Goal: Task Accomplishment & Management: Complete application form

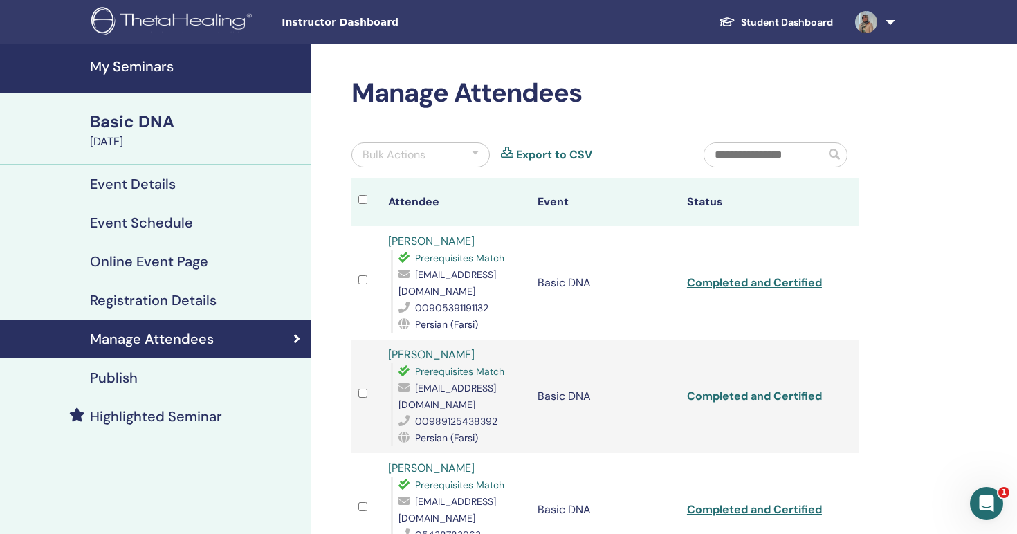
click at [140, 127] on div "Basic DNA" at bounding box center [196, 122] width 213 height 24
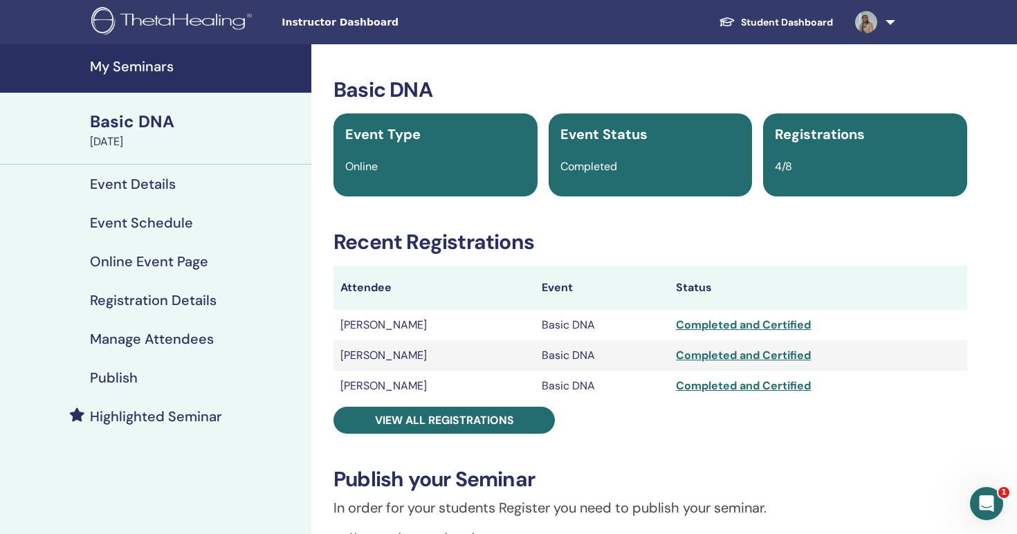
click at [177, 18] on img at bounding box center [173, 22] width 165 height 31
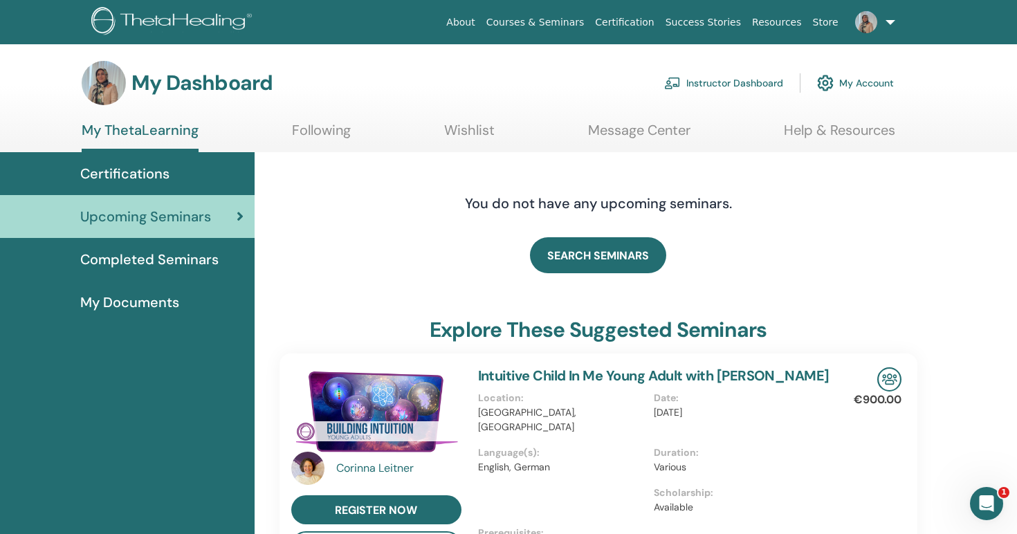
click at [858, 87] on link "My Account" at bounding box center [855, 83] width 77 height 30
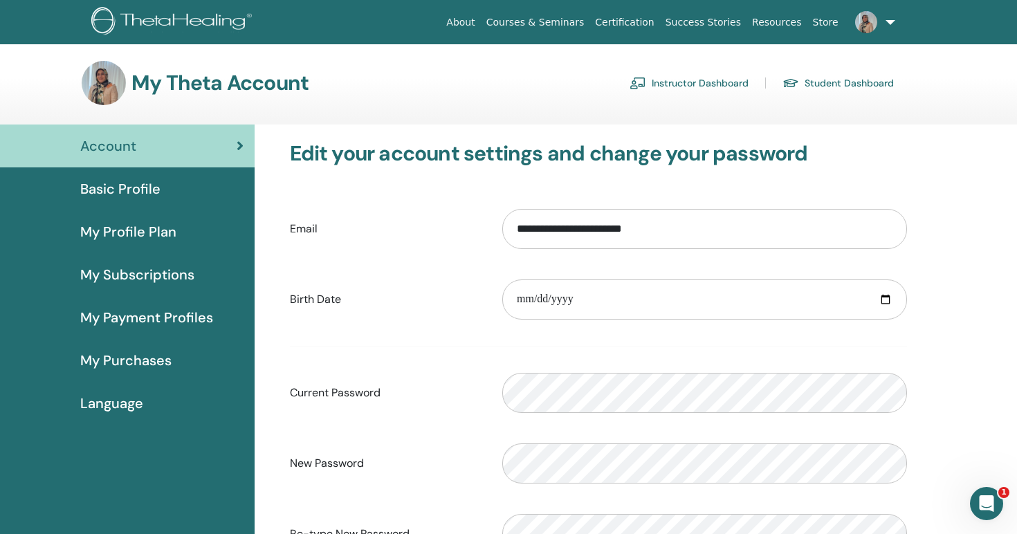
click at [689, 86] on link "Instructor Dashboard" at bounding box center [689, 83] width 119 height 22
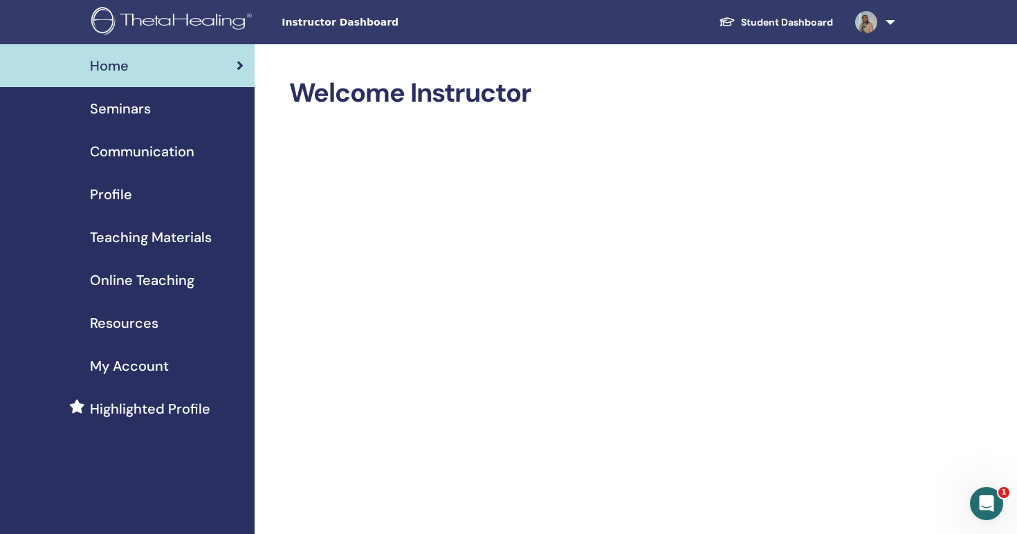
click at [778, 22] on link "Student Dashboard" at bounding box center [776, 23] width 136 height 26
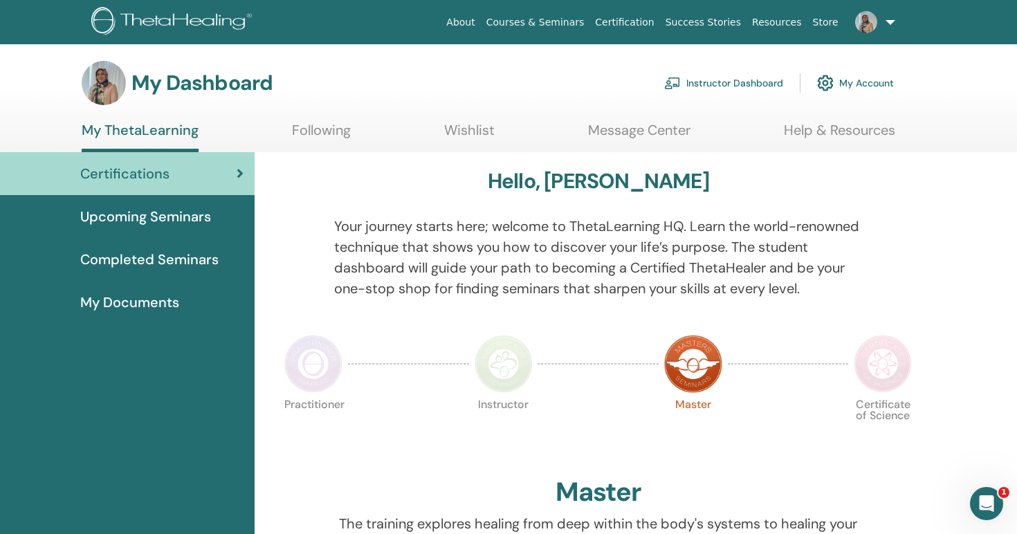
click at [712, 78] on link "Instructor Dashboard" at bounding box center [723, 83] width 119 height 30
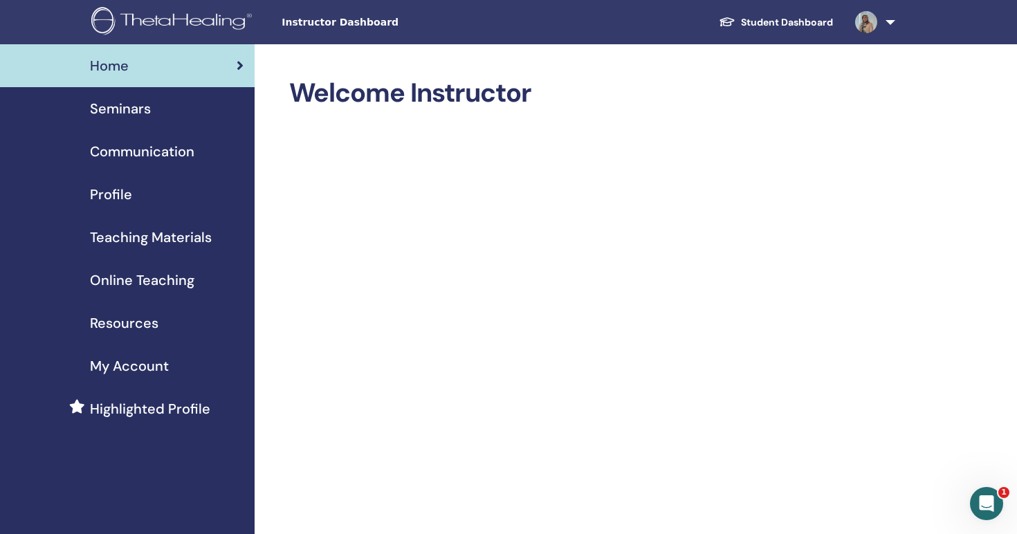
click at [129, 115] on span "Seminars" at bounding box center [120, 108] width 61 height 21
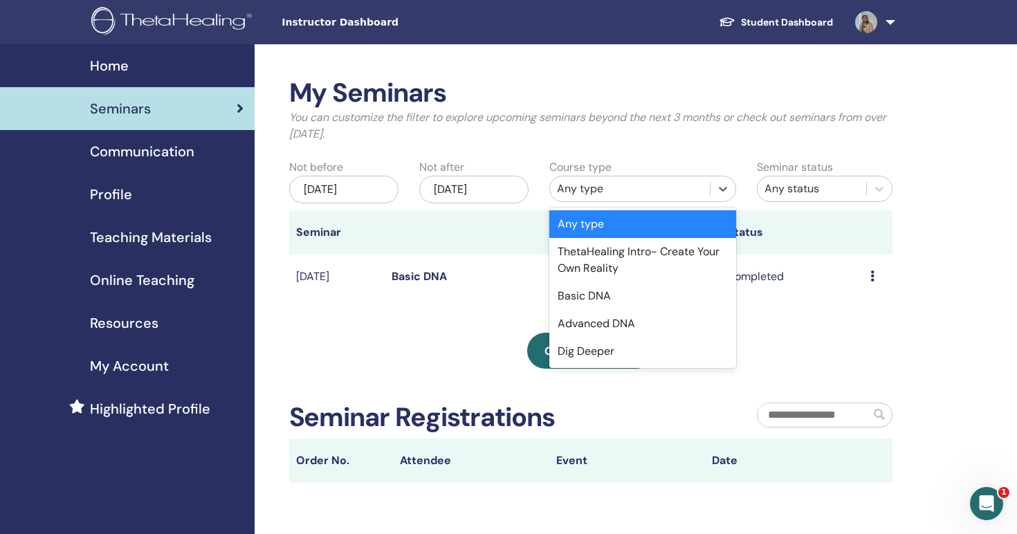
click at [633, 184] on div "Any type" at bounding box center [630, 189] width 147 height 17
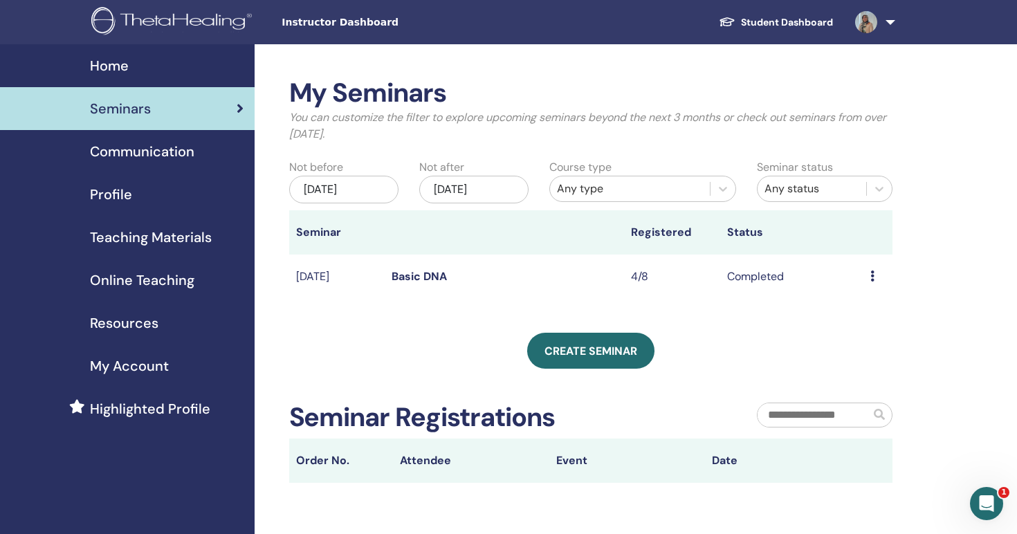
click at [498, 292] on td "Basic DNA" at bounding box center [504, 277] width 239 height 45
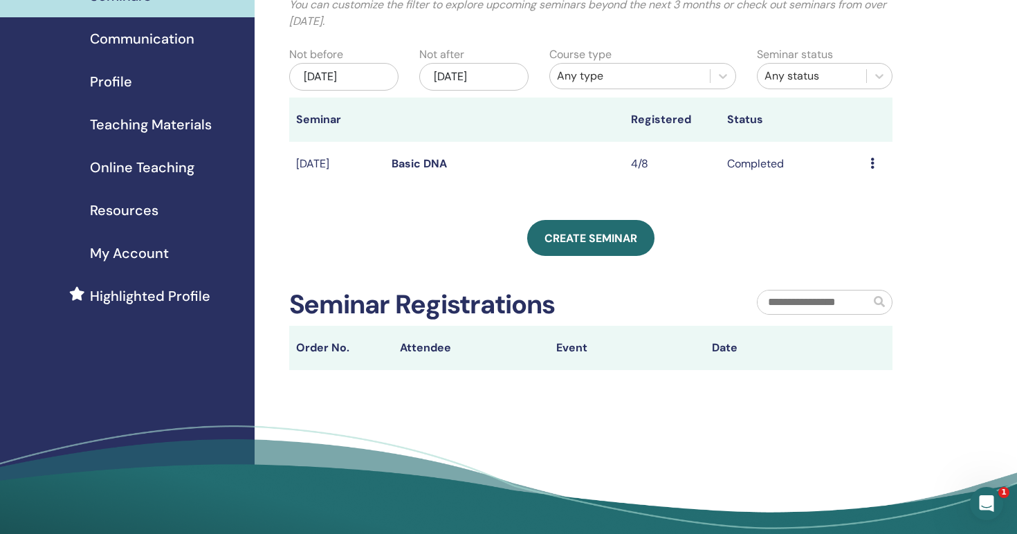
scroll to position [114, 0]
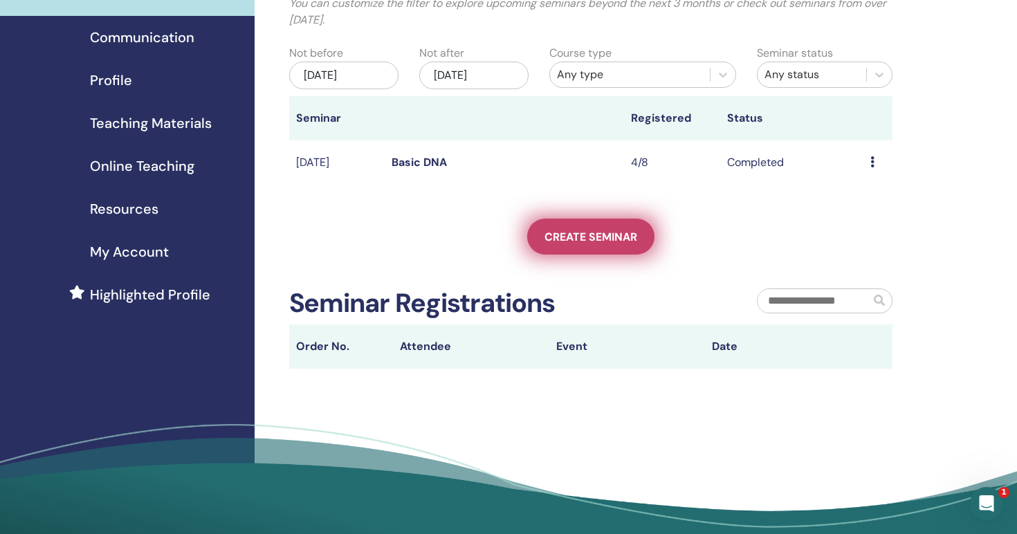
click at [601, 237] on span "Create seminar" at bounding box center [591, 237] width 93 height 15
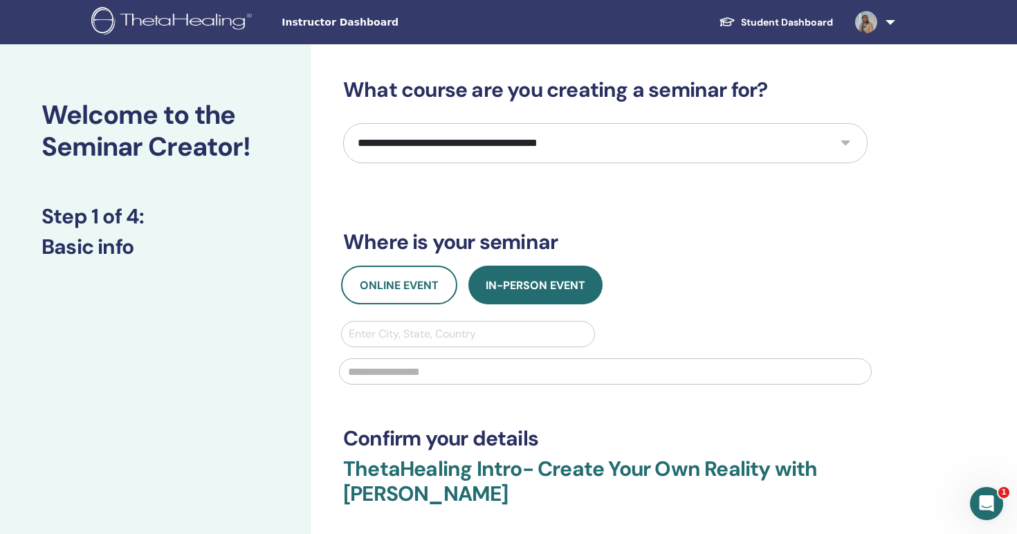
click at [434, 147] on select "**********" at bounding box center [605, 143] width 525 height 40
select select "*"
click at [343, 123] on select "**********" at bounding box center [605, 143] width 525 height 40
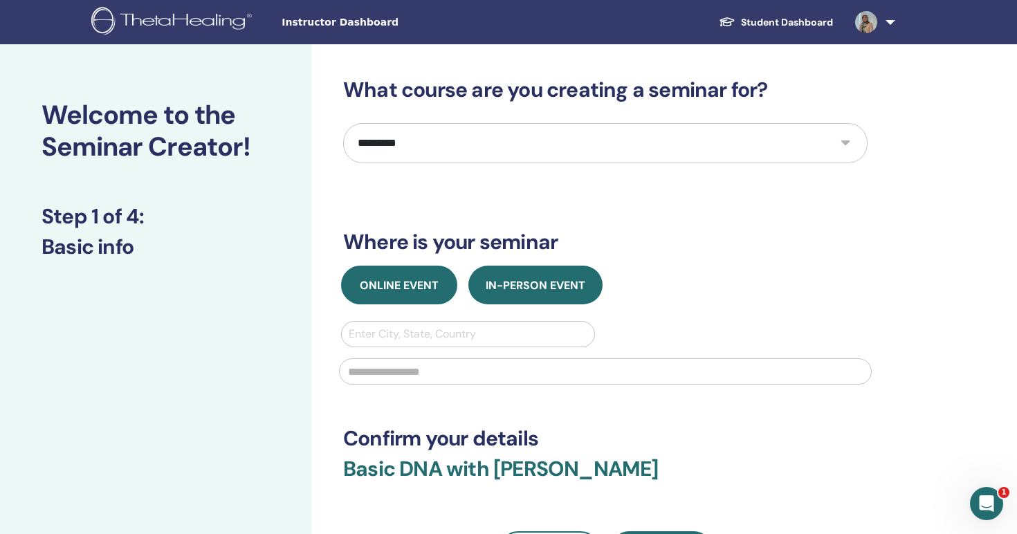
click at [413, 281] on span "Online Event" at bounding box center [399, 285] width 79 height 15
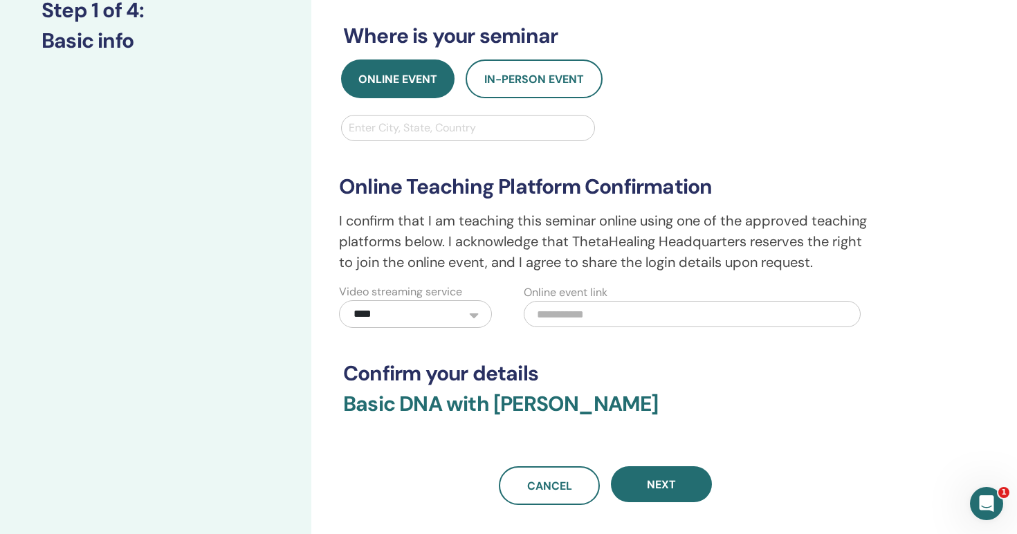
scroll to position [215, 0]
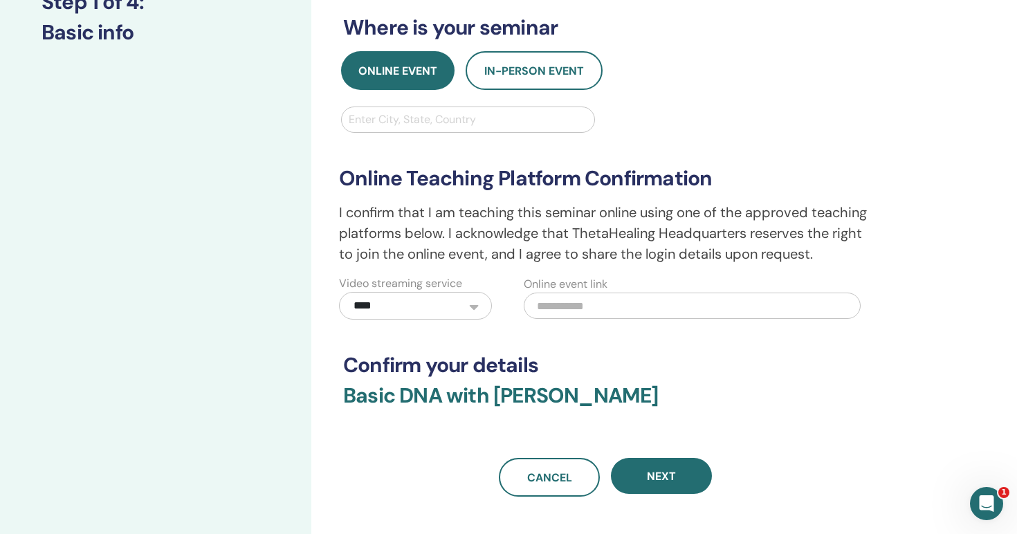
click at [619, 306] on input "text" at bounding box center [692, 306] width 337 height 26
paste input "**********"
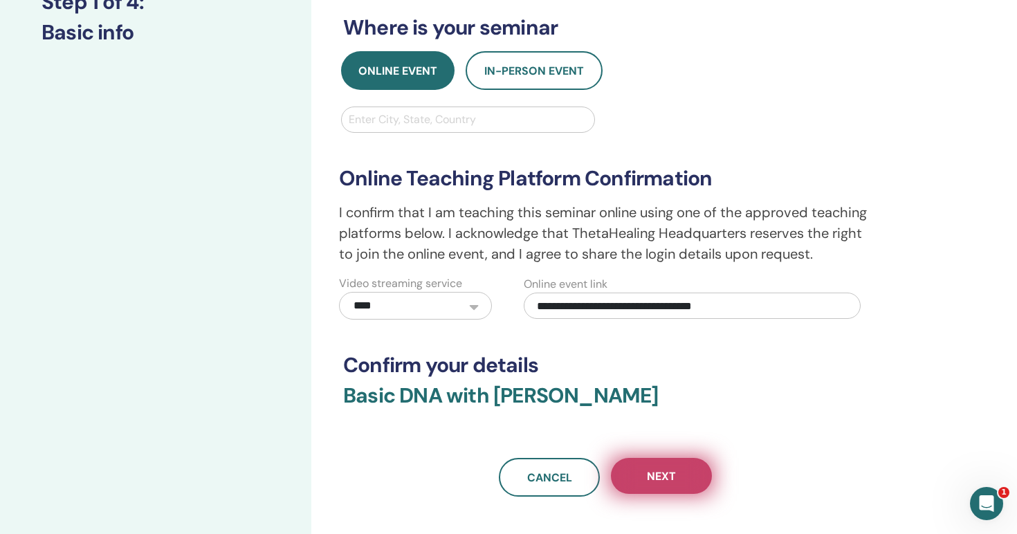
type input "**********"
click at [660, 476] on span "Next" at bounding box center [661, 476] width 29 height 15
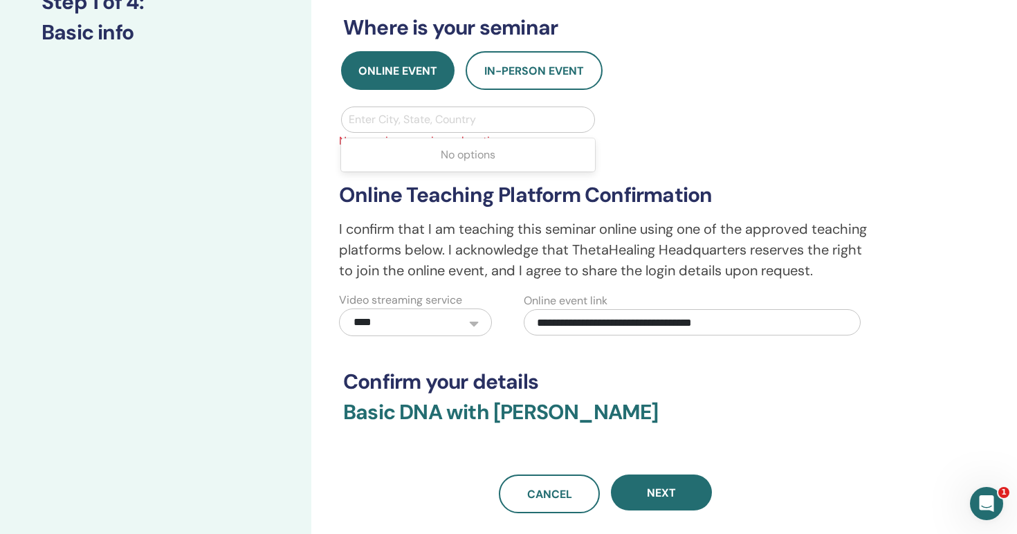
click at [458, 115] on div at bounding box center [468, 119] width 239 height 19
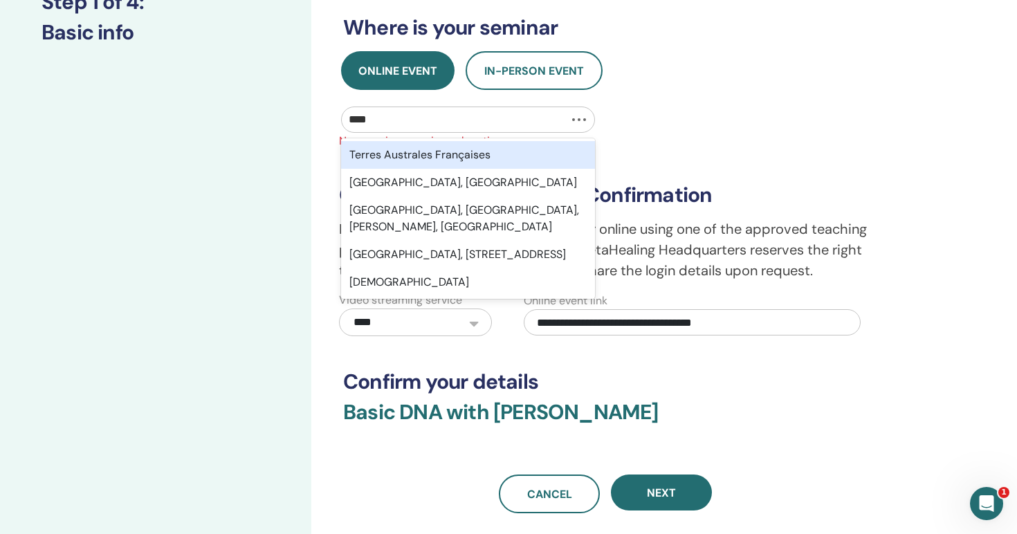
type input "*****"
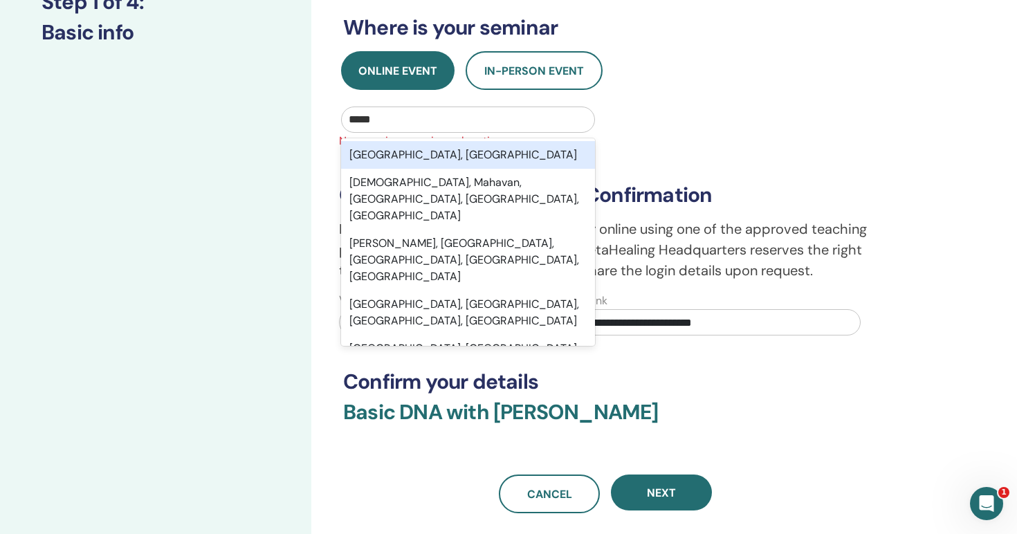
click at [440, 148] on div "Tehran, IRN" at bounding box center [468, 155] width 254 height 28
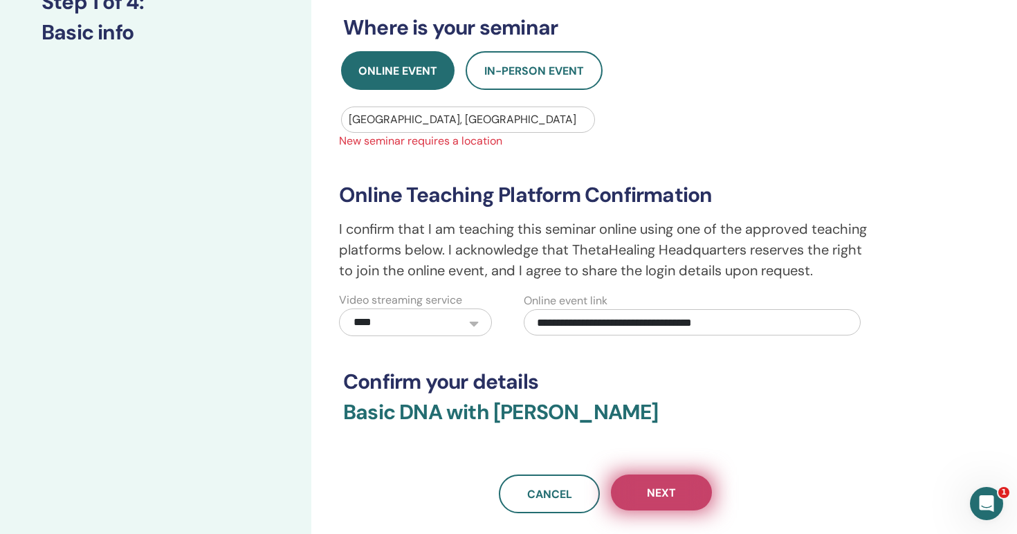
click at [648, 498] on span "Next" at bounding box center [661, 493] width 29 height 15
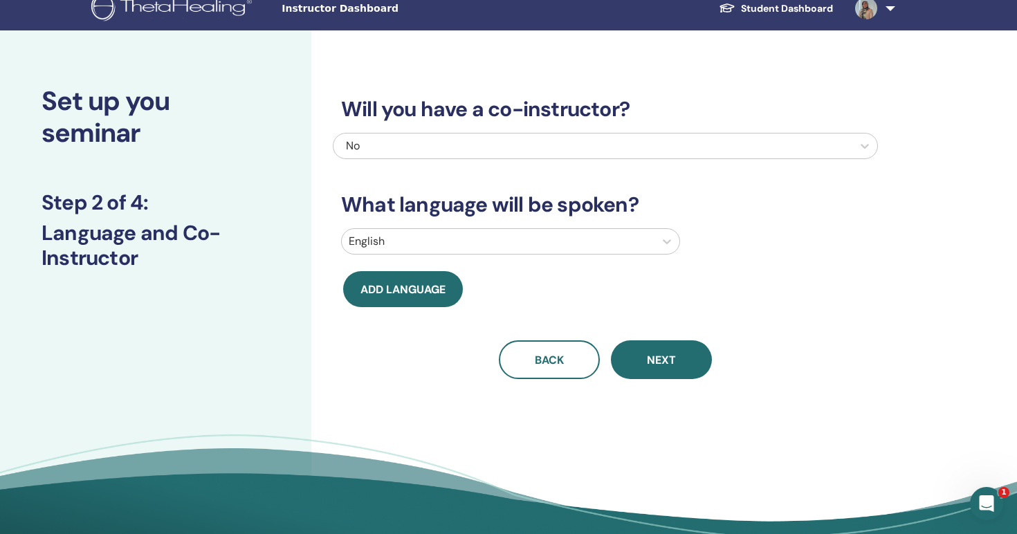
scroll to position [0, 0]
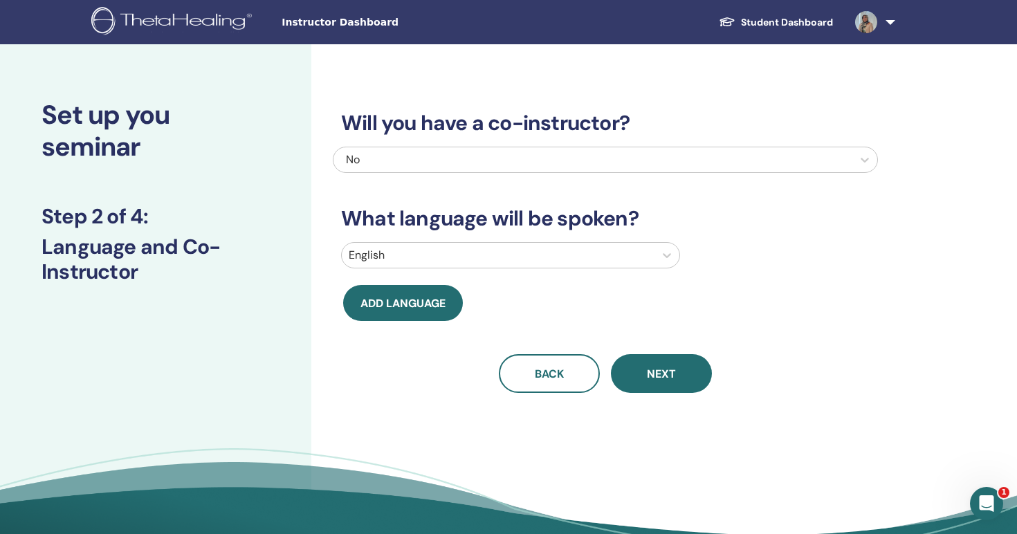
click at [421, 153] on div "No" at bounding box center [553, 160] width 415 height 17
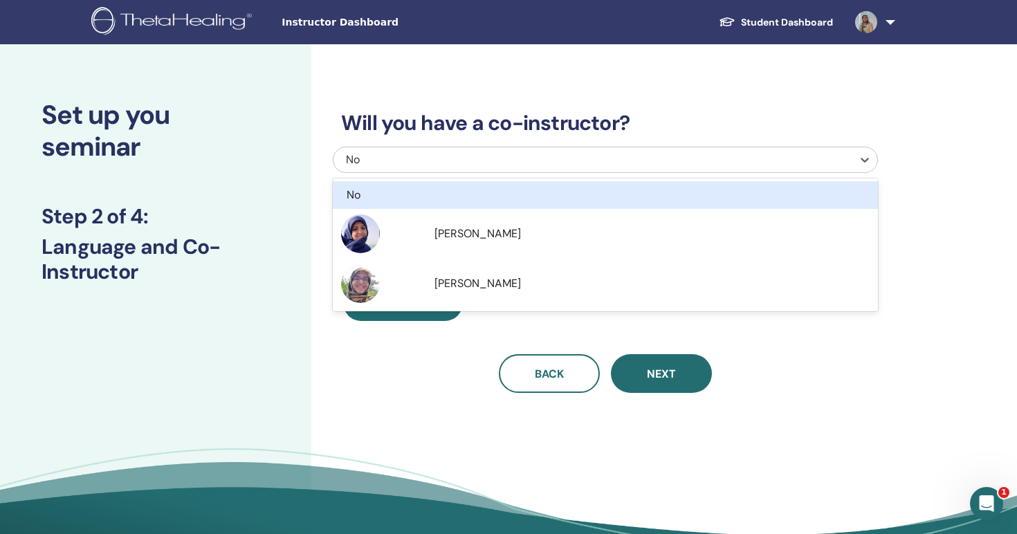
click at [421, 153] on div "No" at bounding box center [553, 160] width 415 height 17
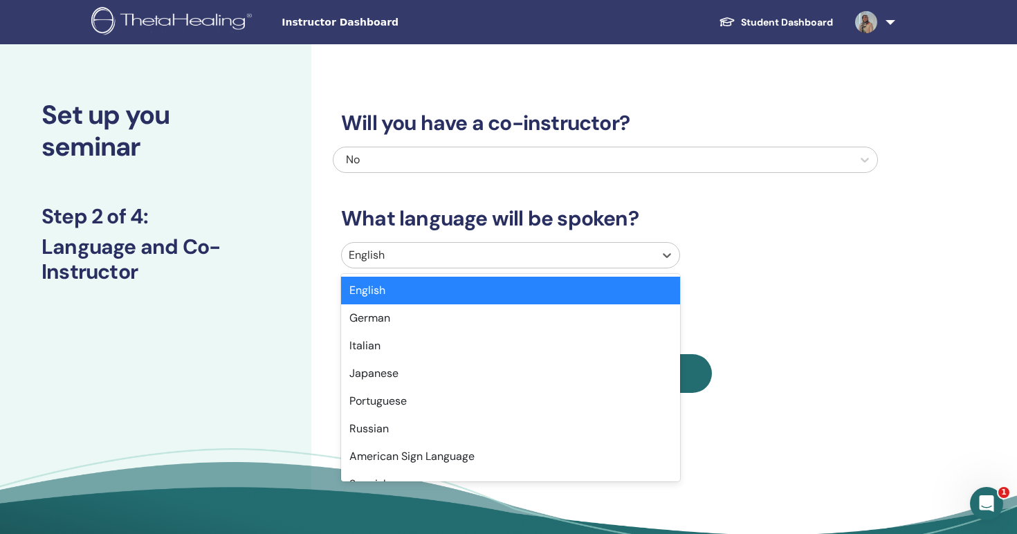
click at [398, 264] on div at bounding box center [498, 255] width 299 height 19
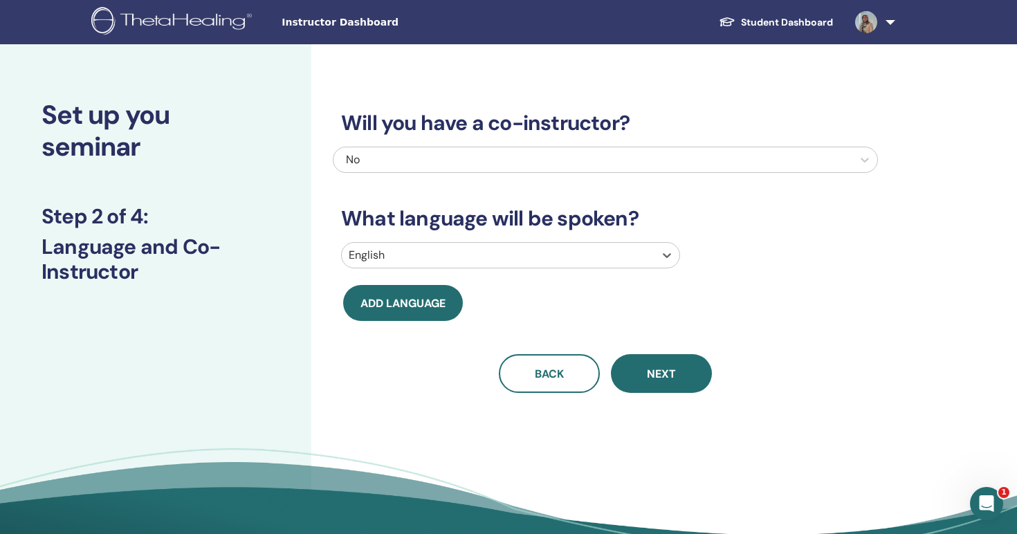
click at [395, 257] on div at bounding box center [498, 255] width 299 height 19
click at [407, 257] on div at bounding box center [498, 255] width 299 height 19
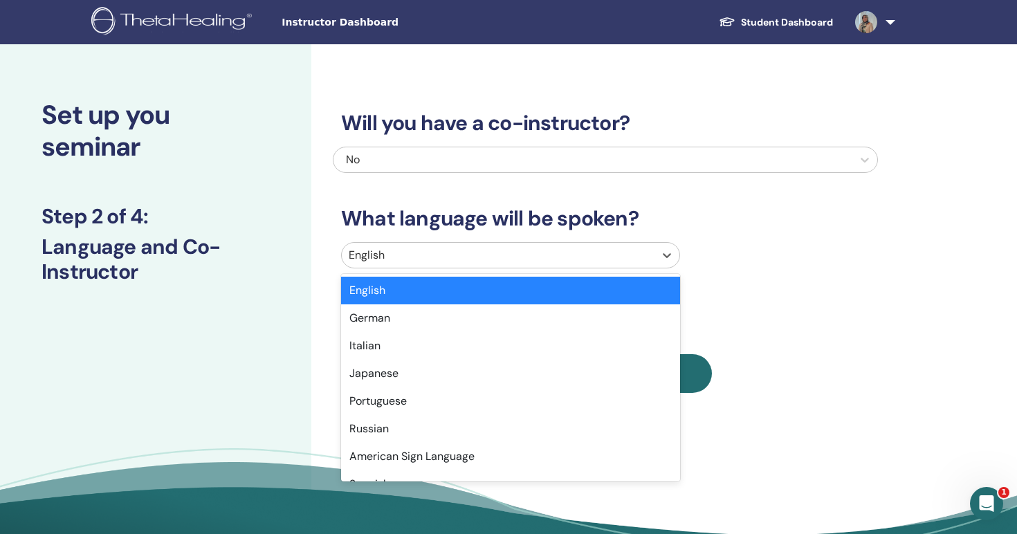
type input "*"
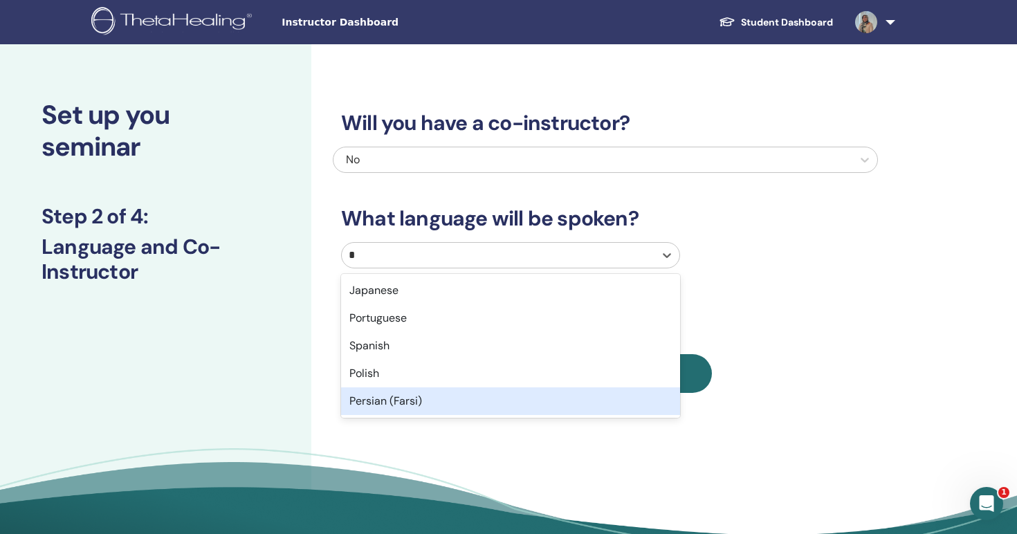
click at [403, 399] on div "Persian (Farsi)" at bounding box center [510, 402] width 339 height 28
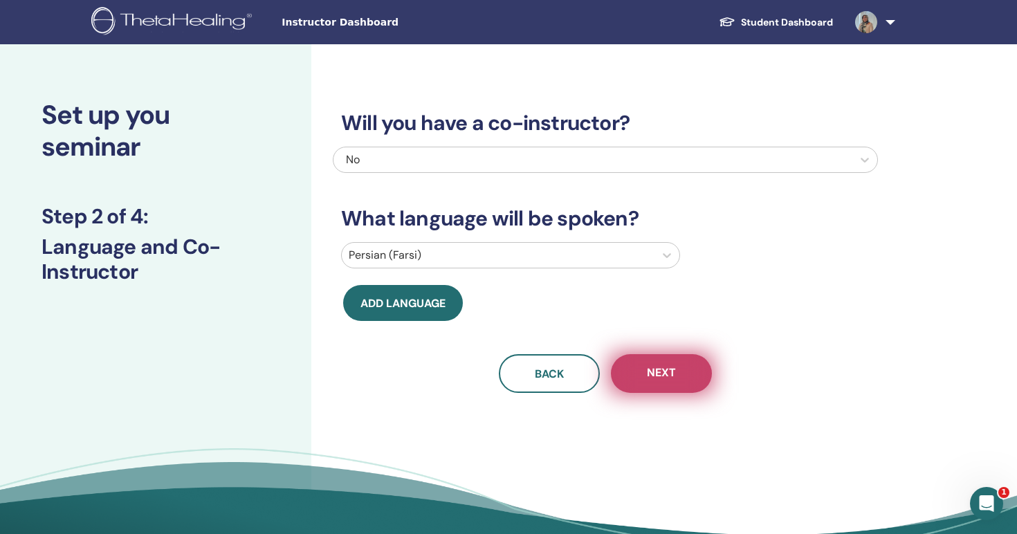
click at [670, 372] on span "Next" at bounding box center [661, 373] width 29 height 17
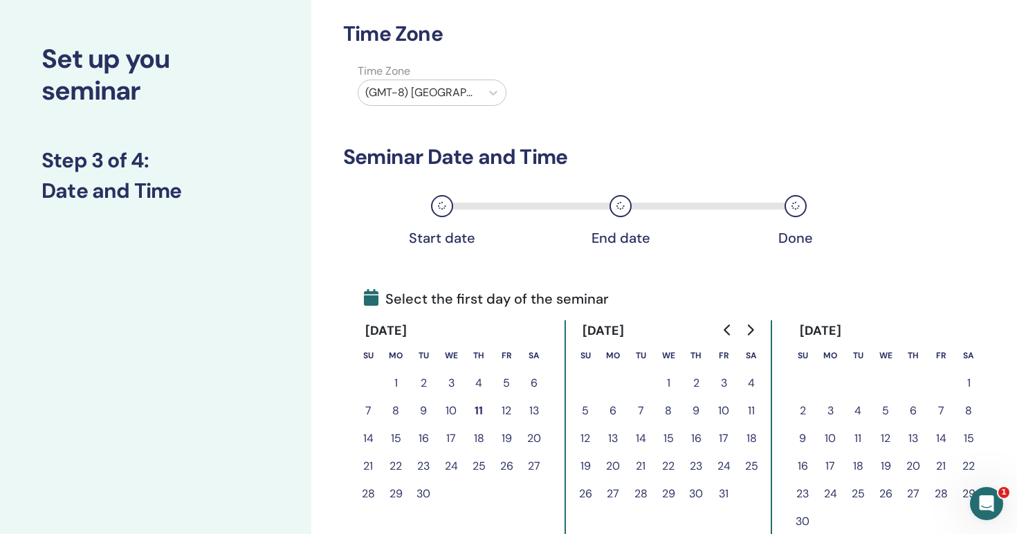
scroll to position [45, 0]
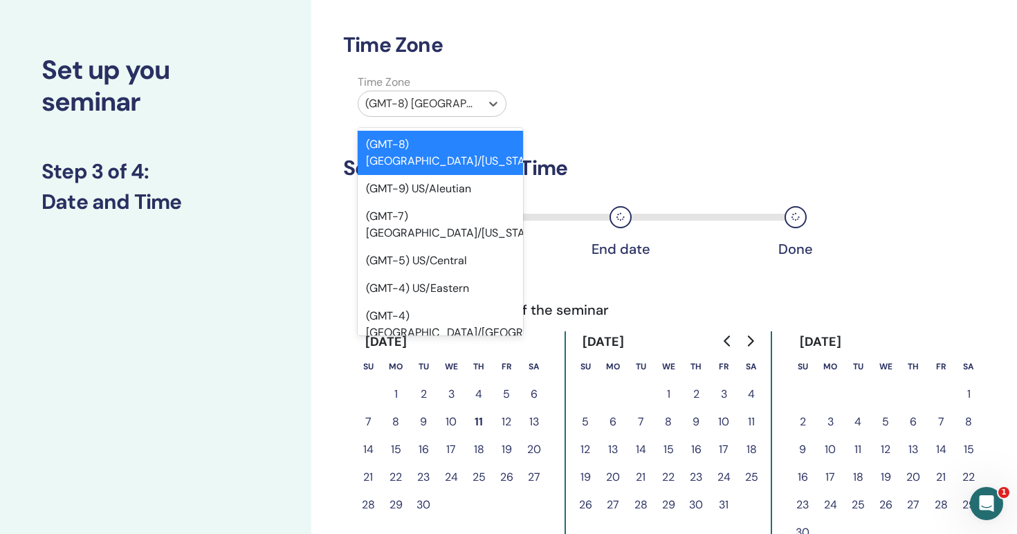
click at [453, 107] on div at bounding box center [419, 103] width 109 height 19
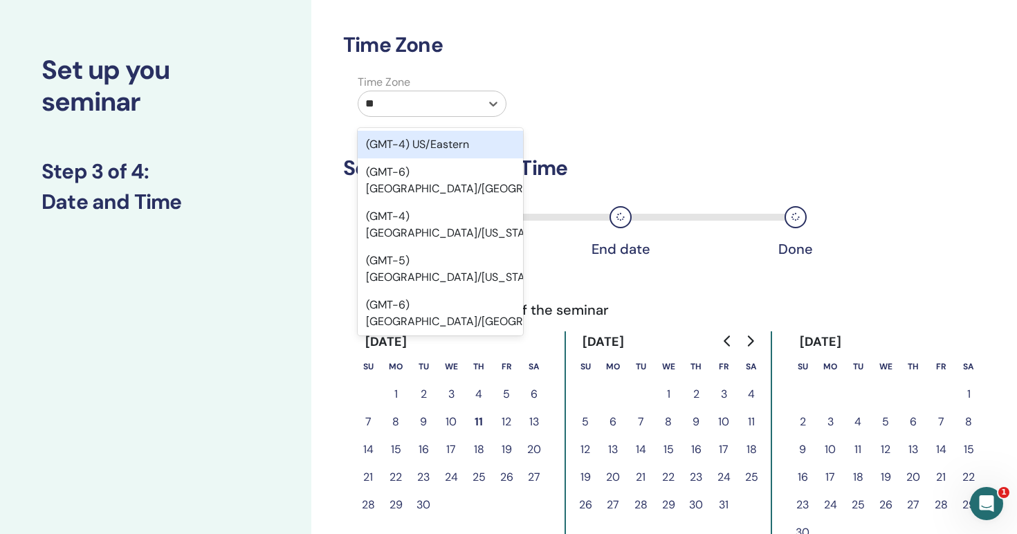
type input "***"
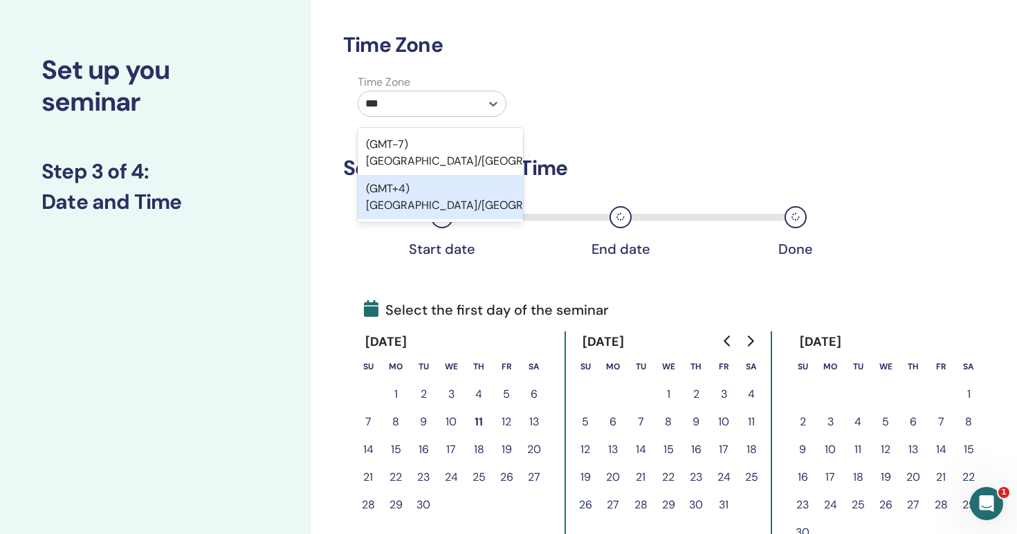
click at [413, 195] on div "(GMT+4) Asia/Tehran" at bounding box center [440, 197] width 165 height 44
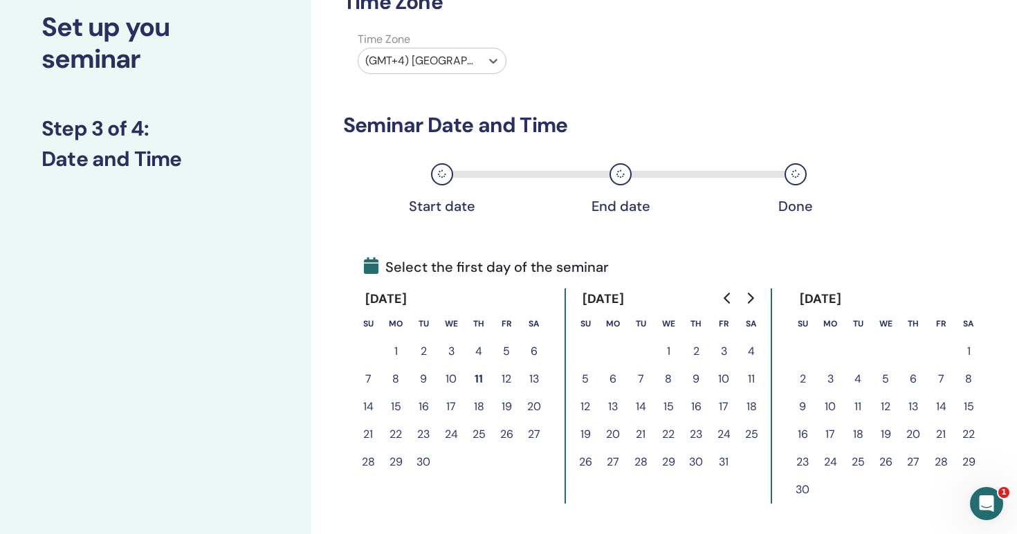
scroll to position [120, 0]
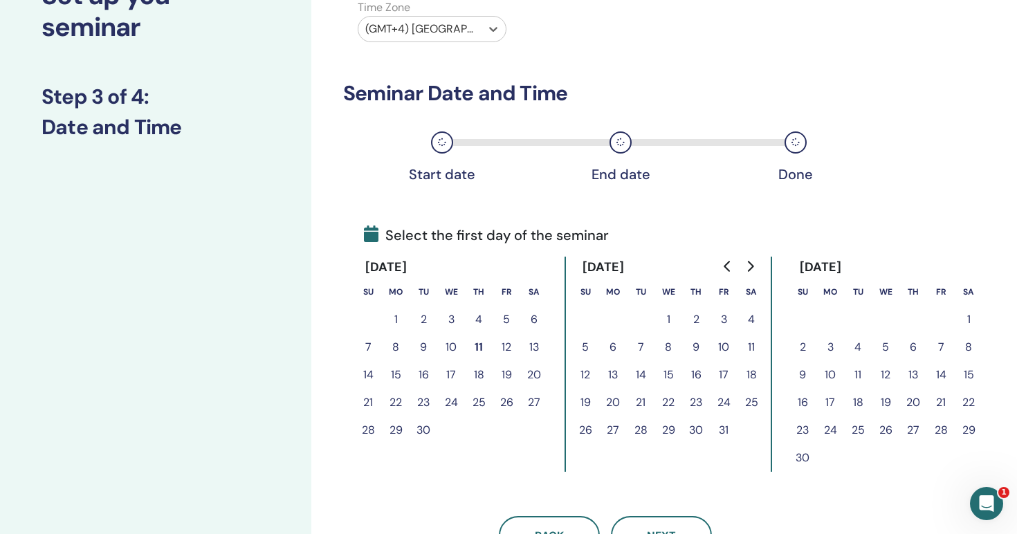
click at [461, 75] on div "Time Zone Time Zone option (GMT+4) Asia/Tehran, selected. Select is focused ,ty…" at bounding box center [605, 256] width 525 height 597
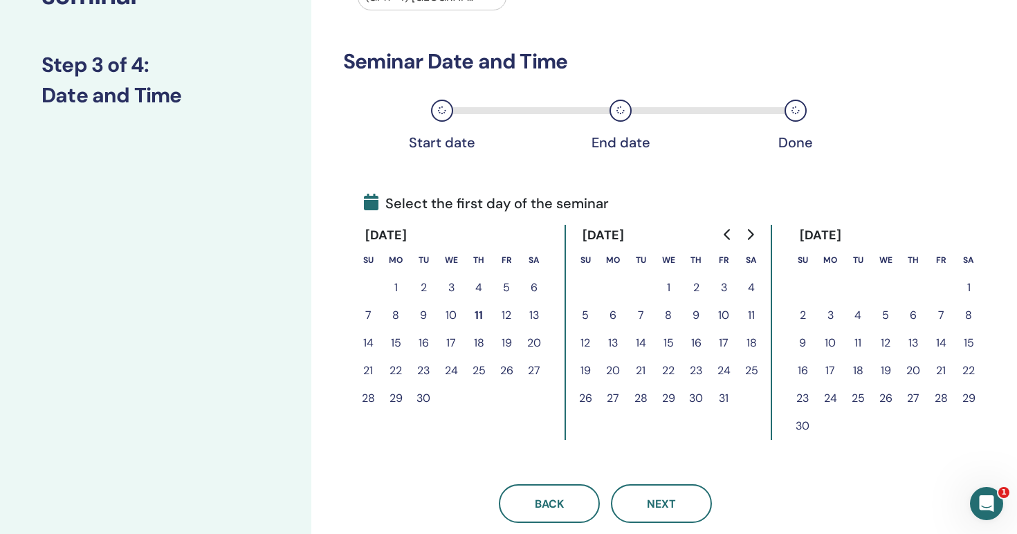
scroll to position [150, 0]
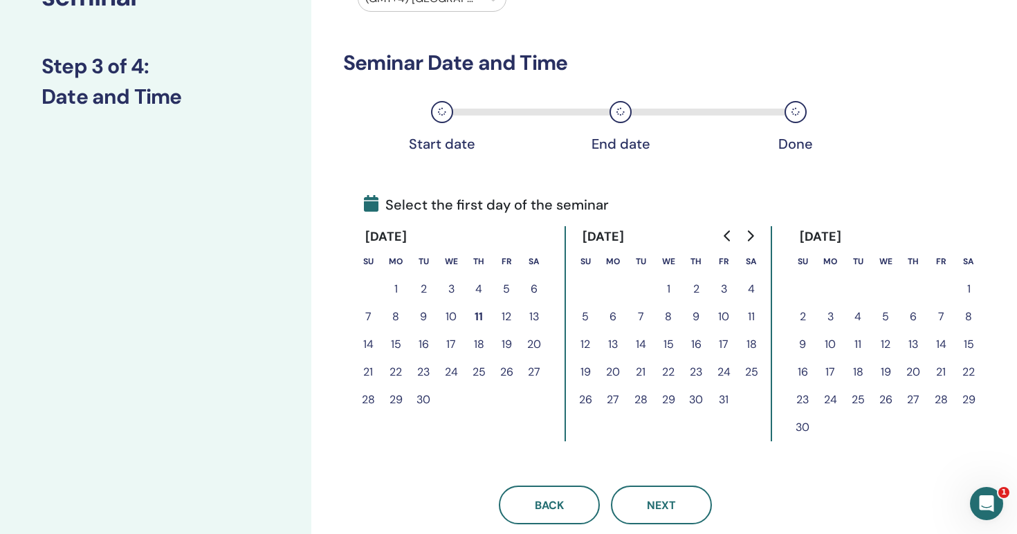
click at [372, 343] on button "14" at bounding box center [368, 345] width 28 height 28
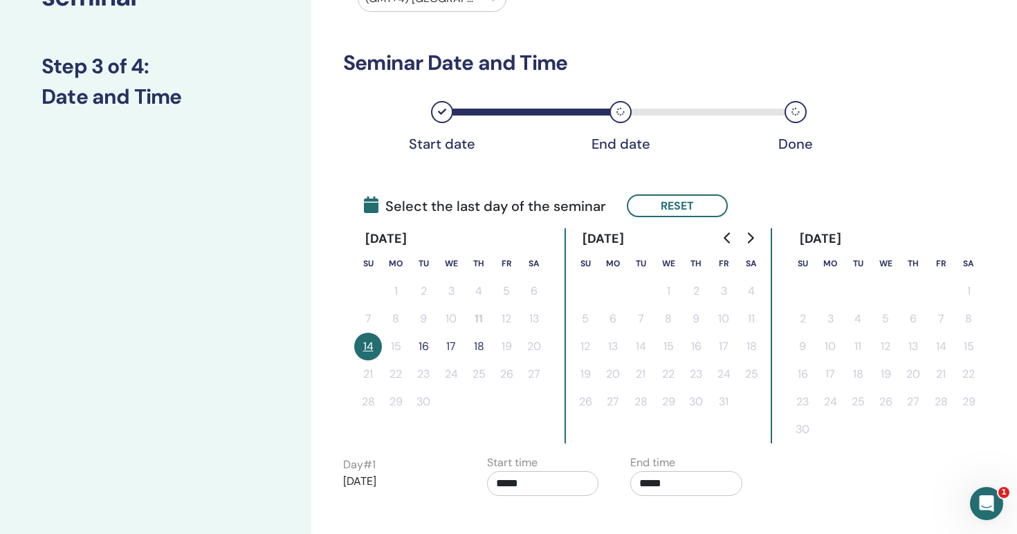
click at [426, 344] on button "16" at bounding box center [424, 347] width 28 height 28
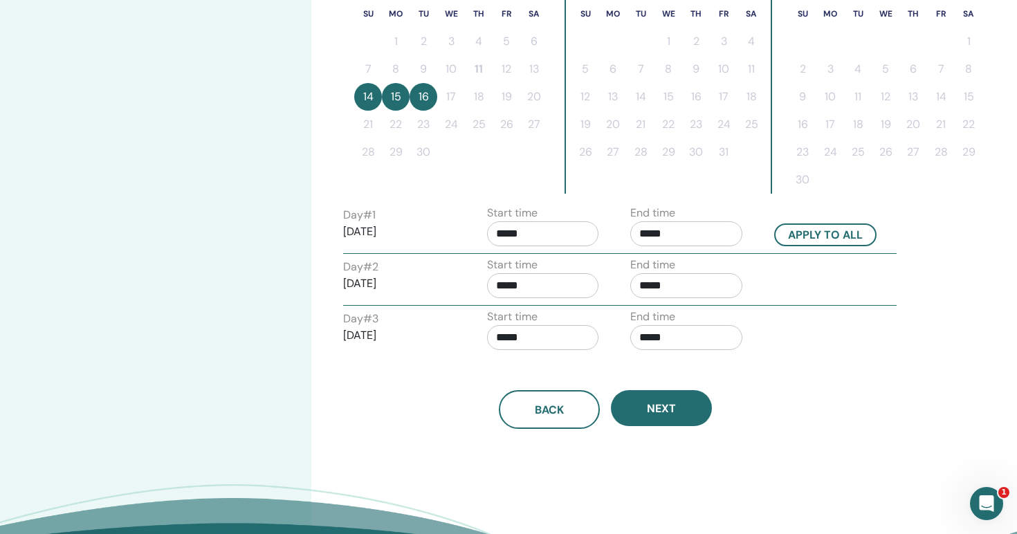
scroll to position [409, 0]
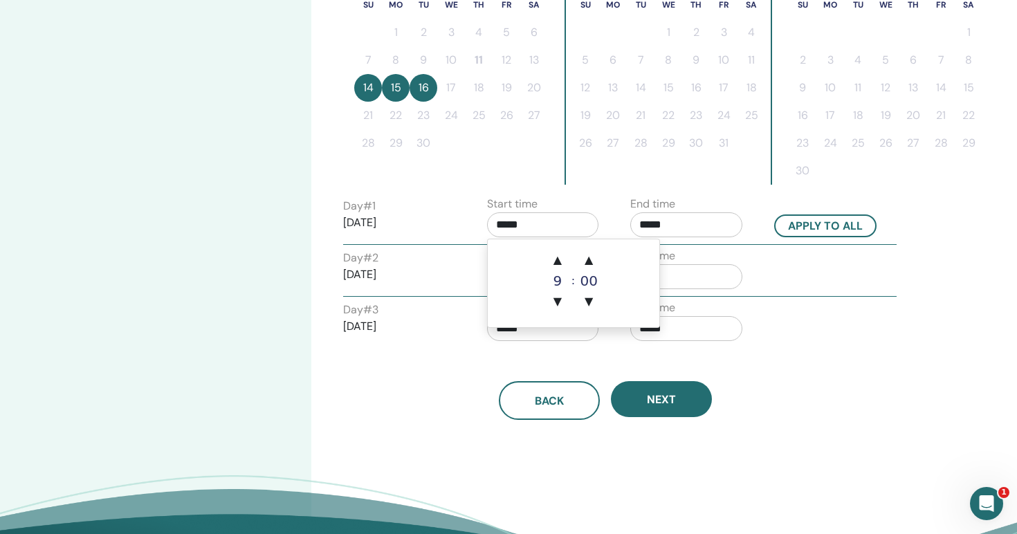
click at [544, 225] on input "*****" at bounding box center [543, 224] width 112 height 25
click at [557, 257] on span "▲" at bounding box center [558, 260] width 28 height 28
click at [558, 262] on span "▲" at bounding box center [558, 260] width 28 height 28
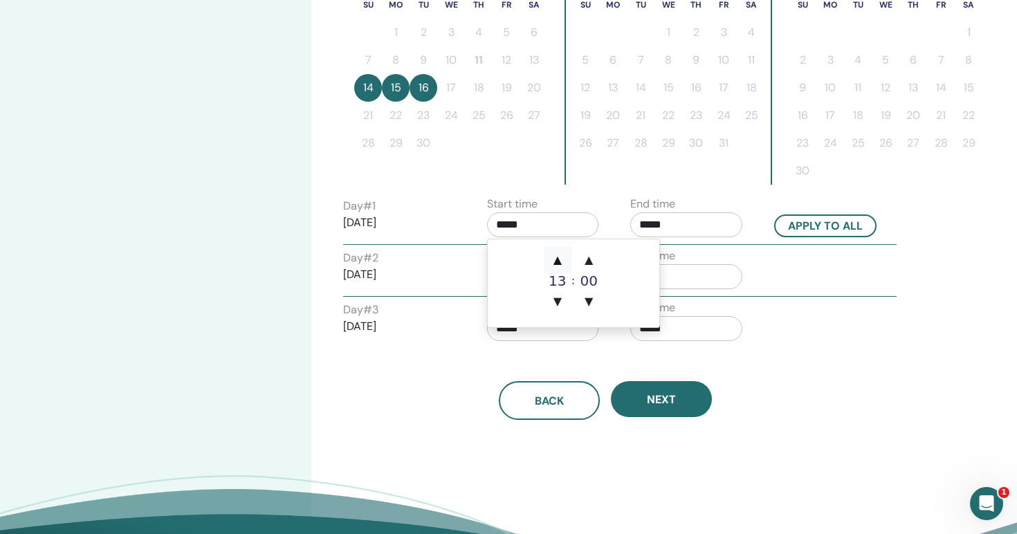
click at [558, 262] on span "▲" at bounding box center [558, 260] width 28 height 28
type input "*****"
click at [560, 262] on span "▲" at bounding box center [558, 260] width 28 height 28
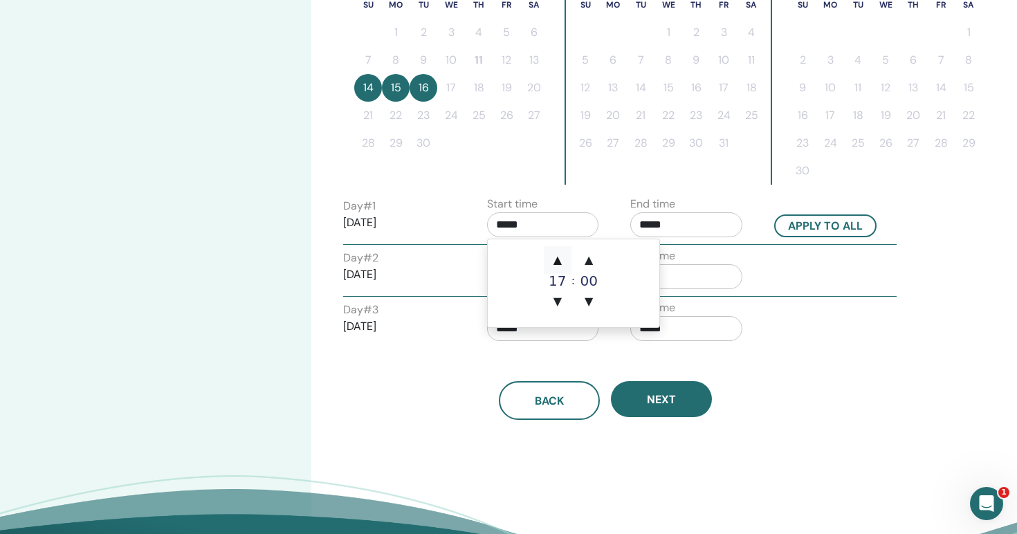
click at [560, 262] on span "▲" at bounding box center [558, 260] width 28 height 28
click at [558, 300] on span "▼" at bounding box center [558, 302] width 28 height 28
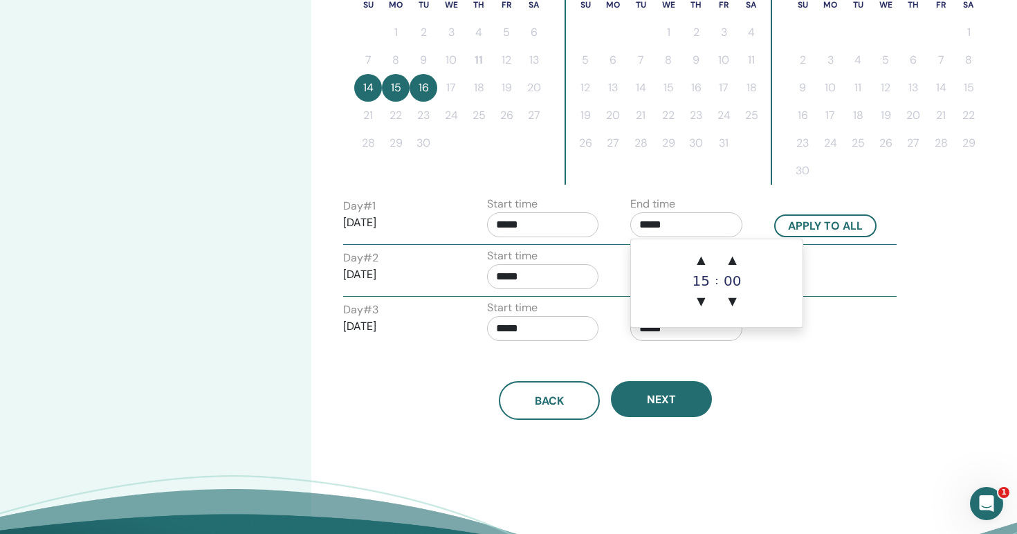
click at [664, 229] on input "*****" at bounding box center [687, 224] width 112 height 25
click at [703, 258] on span "▲" at bounding box center [701, 260] width 28 height 28
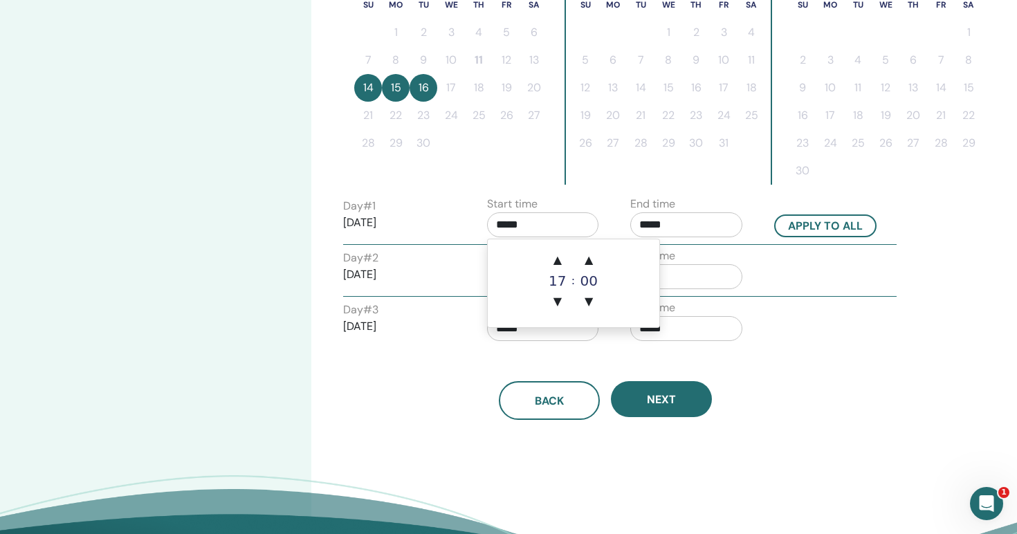
click at [557, 221] on input "*****" at bounding box center [543, 224] width 112 height 25
click at [565, 278] on div "17" at bounding box center [558, 281] width 28 height 14
click at [557, 279] on div "17" at bounding box center [558, 281] width 28 height 14
click at [676, 230] on input "*****" at bounding box center [687, 224] width 112 height 25
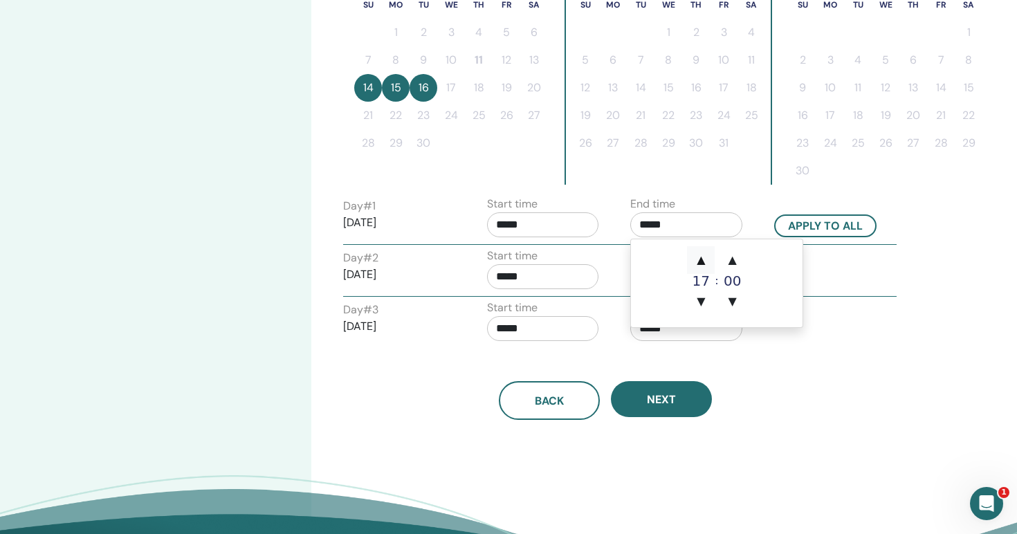
click at [703, 260] on span "▲" at bounding box center [701, 260] width 28 height 28
type input "*****"
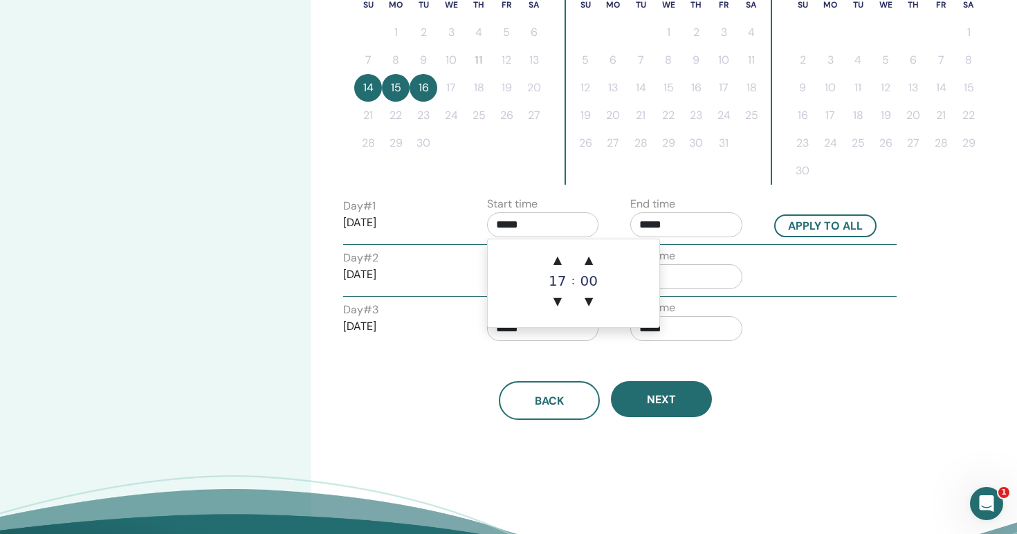
click at [587, 217] on input "*****" at bounding box center [543, 224] width 112 height 25
click at [565, 296] on span "▼" at bounding box center [558, 302] width 28 height 28
click at [565, 262] on span "▲" at bounding box center [558, 260] width 28 height 28
type input "*****"
click at [818, 221] on button "Apply to all" at bounding box center [826, 226] width 102 height 23
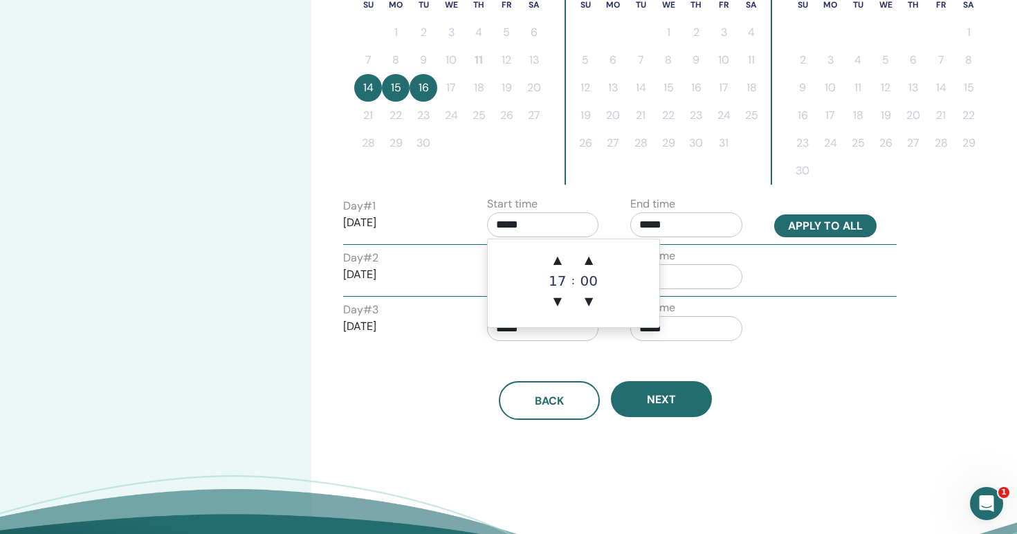
type input "*****"
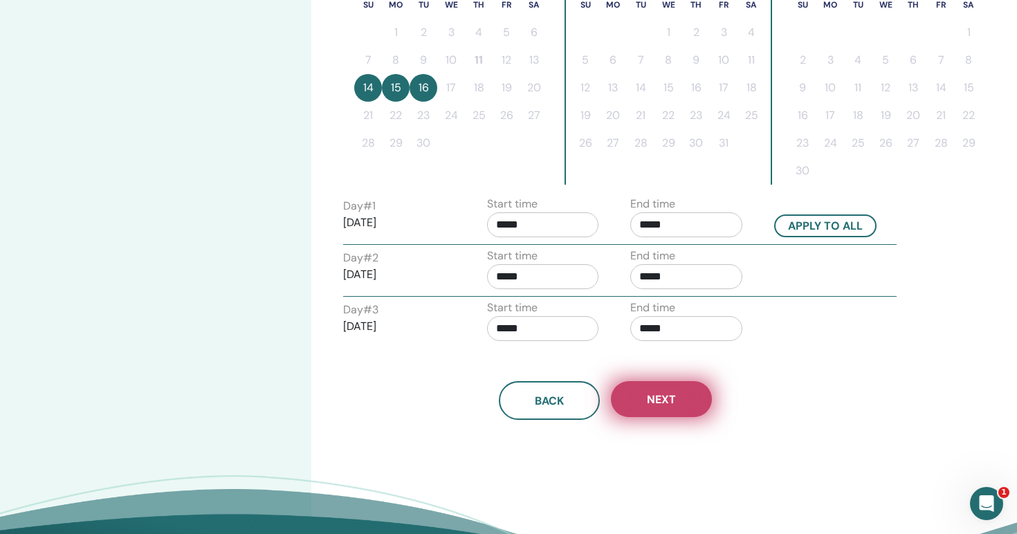
click at [660, 405] on span "Next" at bounding box center [661, 399] width 29 height 15
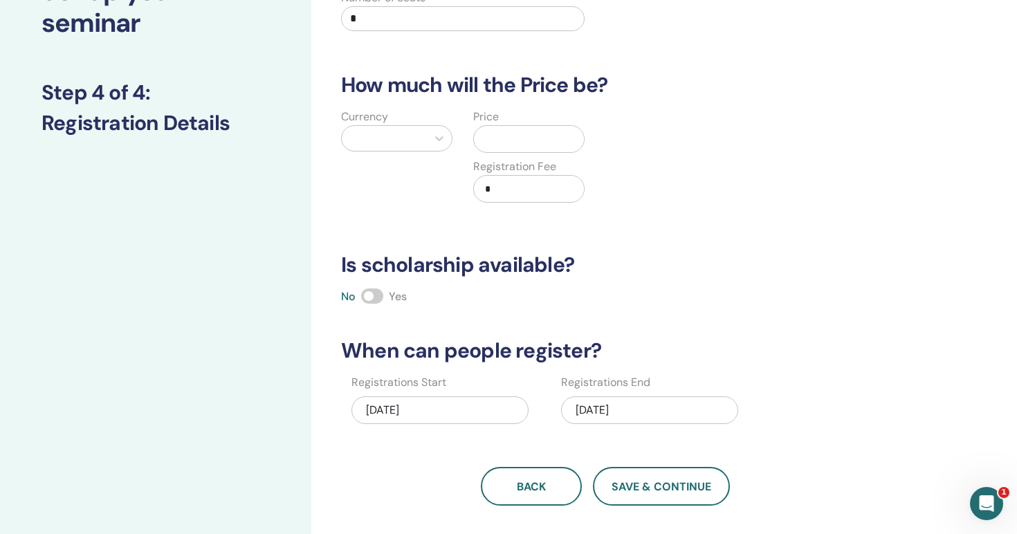
scroll to position [0, 0]
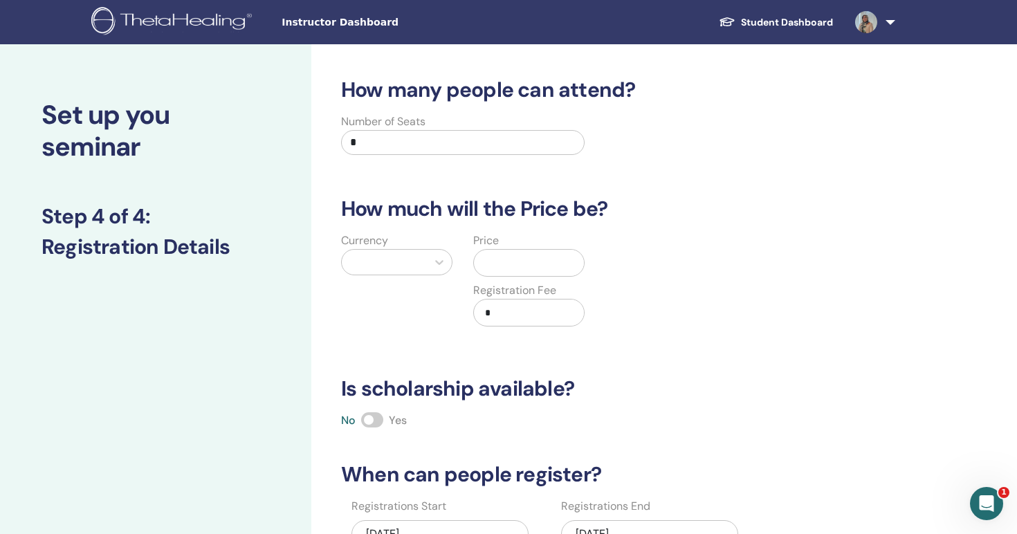
click at [376, 143] on input "*" at bounding box center [463, 142] width 244 height 25
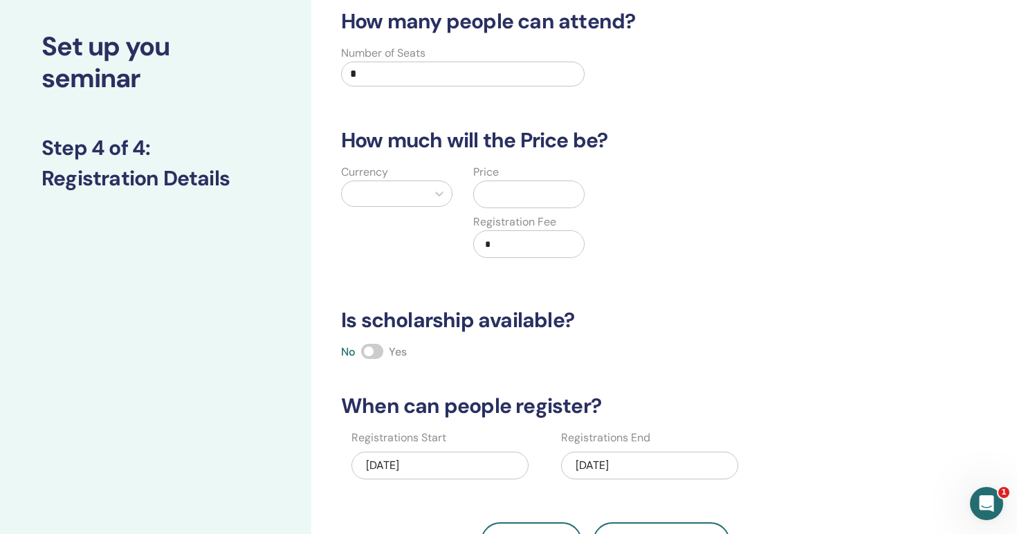
scroll to position [82, 0]
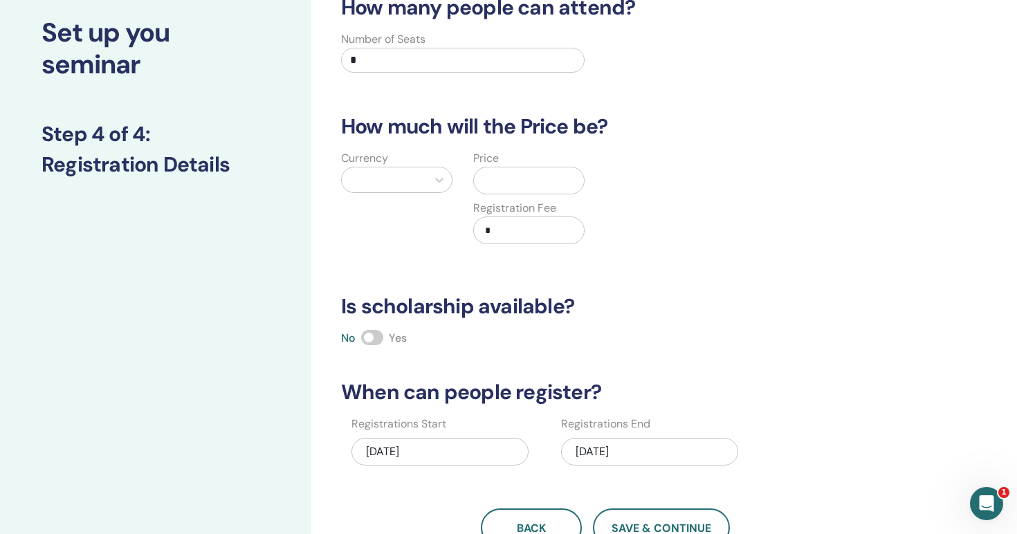
type input "*"
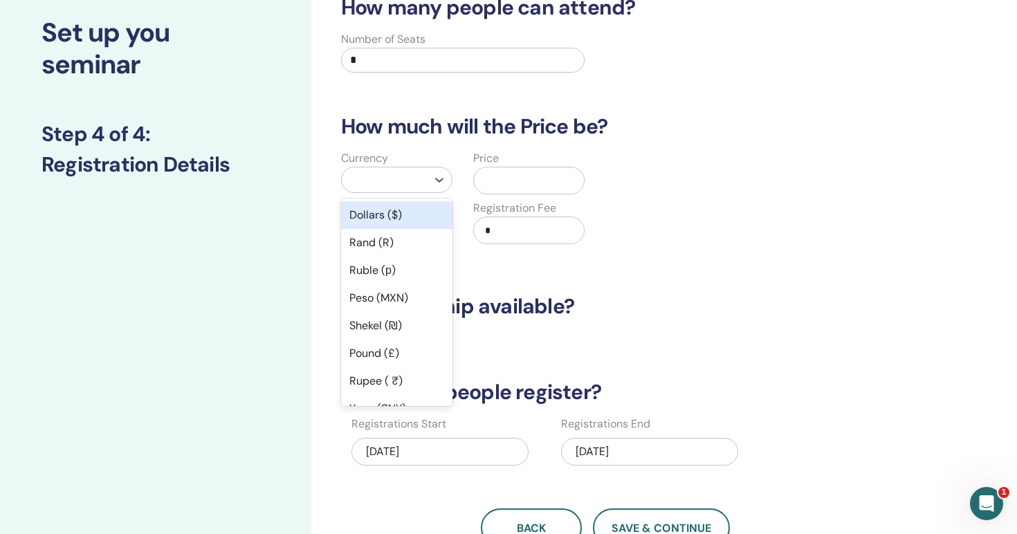
click at [387, 179] on div at bounding box center [384, 179] width 71 height 19
click at [376, 219] on div "Dollars ($)" at bounding box center [396, 215] width 111 height 28
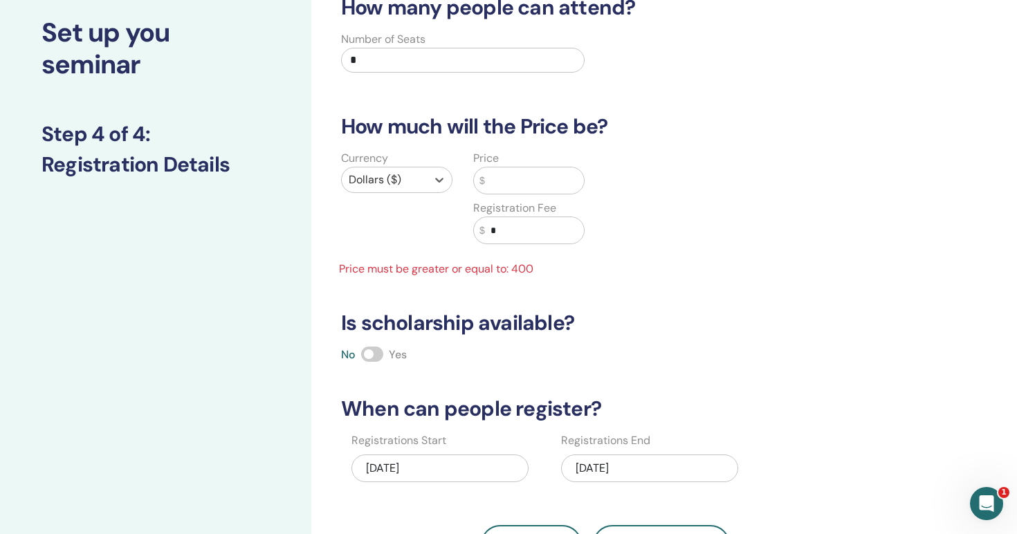
click at [527, 184] on input "text" at bounding box center [534, 181] width 99 height 26
type input "***"
click at [533, 237] on input "*" at bounding box center [534, 230] width 99 height 26
click at [507, 233] on input "***" at bounding box center [534, 230] width 99 height 26
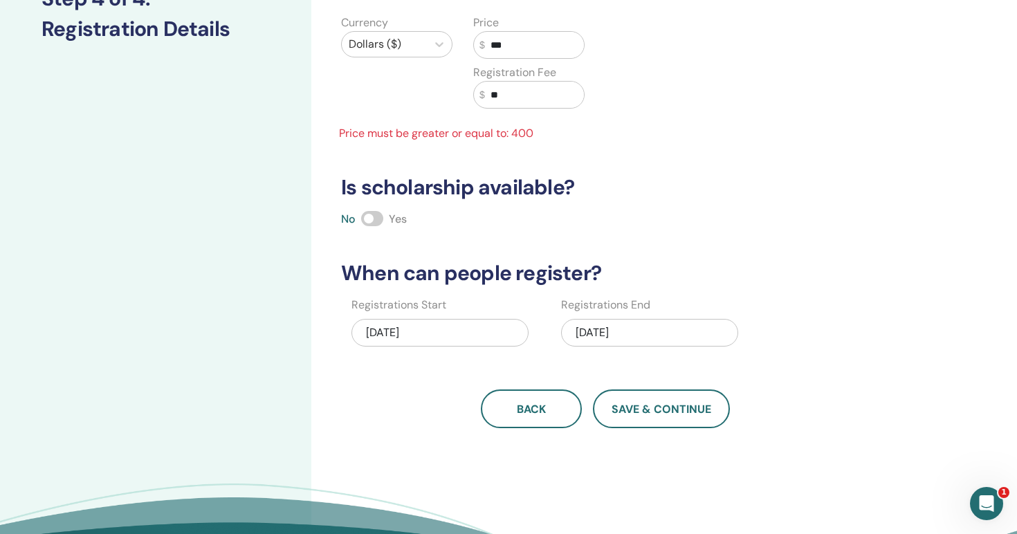
scroll to position [224, 0]
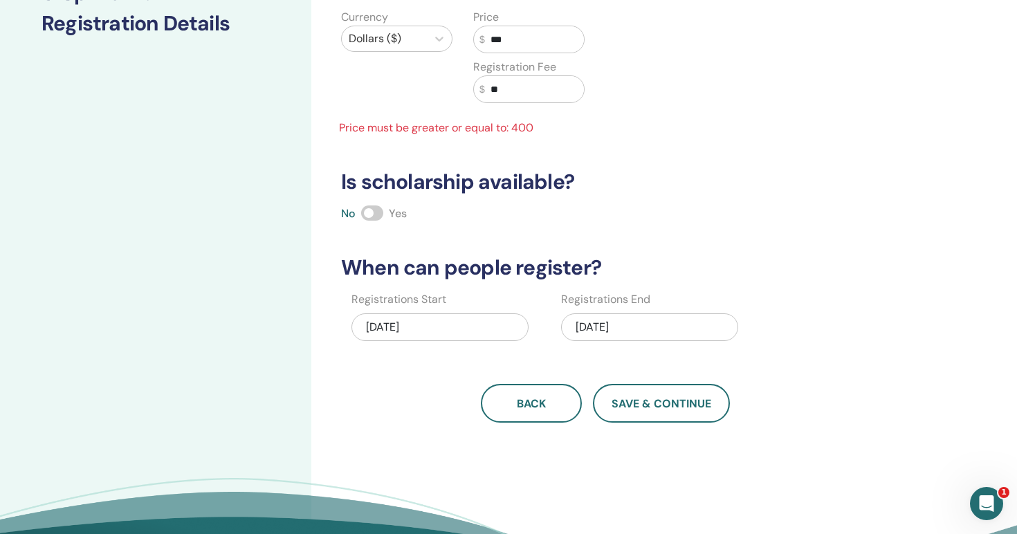
type input "**"
click at [373, 215] on span at bounding box center [372, 213] width 22 height 15
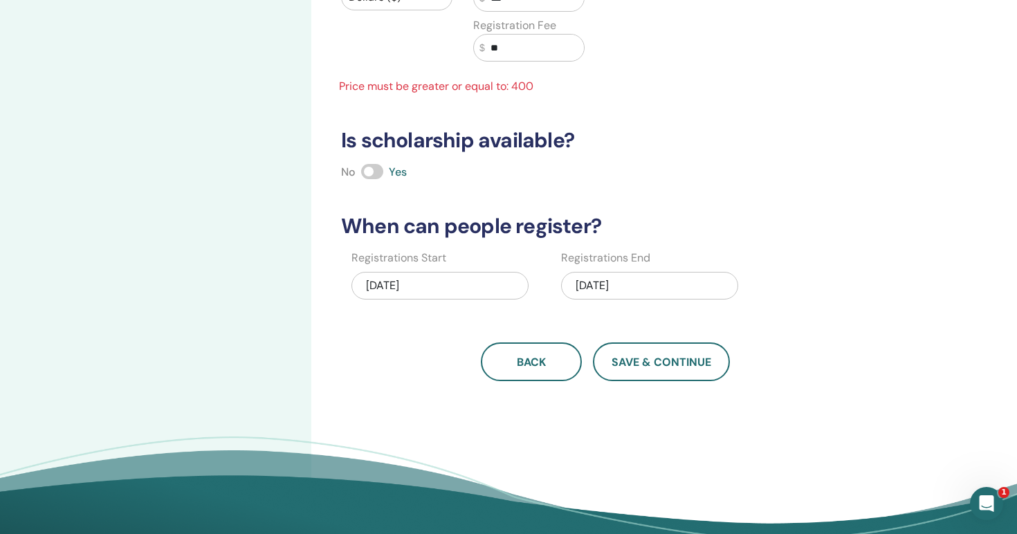
scroll to position [273, 0]
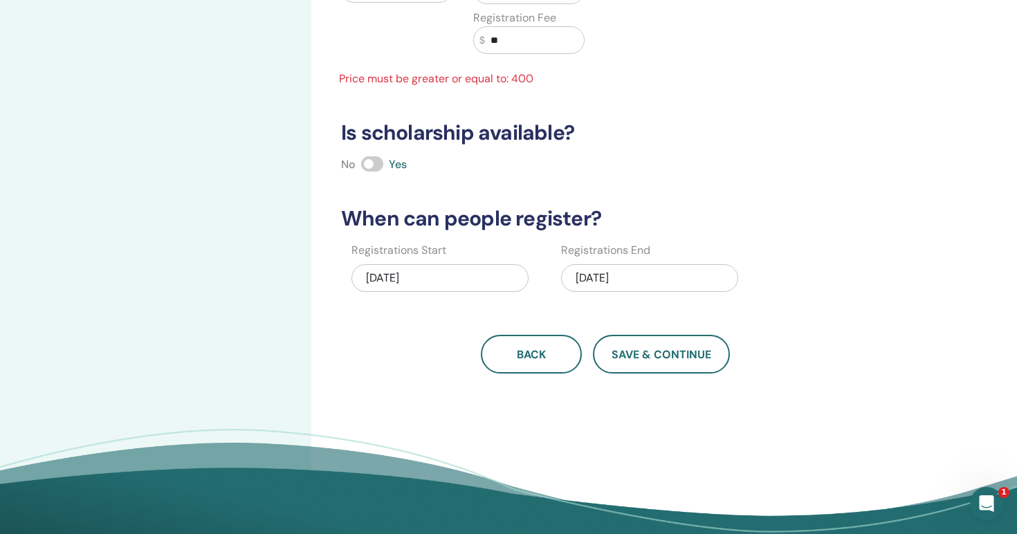
click at [642, 291] on div "09/16/2025" at bounding box center [649, 278] width 177 height 28
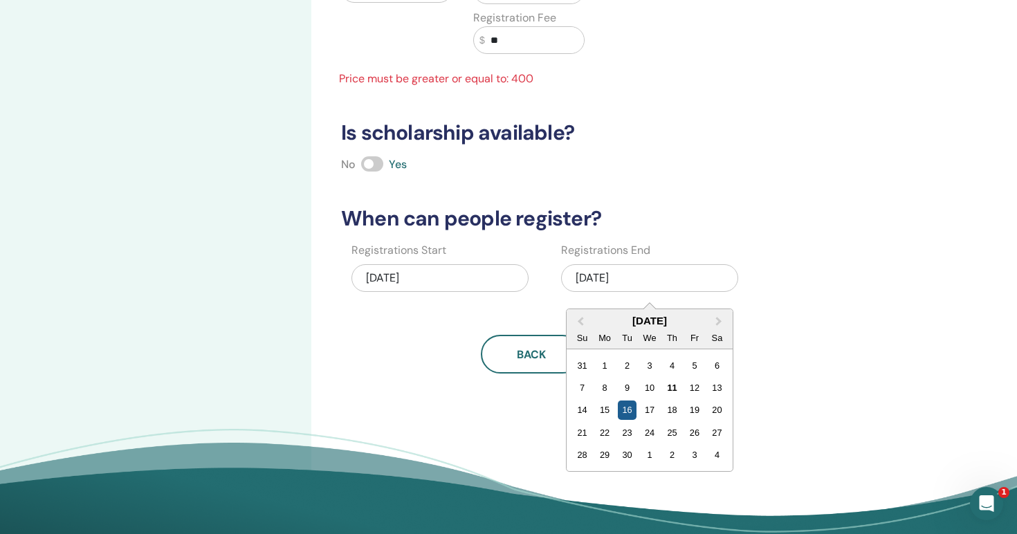
click at [627, 417] on div "16" at bounding box center [627, 410] width 19 height 19
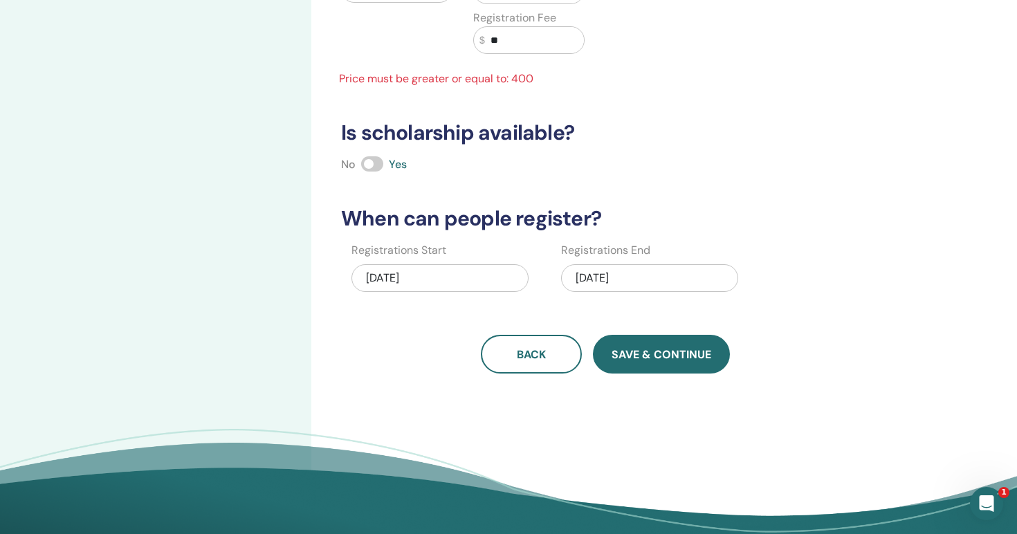
click at [650, 354] on span "Save & Continue" at bounding box center [662, 354] width 100 height 15
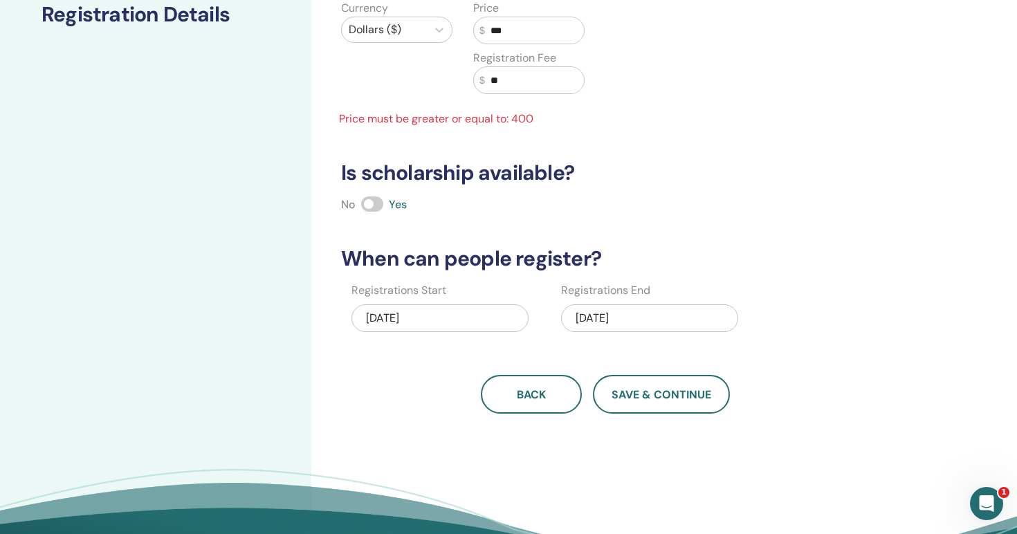
scroll to position [231, 0]
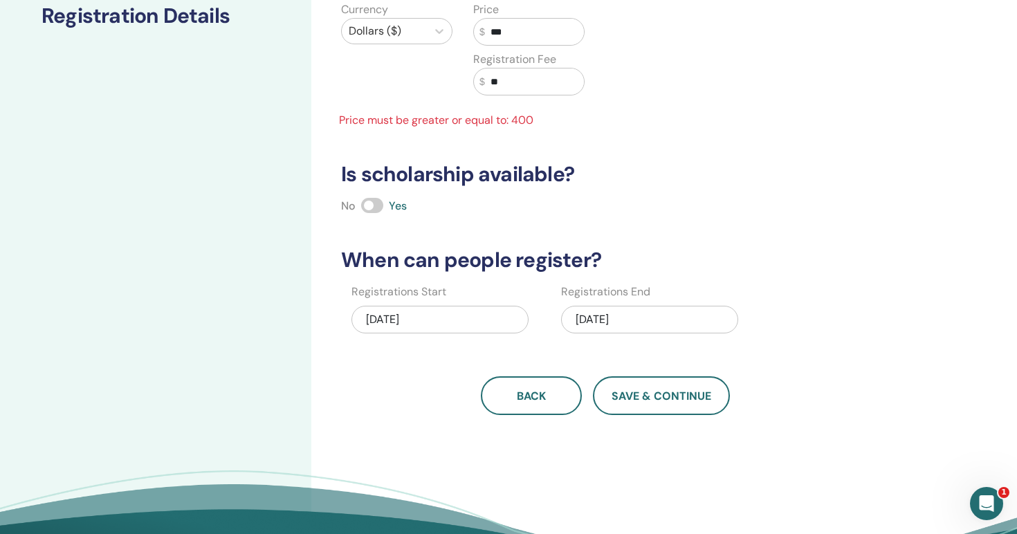
click at [417, 32] on div at bounding box center [384, 30] width 71 height 19
type input "*"
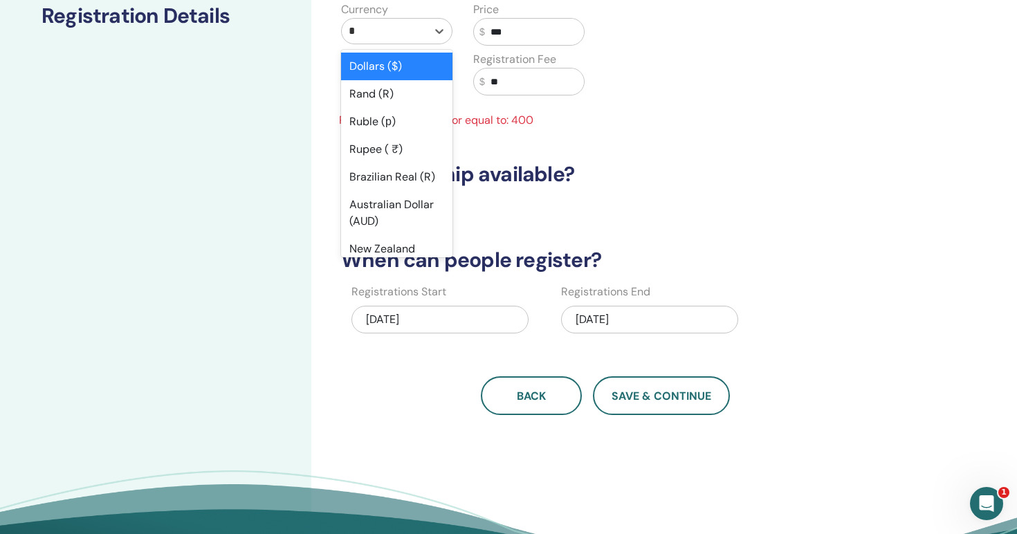
type input "**"
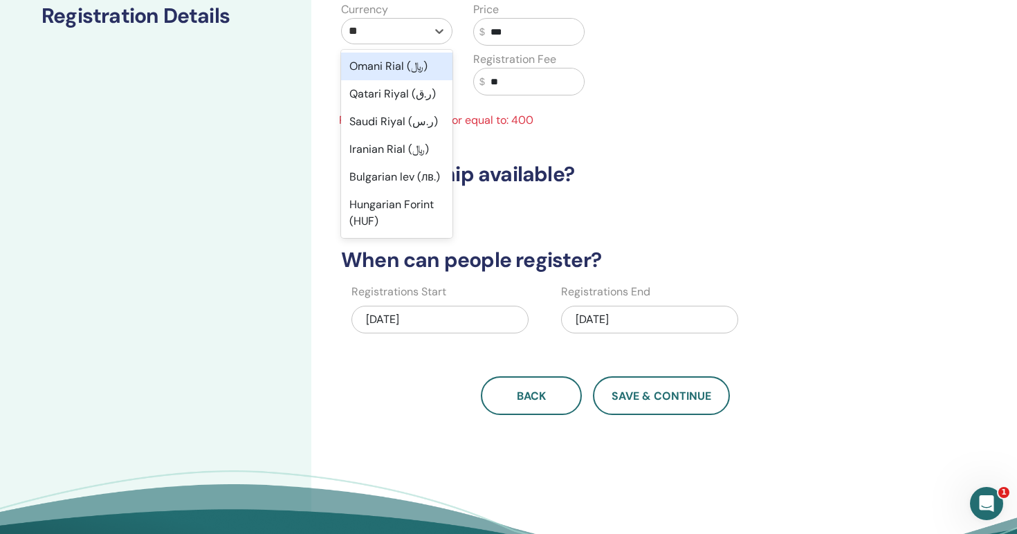
click at [386, 75] on div "Omani Rial (﷼)" at bounding box center [396, 67] width 111 height 28
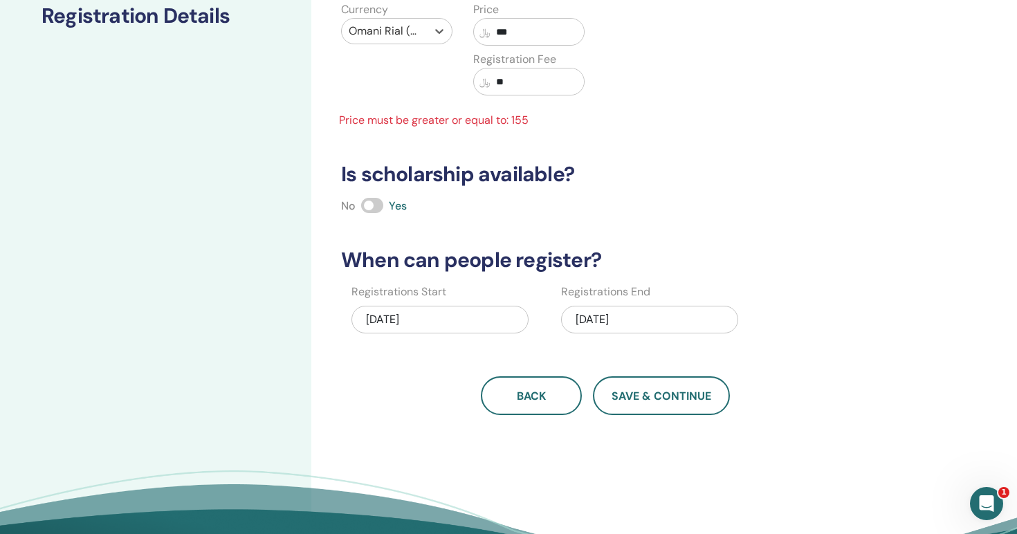
click at [412, 39] on div at bounding box center [384, 30] width 71 height 19
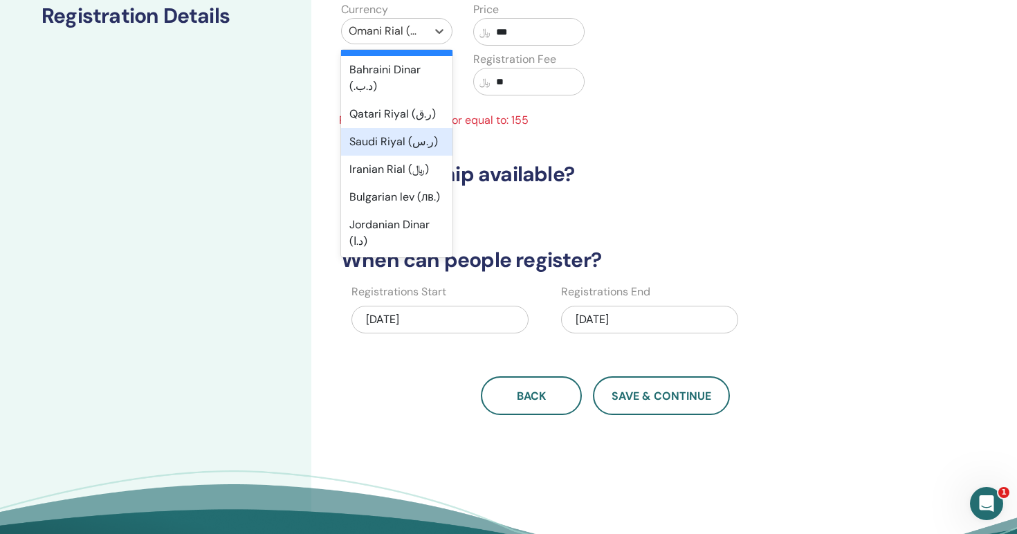
scroll to position [734, 0]
click at [397, 154] on div "Iranian Rial (﷼)" at bounding box center [396, 168] width 111 height 28
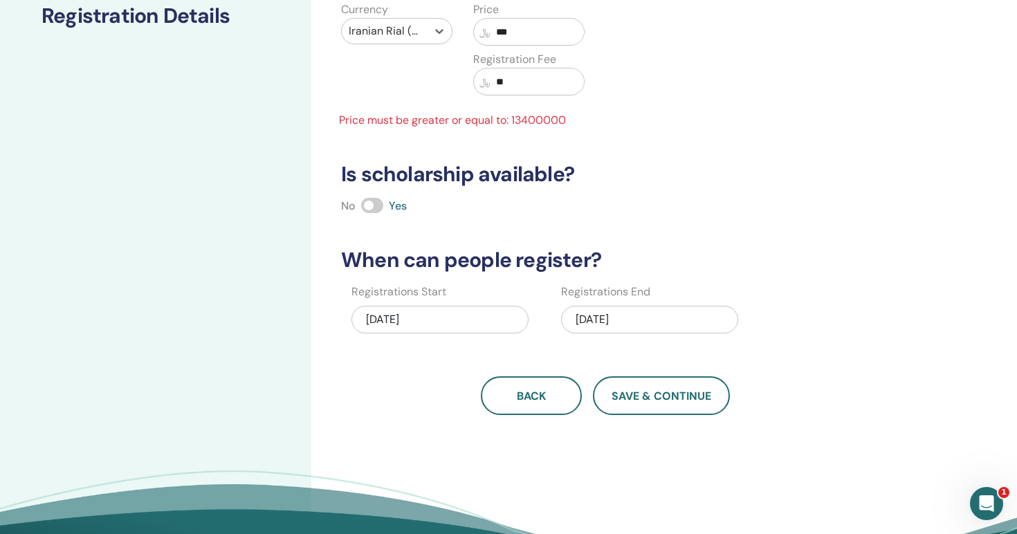
click at [528, 35] on input "***" at bounding box center [537, 32] width 93 height 26
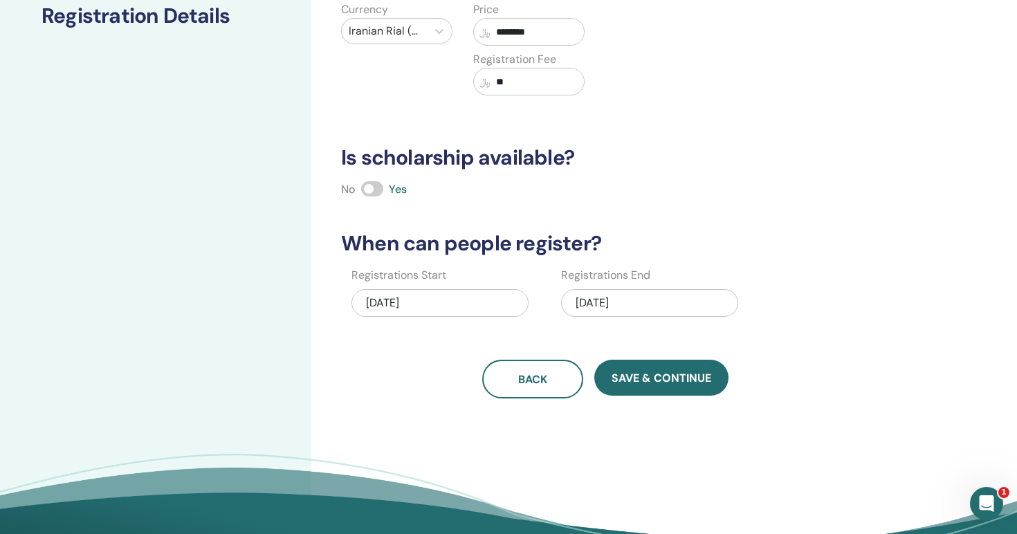
type input "********"
click at [512, 74] on input "**" at bounding box center [537, 82] width 93 height 26
type input "******"
click at [561, 32] on input "********" at bounding box center [537, 32] width 93 height 26
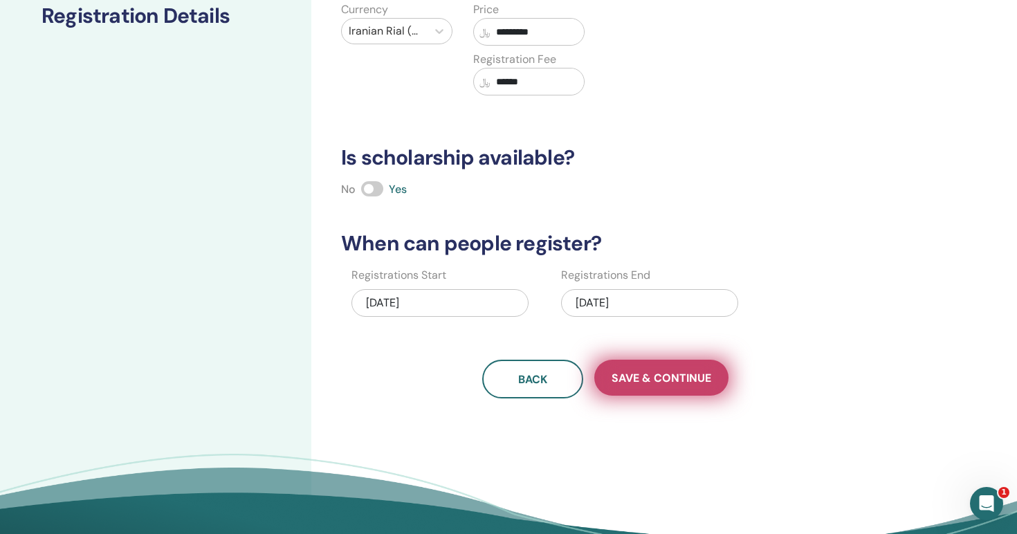
type input "*********"
click at [646, 376] on span "Save & Continue" at bounding box center [662, 378] width 100 height 15
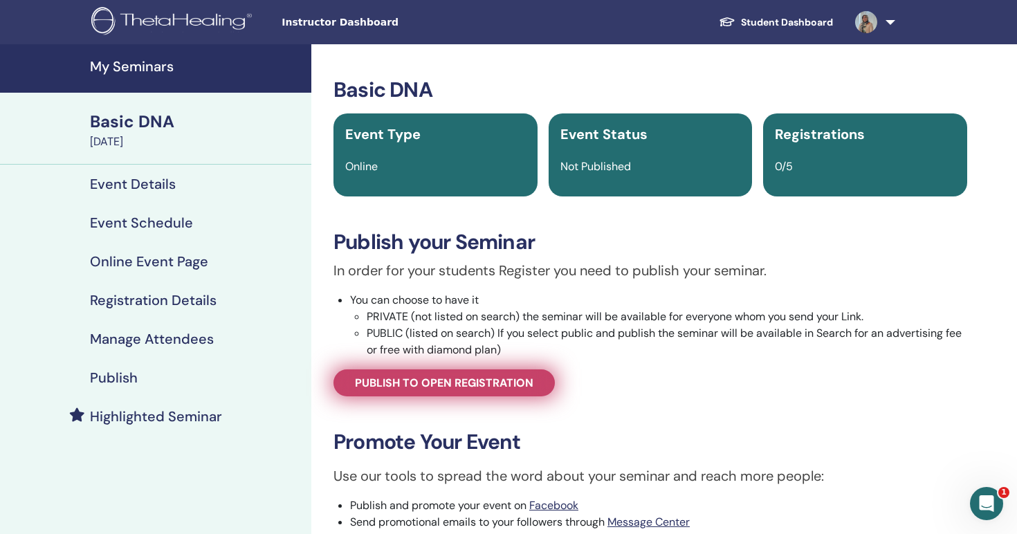
click at [400, 388] on span "Publish to open registration" at bounding box center [444, 383] width 179 height 15
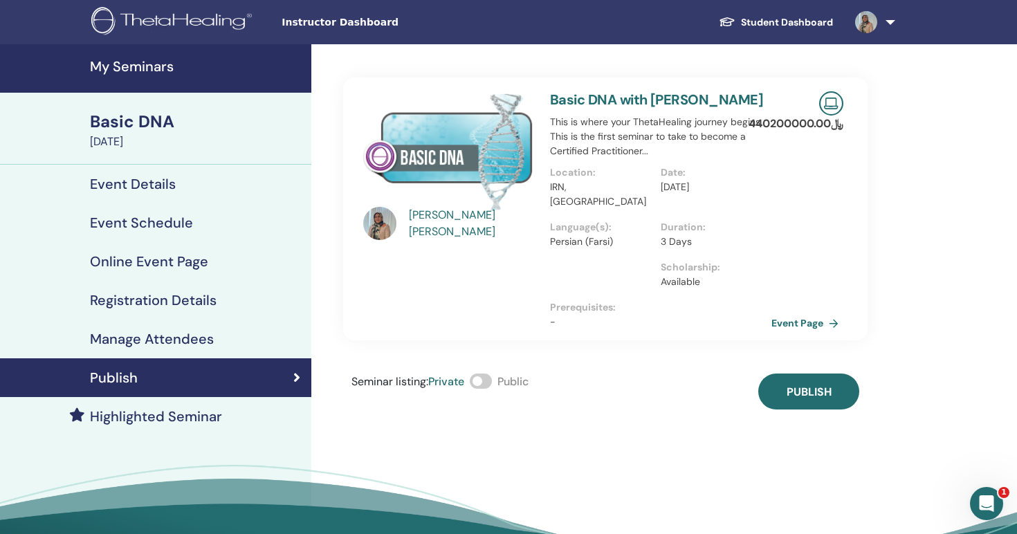
click at [489, 374] on span at bounding box center [481, 381] width 22 height 15
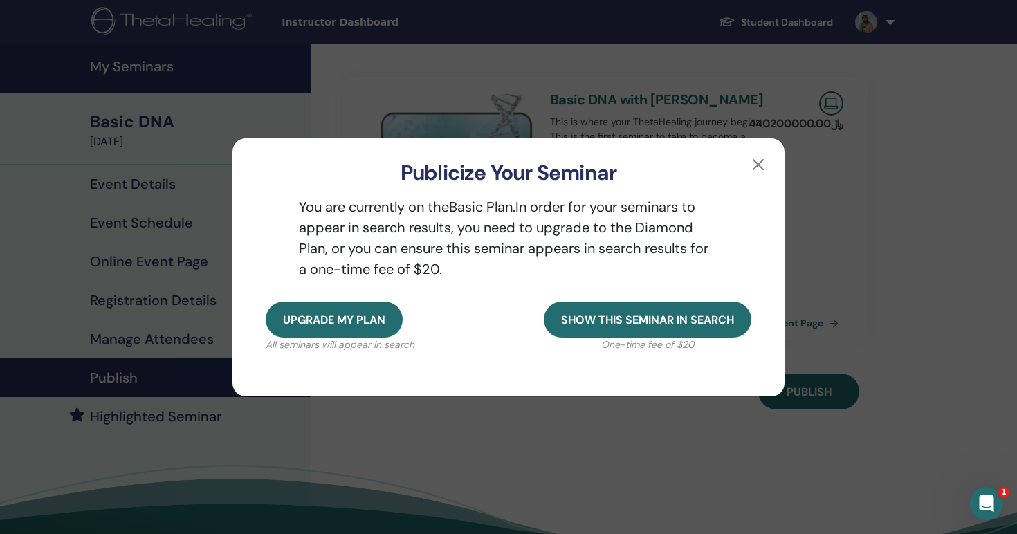
click at [758, 148] on div "Publicize Your Seminar" at bounding box center [509, 161] width 552 height 47
click at [758, 159] on button "button" at bounding box center [759, 165] width 22 height 22
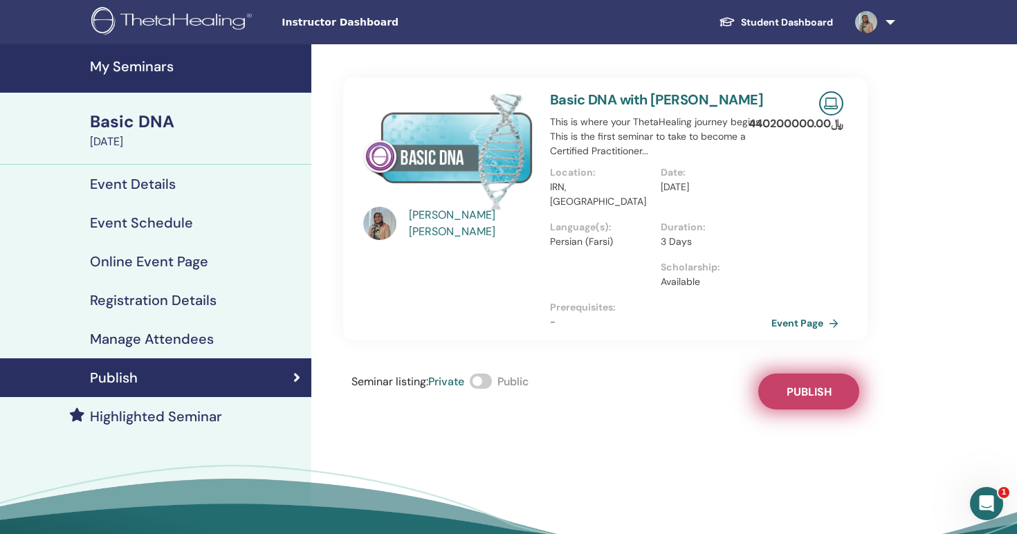
click at [783, 378] on button "Publish" at bounding box center [809, 392] width 101 height 36
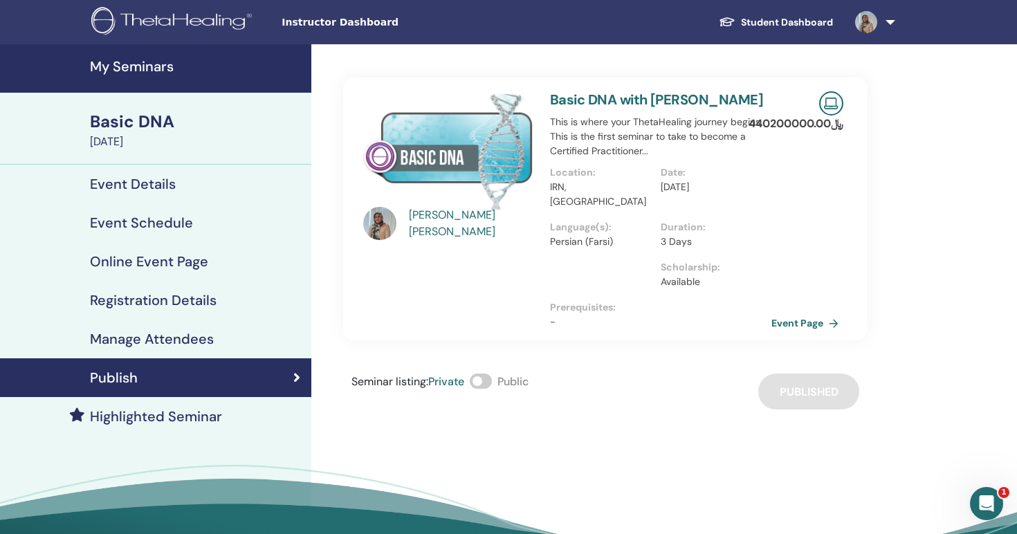
click at [203, 338] on h4 "Manage Attendees" at bounding box center [152, 339] width 124 height 17
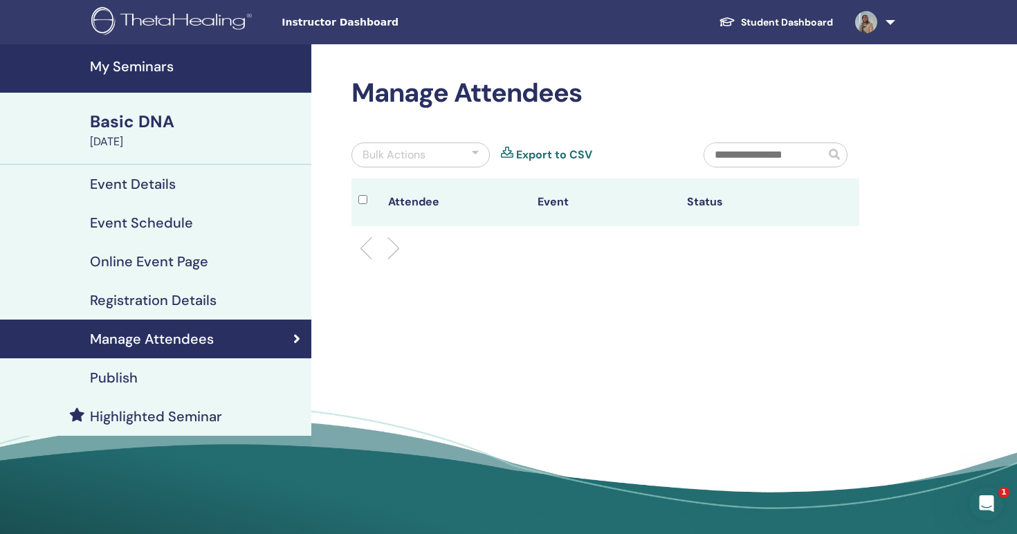
click at [181, 366] on link "Publish" at bounding box center [155, 378] width 311 height 39
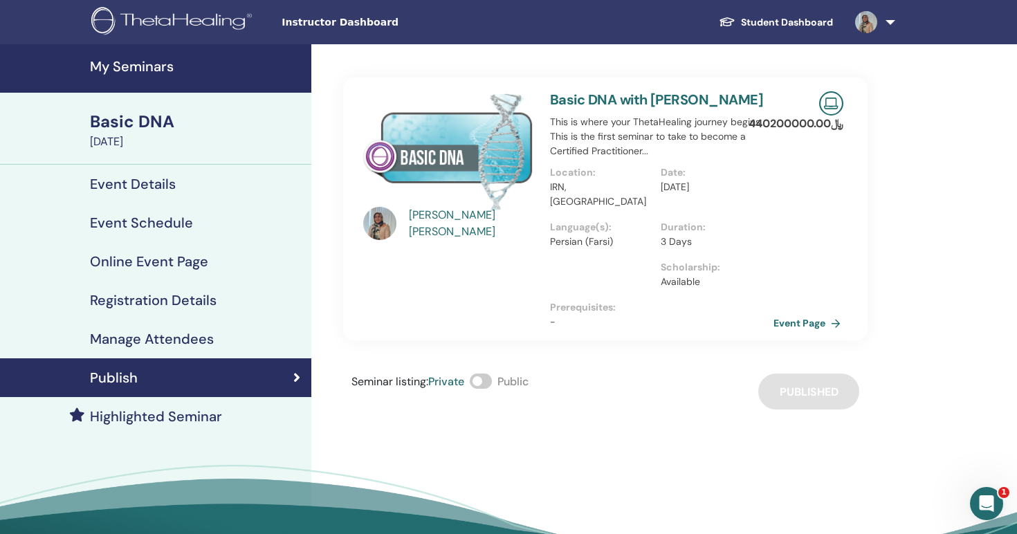
click at [811, 313] on link "Event Page" at bounding box center [810, 323] width 73 height 21
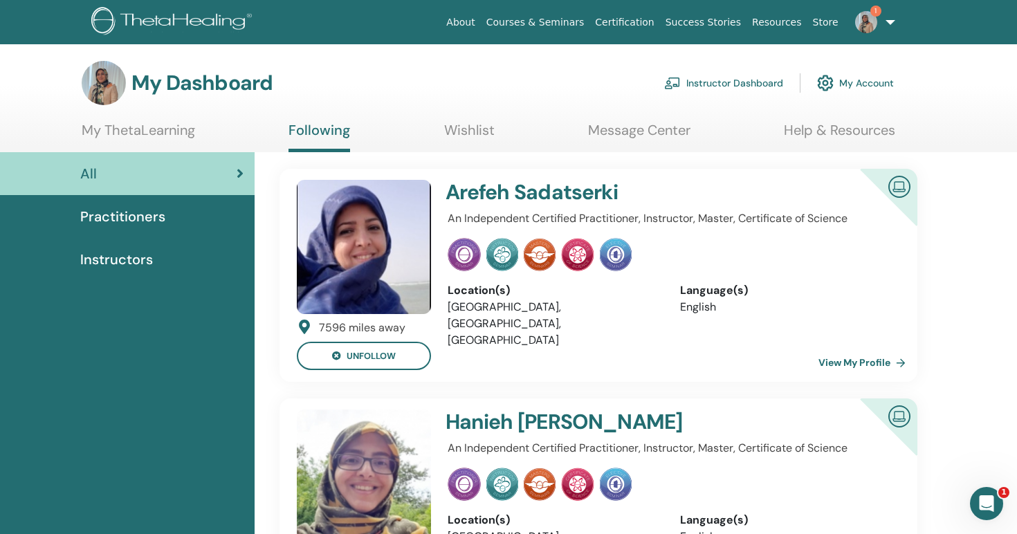
click at [871, 21] on img at bounding box center [867, 22] width 22 height 22
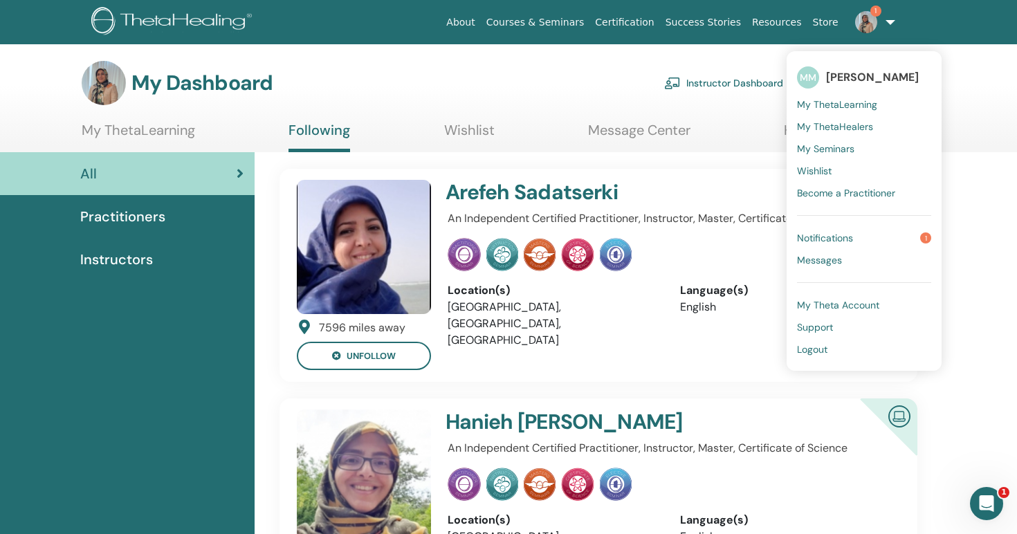
click at [825, 148] on span "My Seminars" at bounding box center [825, 149] width 57 height 12
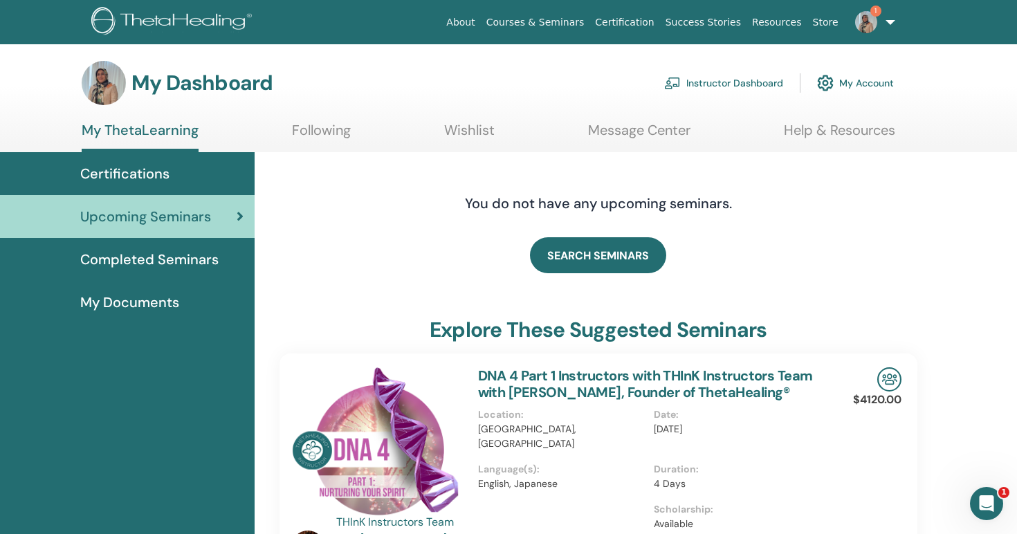
click at [170, 251] on span "Completed Seminars" at bounding box center [149, 259] width 138 height 21
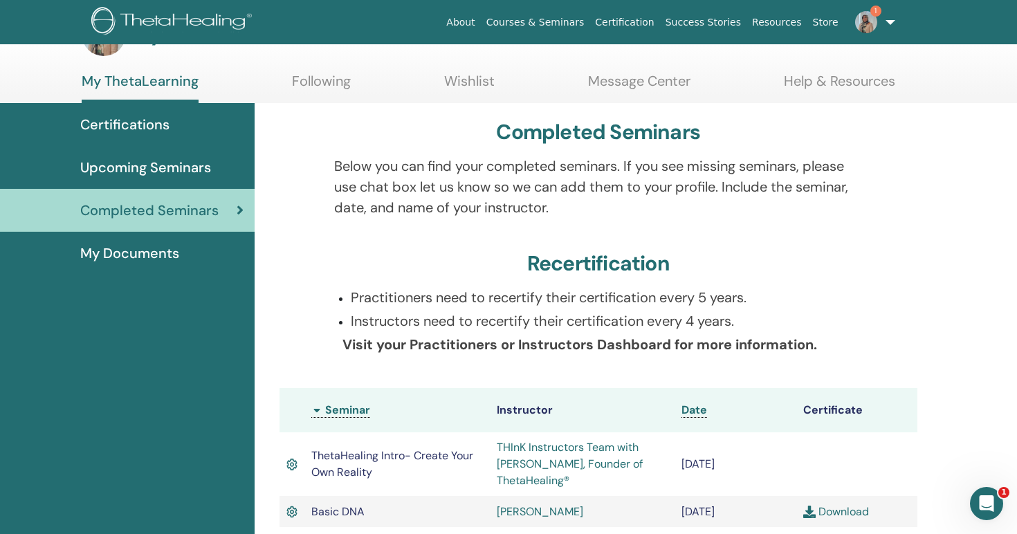
scroll to position [47, 0]
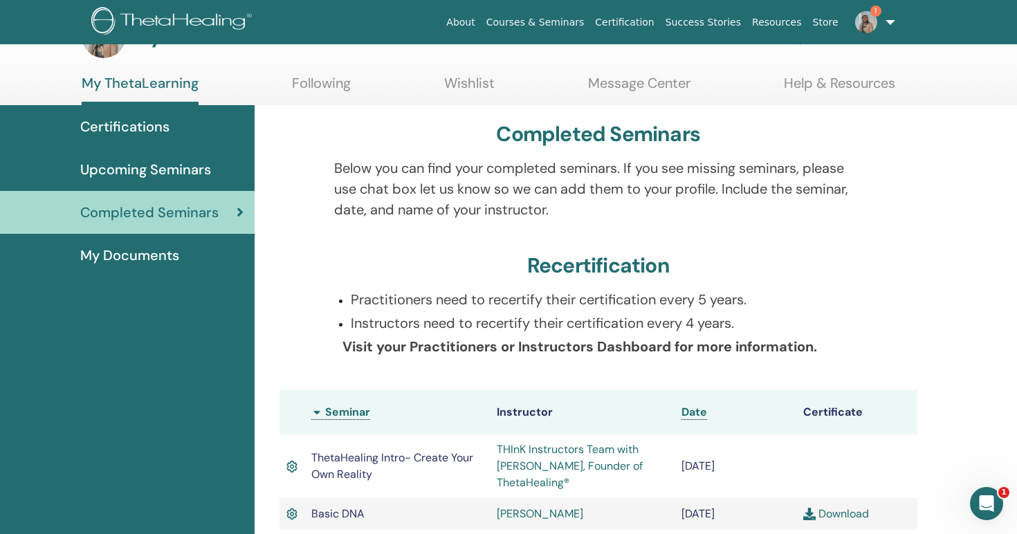
click at [156, 130] on span "Certifications" at bounding box center [124, 126] width 89 height 21
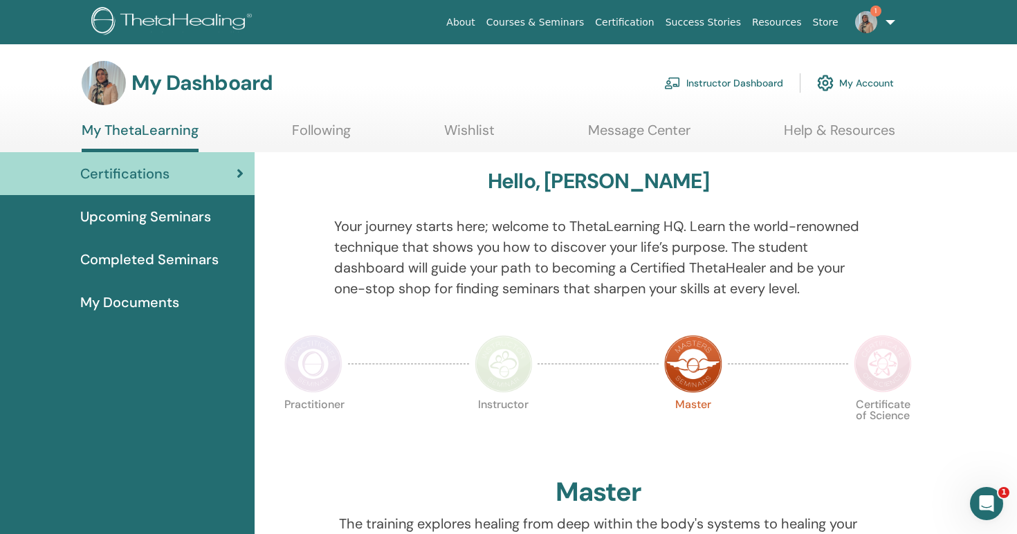
click at [145, 305] on span "My Documents" at bounding box center [129, 302] width 99 height 21
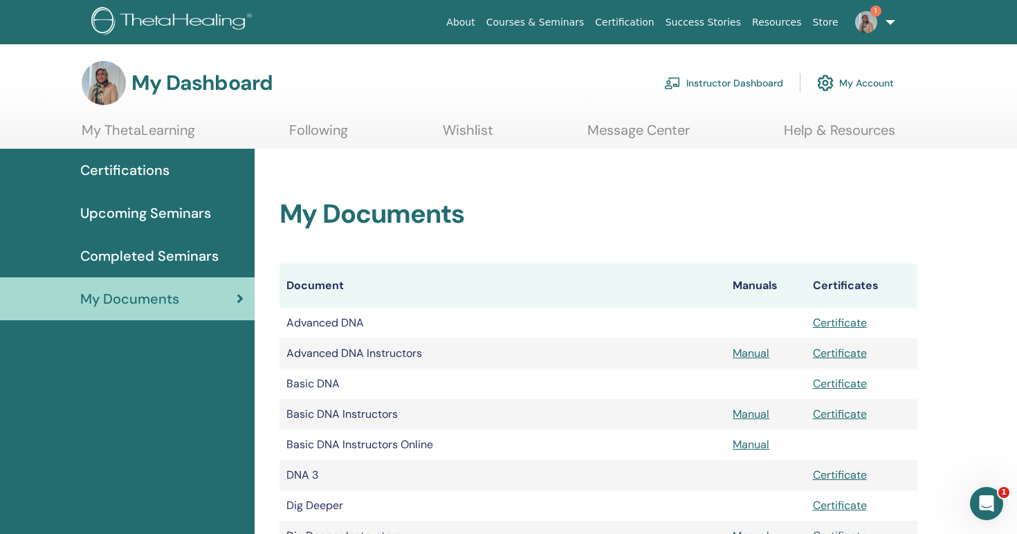
click at [176, 141] on link "My ThetaLearning" at bounding box center [139, 135] width 114 height 27
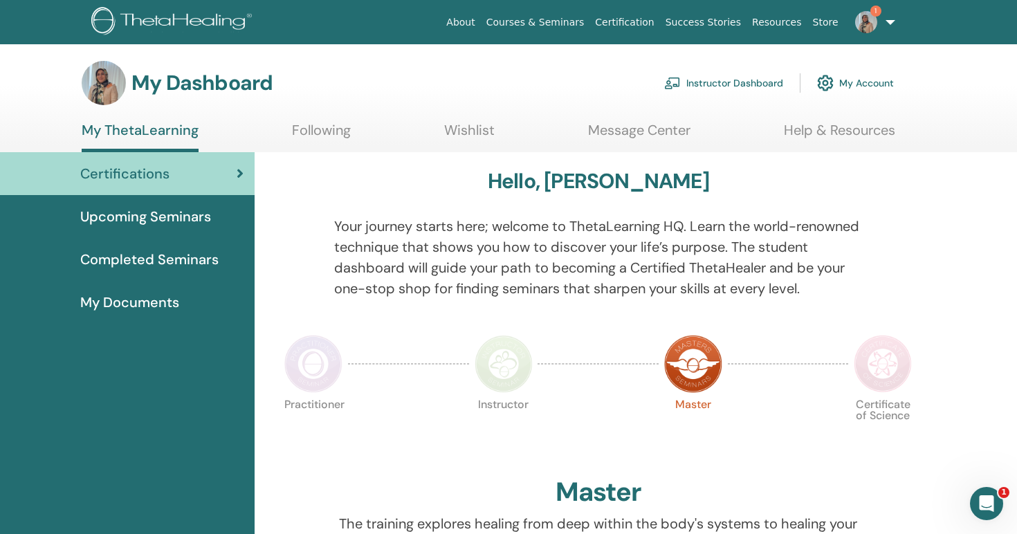
click at [314, 139] on link "Following" at bounding box center [321, 135] width 59 height 27
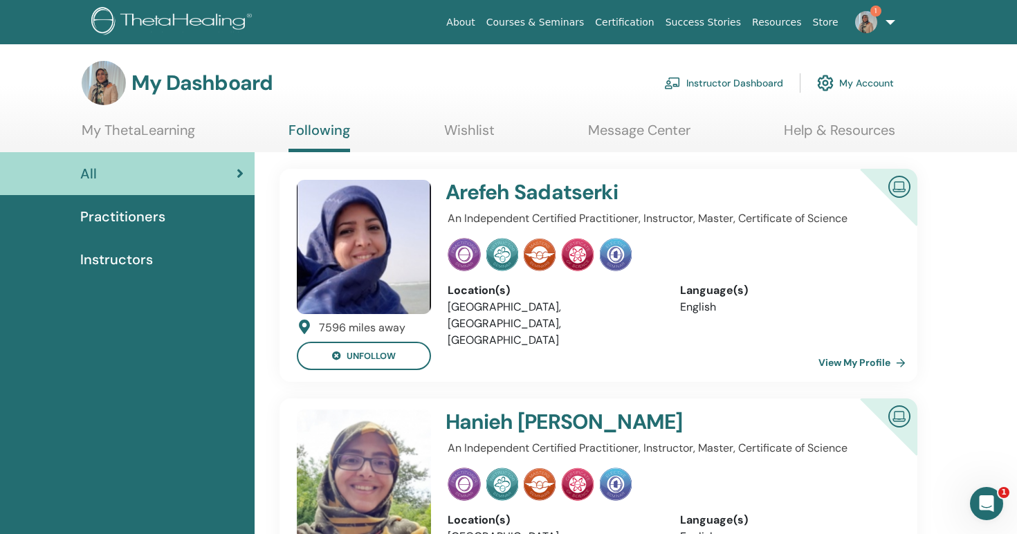
click at [473, 128] on link "Wishlist" at bounding box center [469, 135] width 51 height 27
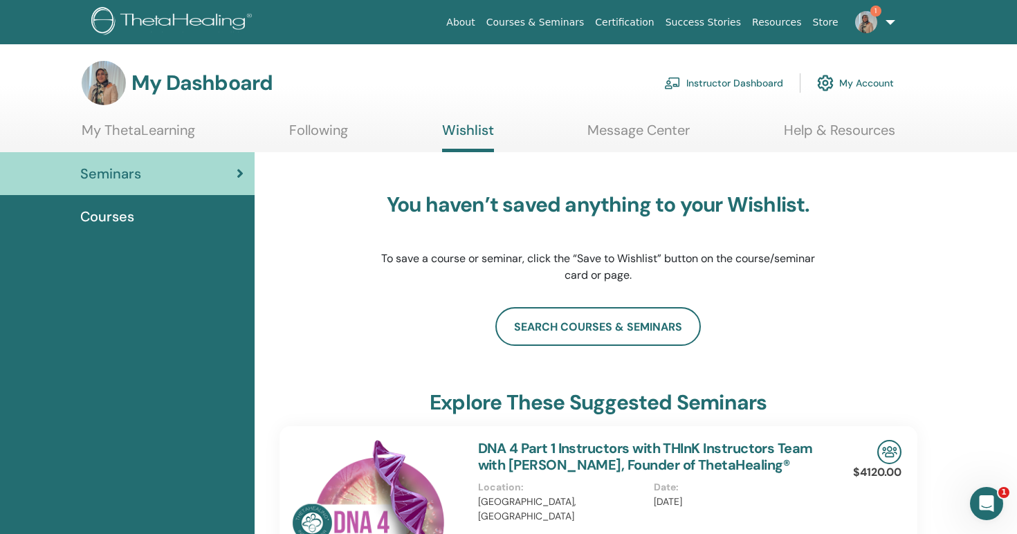
click at [119, 206] on link "Courses" at bounding box center [127, 216] width 255 height 43
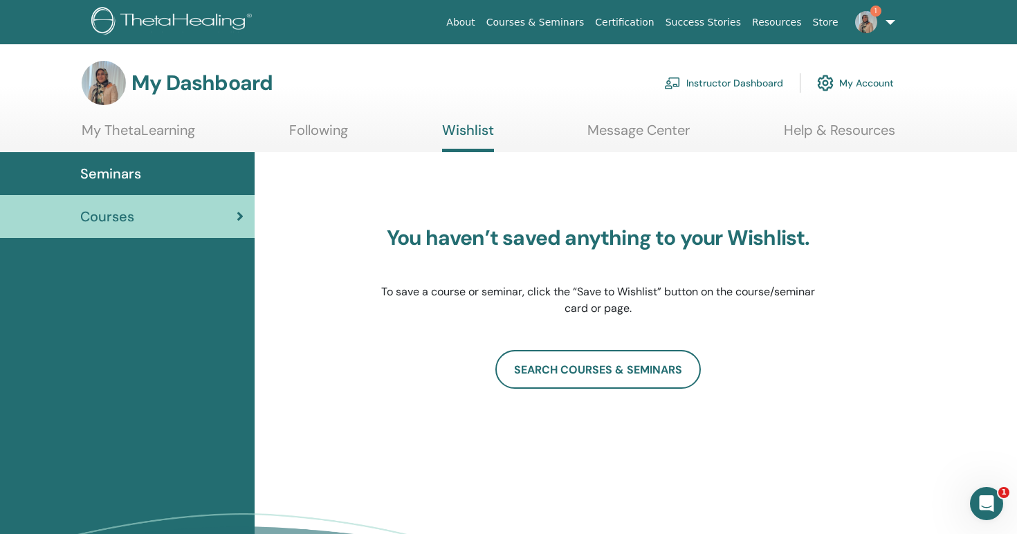
click at [129, 188] on link "Seminars" at bounding box center [127, 173] width 255 height 43
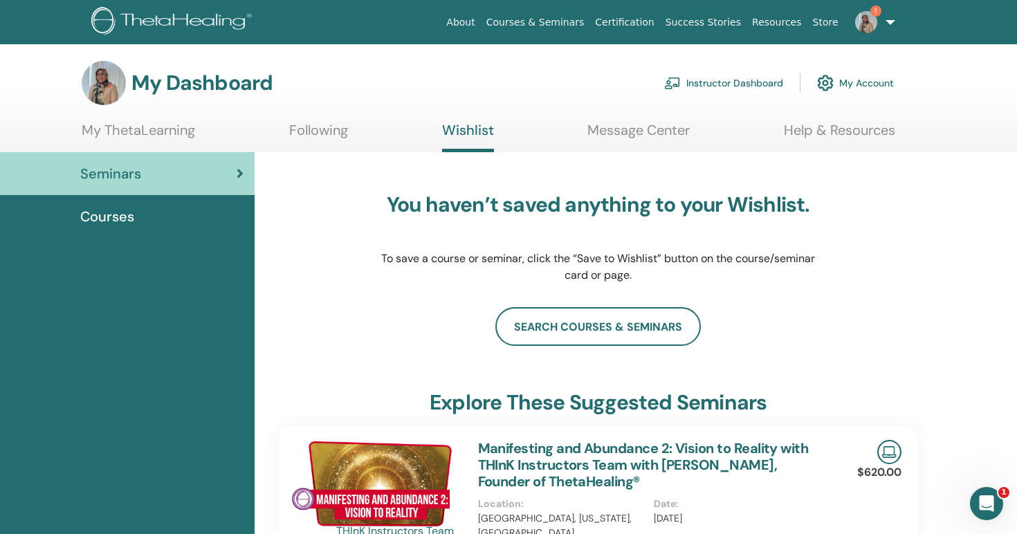
click at [625, 138] on link "Message Center" at bounding box center [639, 135] width 102 height 27
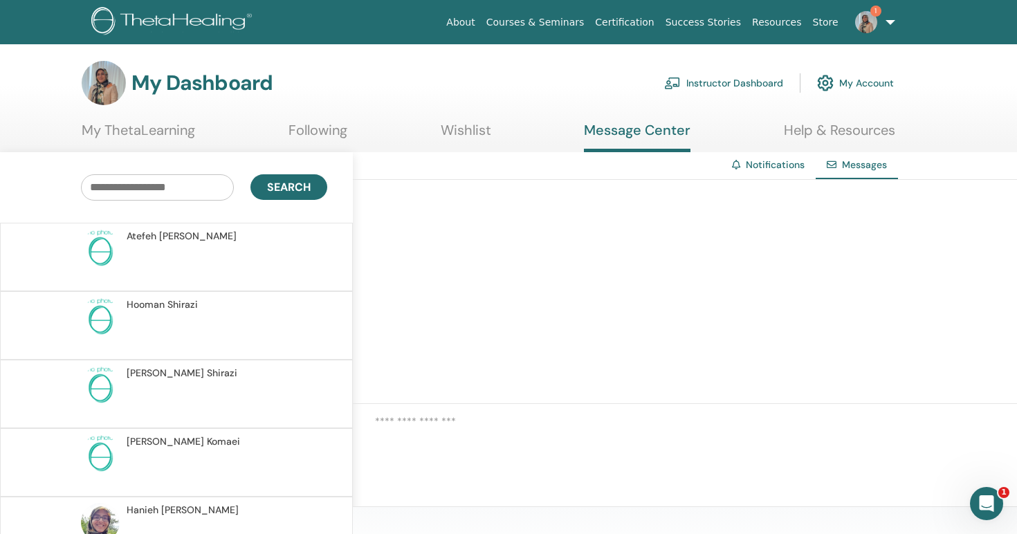
click at [163, 247] on p at bounding box center [227, 265] width 201 height 42
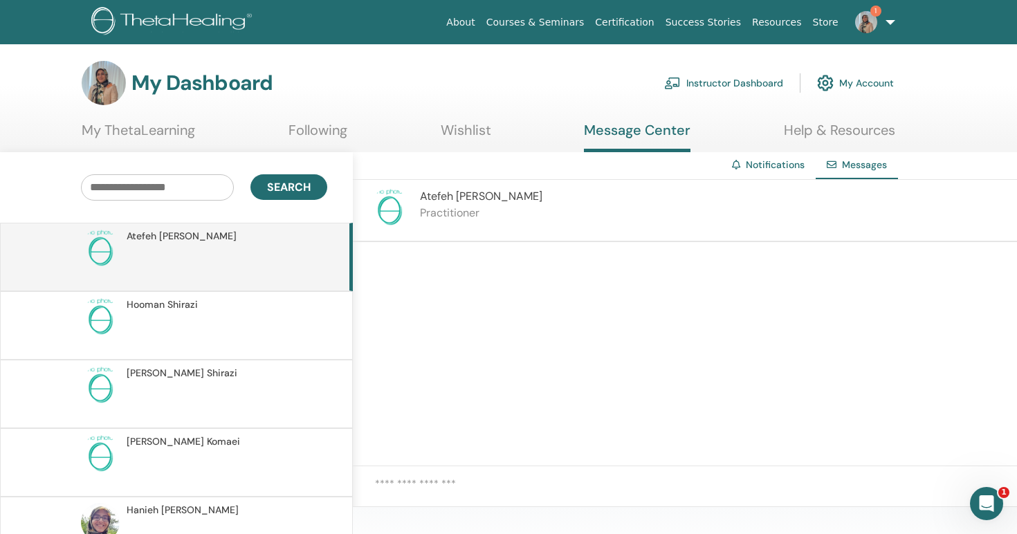
click at [192, 342] on p at bounding box center [227, 333] width 201 height 42
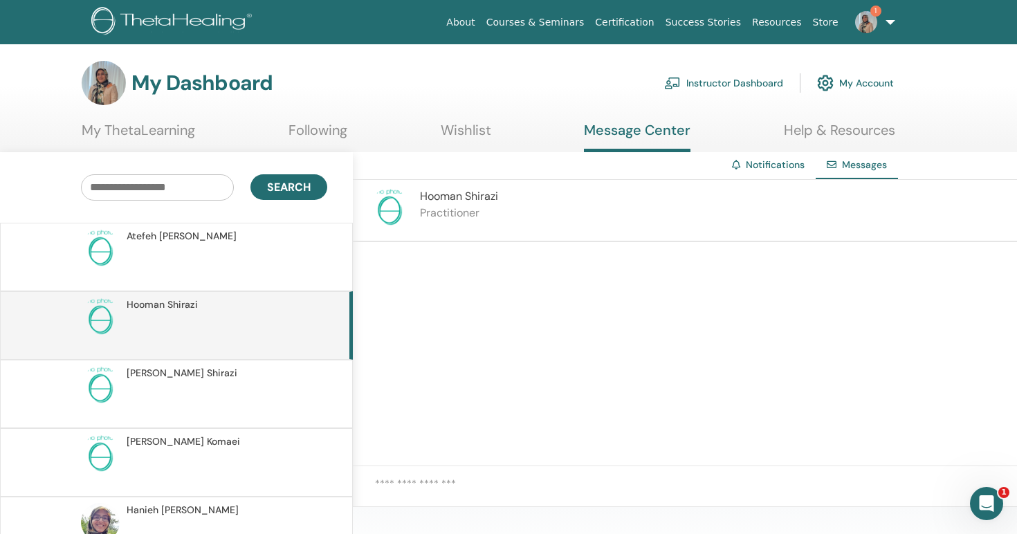
click at [192, 392] on p at bounding box center [227, 402] width 201 height 42
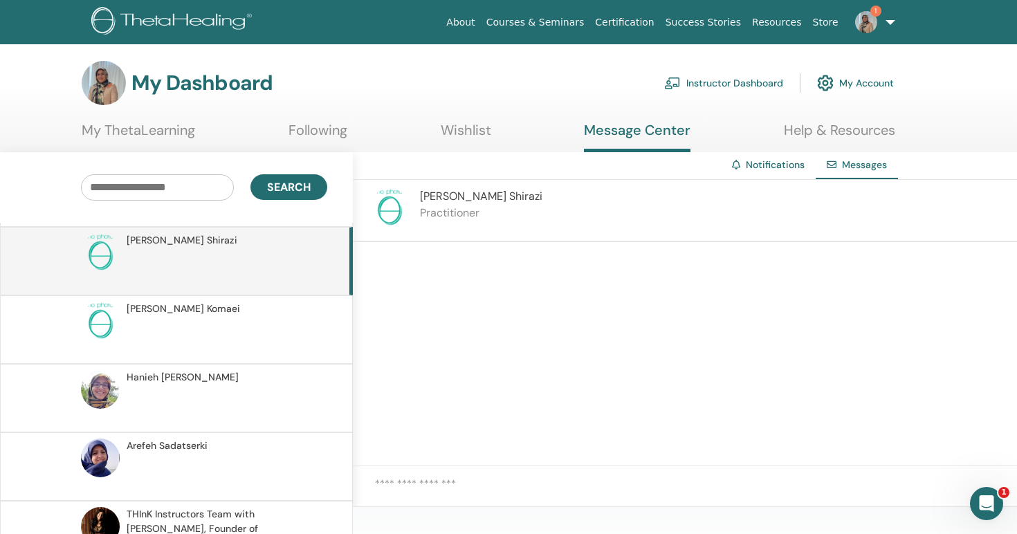
scroll to position [135, 0]
click at [192, 327] on p at bounding box center [227, 335] width 201 height 42
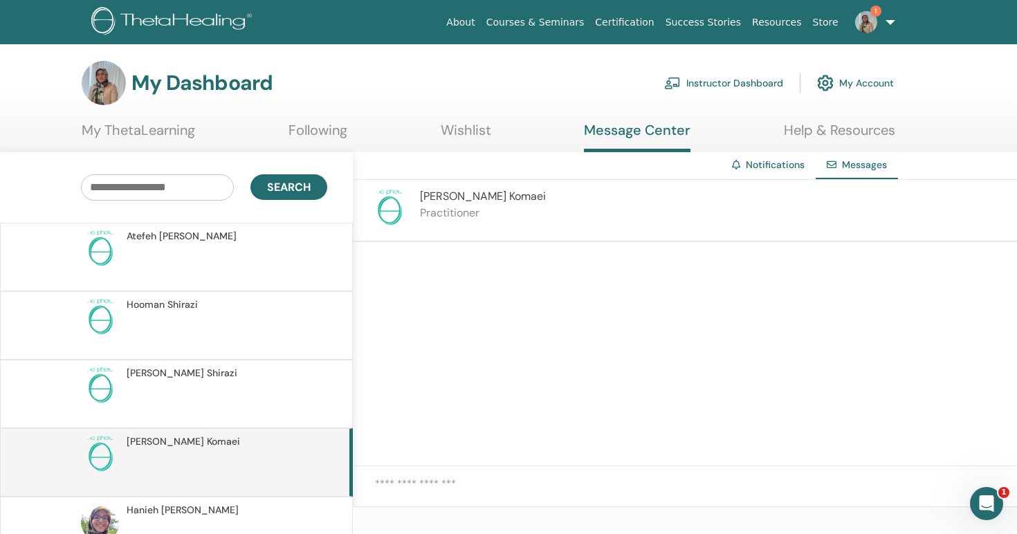
click at [845, 134] on link "Help & Resources" at bounding box center [839, 135] width 111 height 27
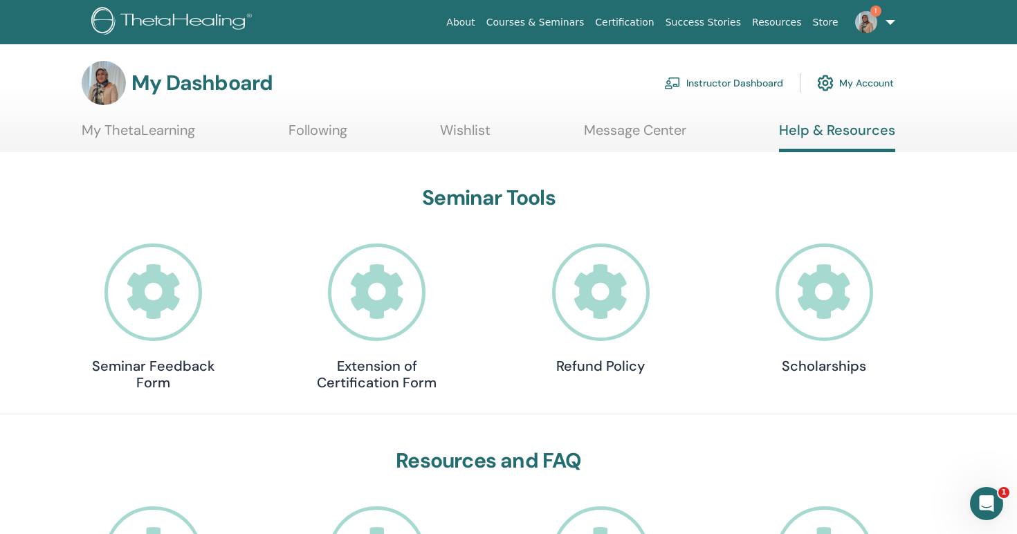
click at [197, 94] on h3 "My Dashboard" at bounding box center [202, 83] width 141 height 25
click at [117, 89] on img at bounding box center [104, 83] width 44 height 44
click at [865, 23] on img at bounding box center [867, 22] width 22 height 22
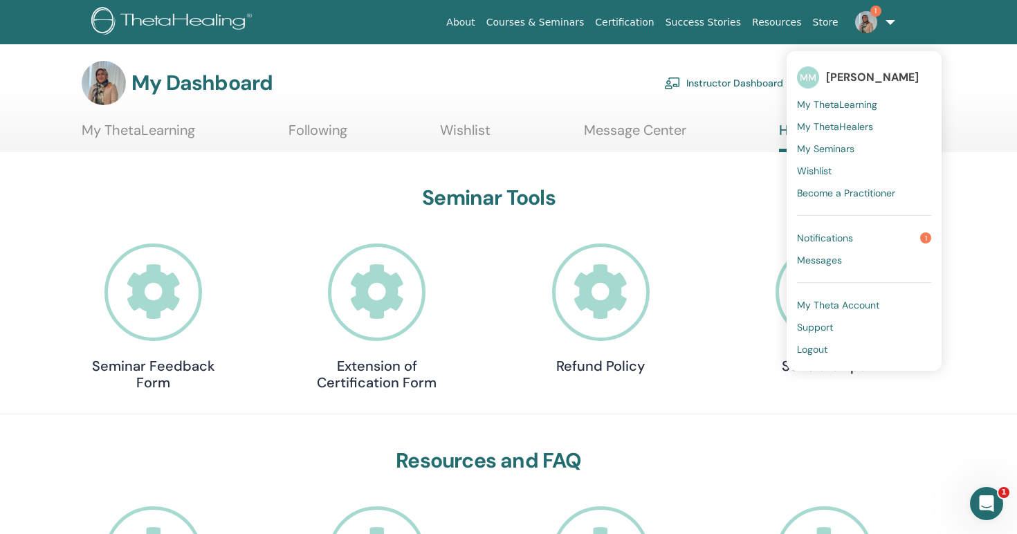
click at [831, 151] on span "My Seminars" at bounding box center [825, 149] width 57 height 12
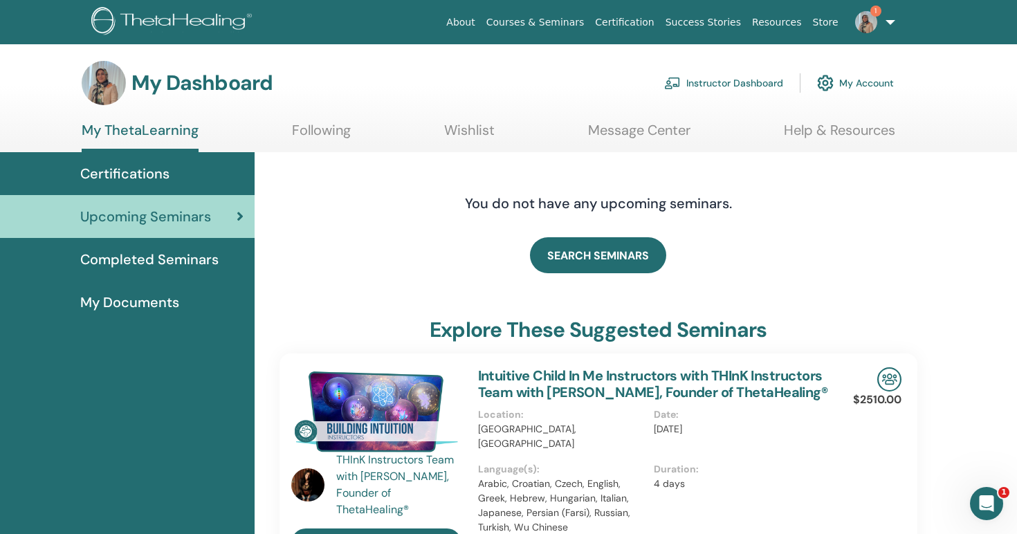
click at [727, 82] on link "Instructor Dashboard" at bounding box center [723, 83] width 119 height 30
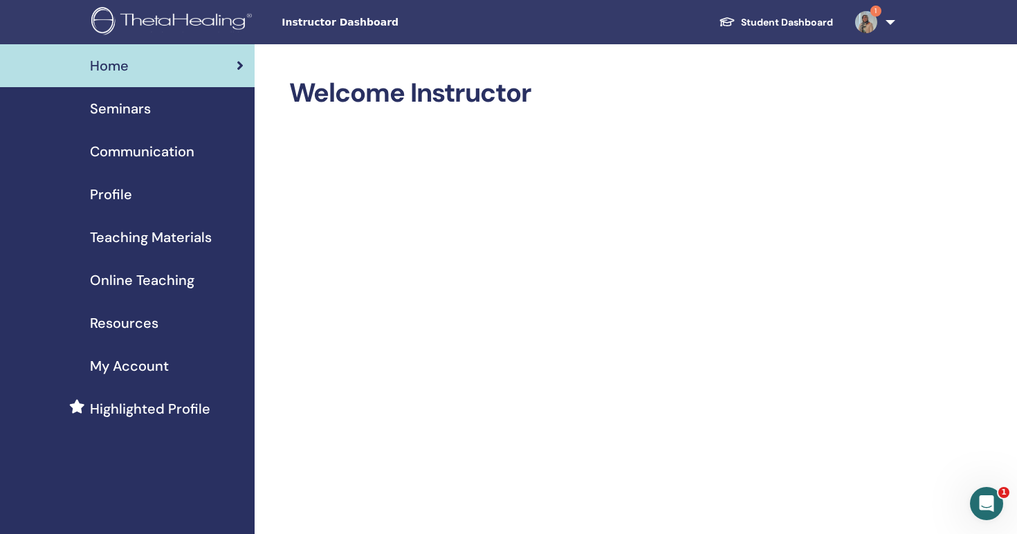
click at [122, 121] on link "Seminars" at bounding box center [127, 108] width 255 height 43
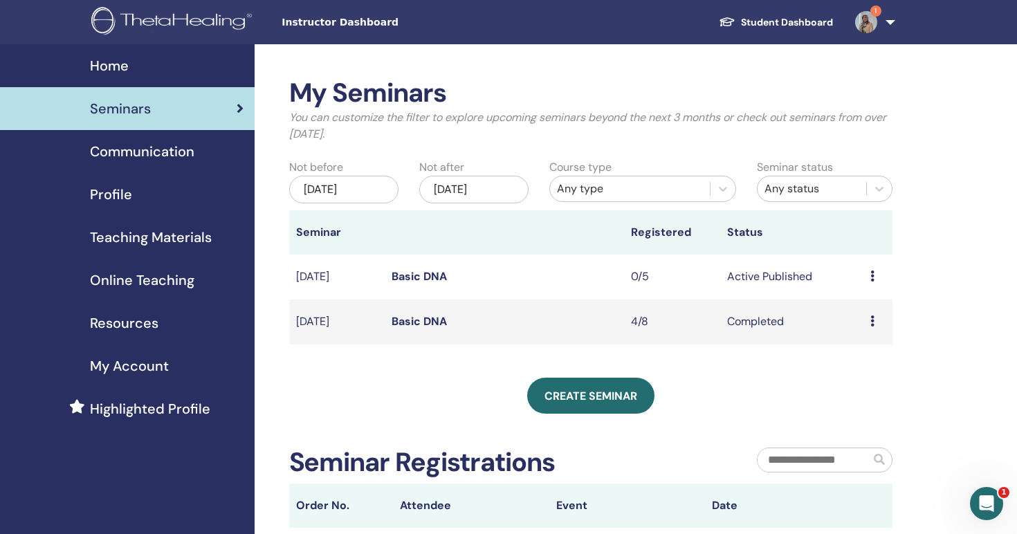
scroll to position [51, 0]
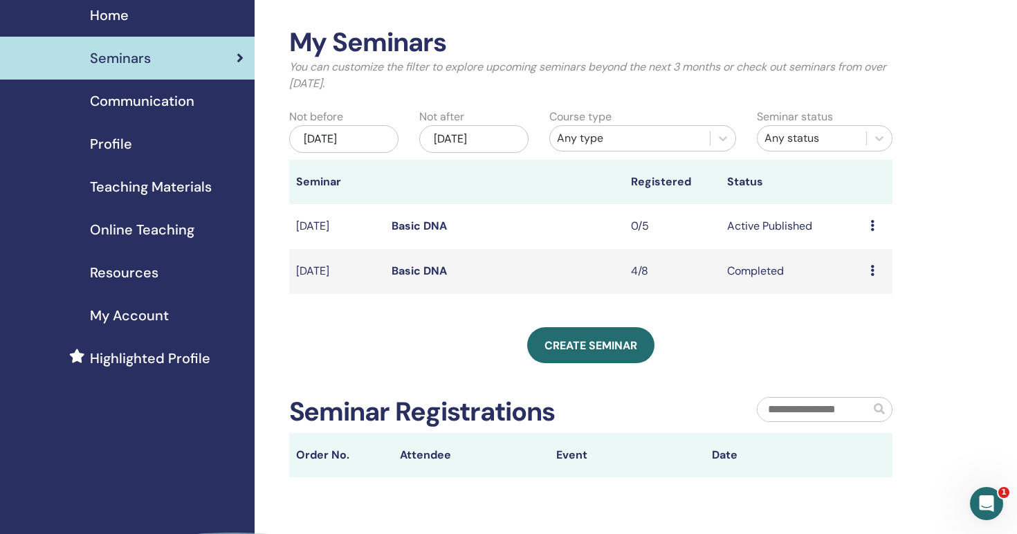
click at [871, 225] on icon at bounding box center [873, 225] width 4 height 11
click at [843, 260] on link "Edit" at bounding box center [848, 257] width 20 height 15
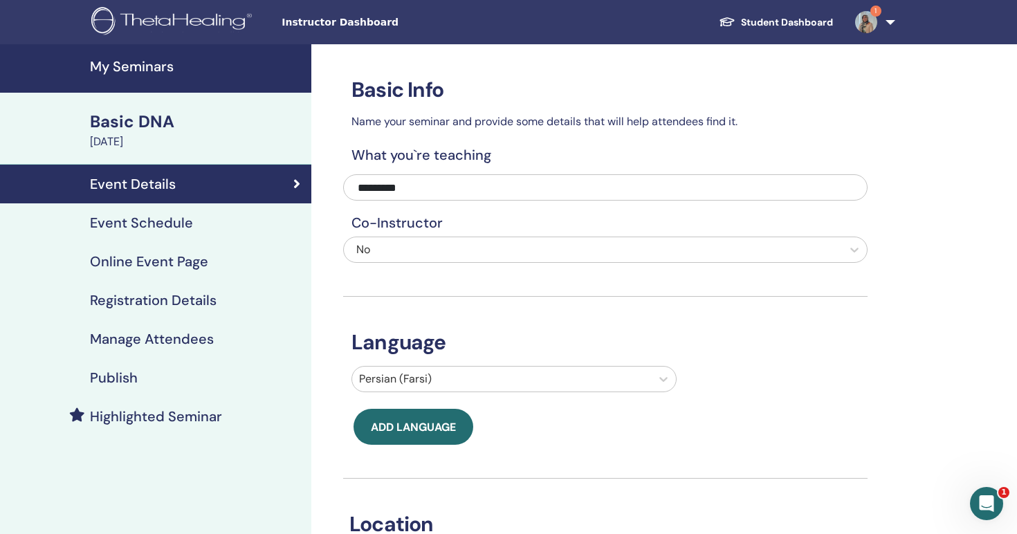
click at [146, 300] on h4 "Registration Details" at bounding box center [153, 300] width 127 height 17
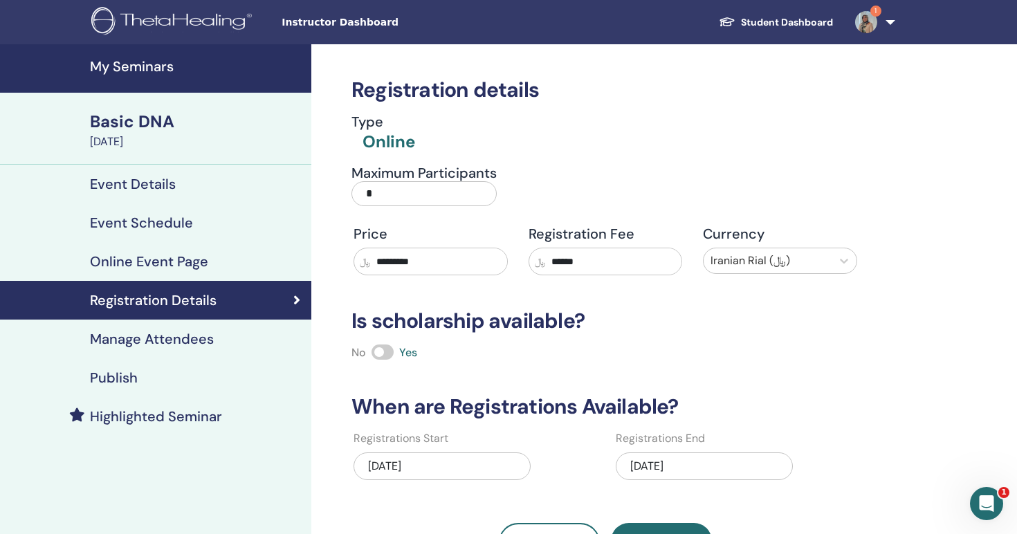
click at [435, 263] on input "*********" at bounding box center [439, 261] width 136 height 26
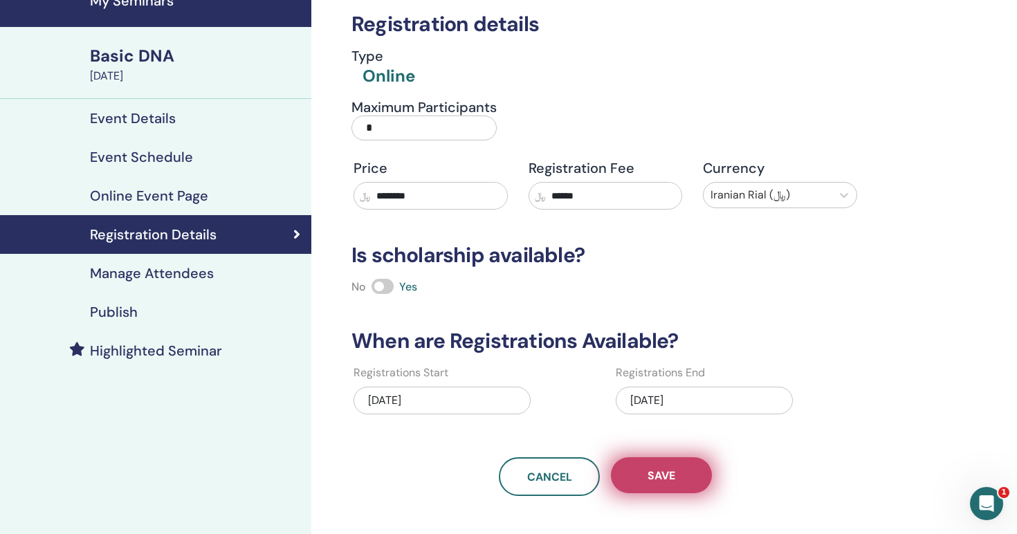
scroll to position [54, 0]
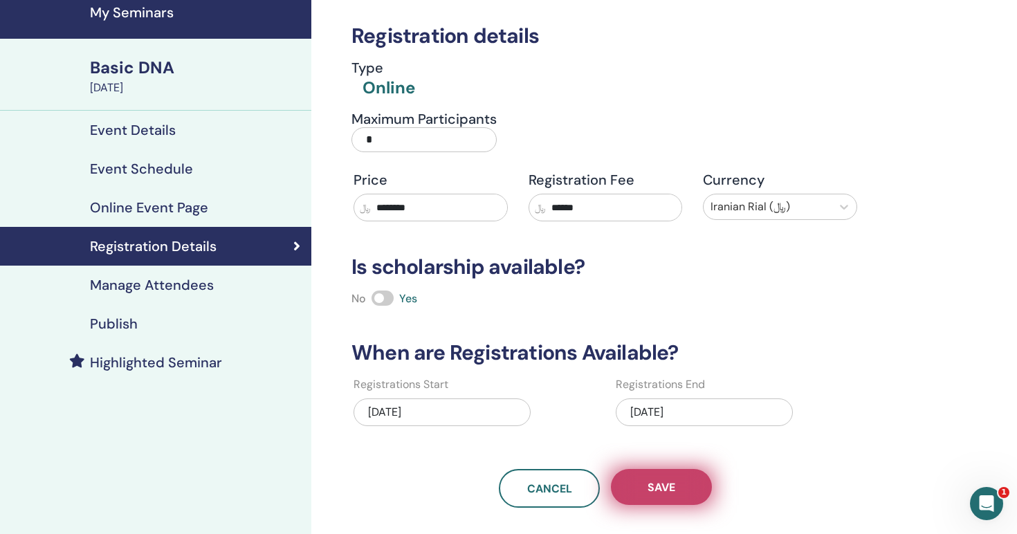
type input "********"
click at [679, 493] on button "Save" at bounding box center [661, 487] width 101 height 36
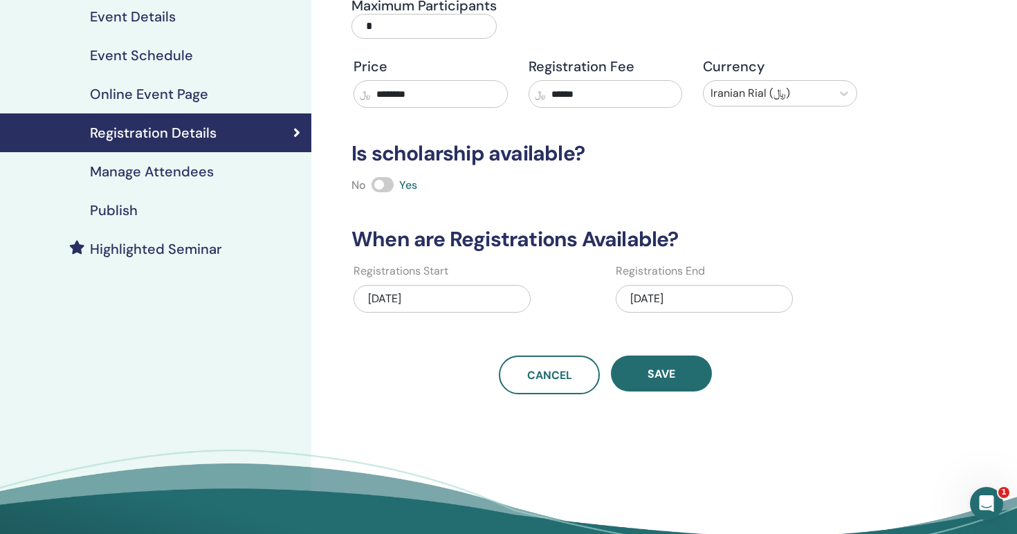
scroll to position [179, 0]
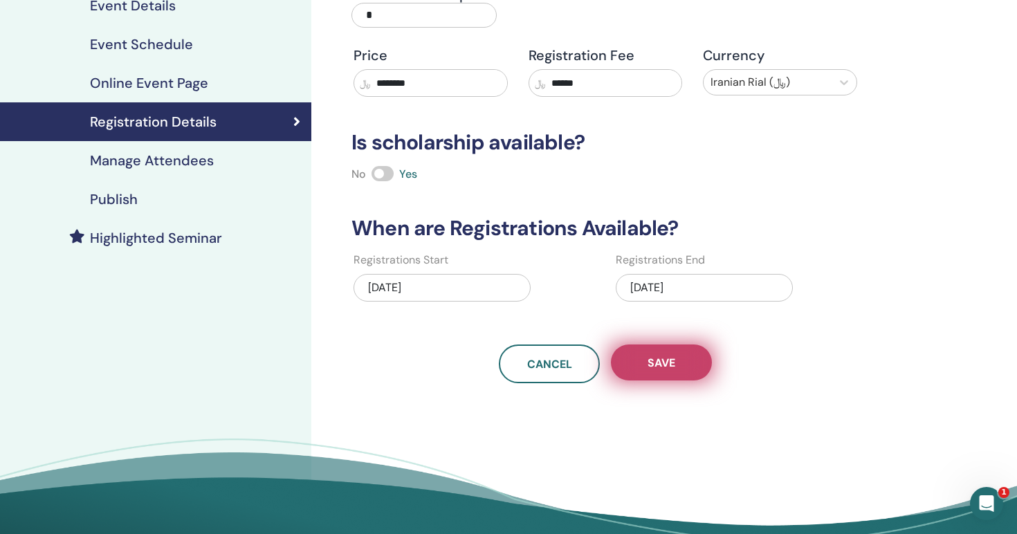
click at [642, 371] on button "Save" at bounding box center [661, 363] width 101 height 36
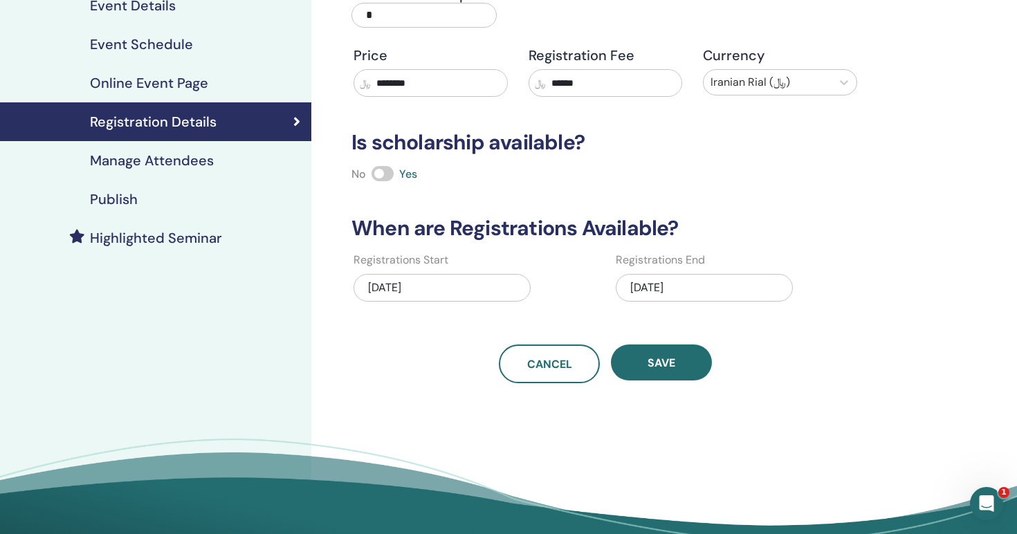
click at [642, 371] on button "Save" at bounding box center [661, 363] width 101 height 36
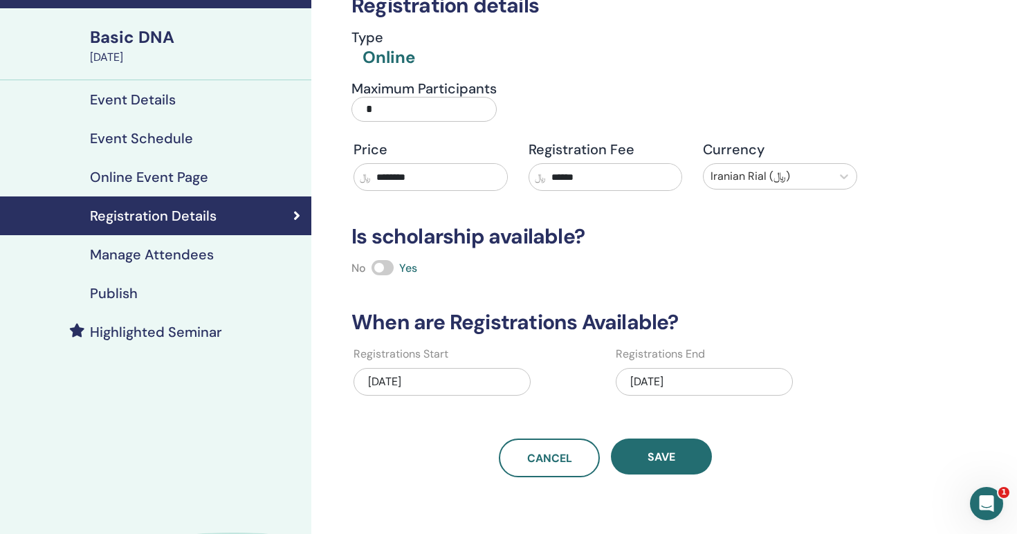
scroll to position [87, 0]
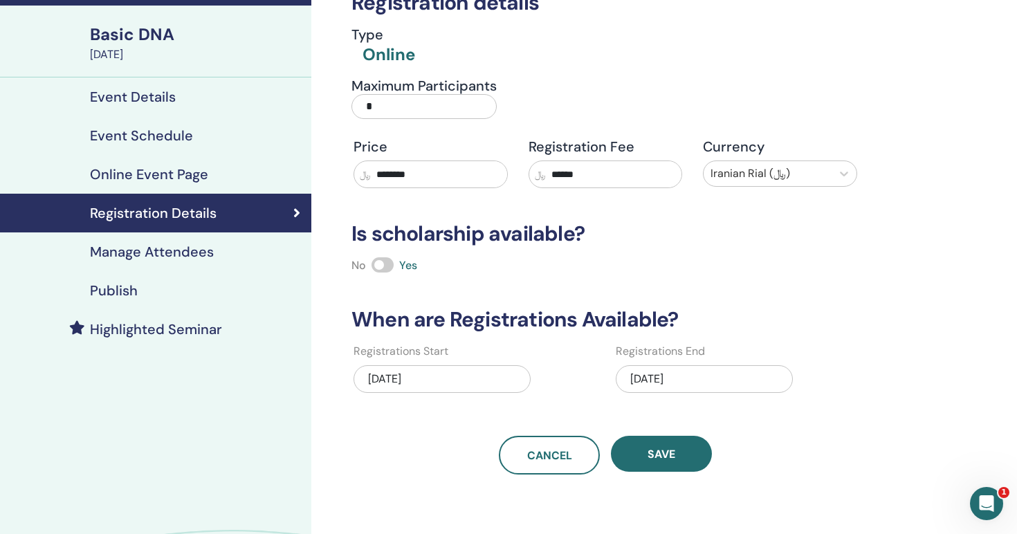
click at [167, 257] on h4 "Manage Attendees" at bounding box center [152, 252] width 124 height 17
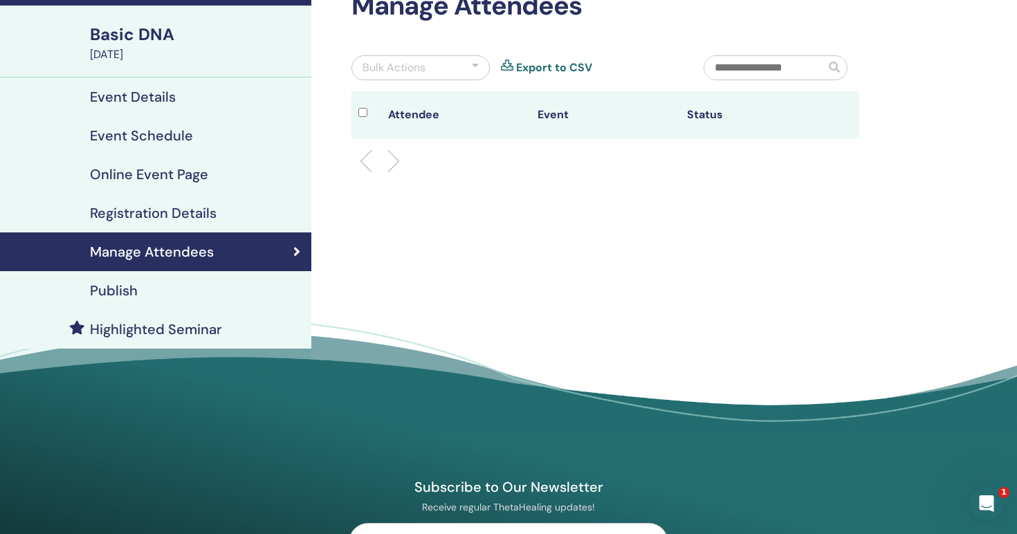
click at [163, 205] on h4 "Registration Details" at bounding box center [153, 213] width 127 height 17
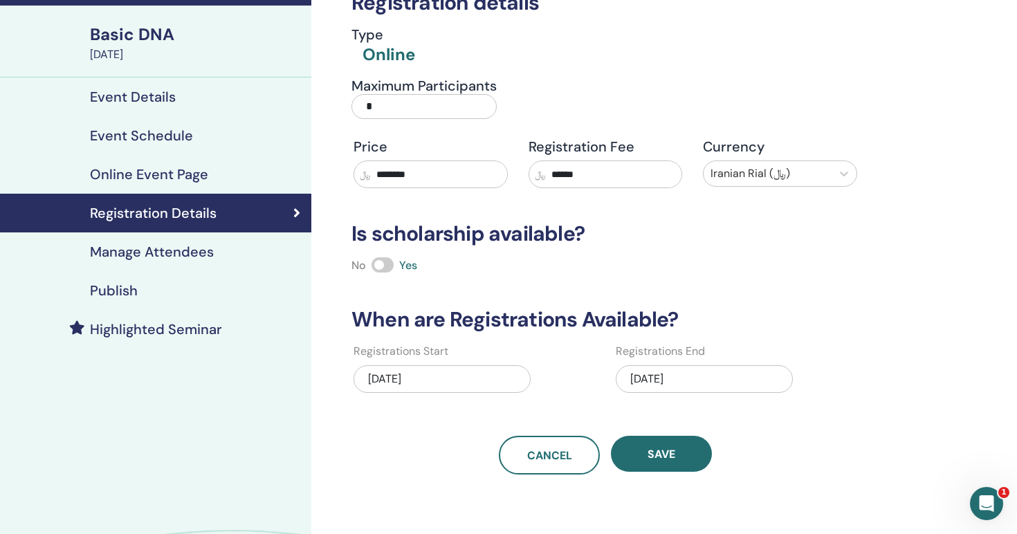
click at [165, 173] on h4 "Online Event Page" at bounding box center [149, 174] width 118 height 17
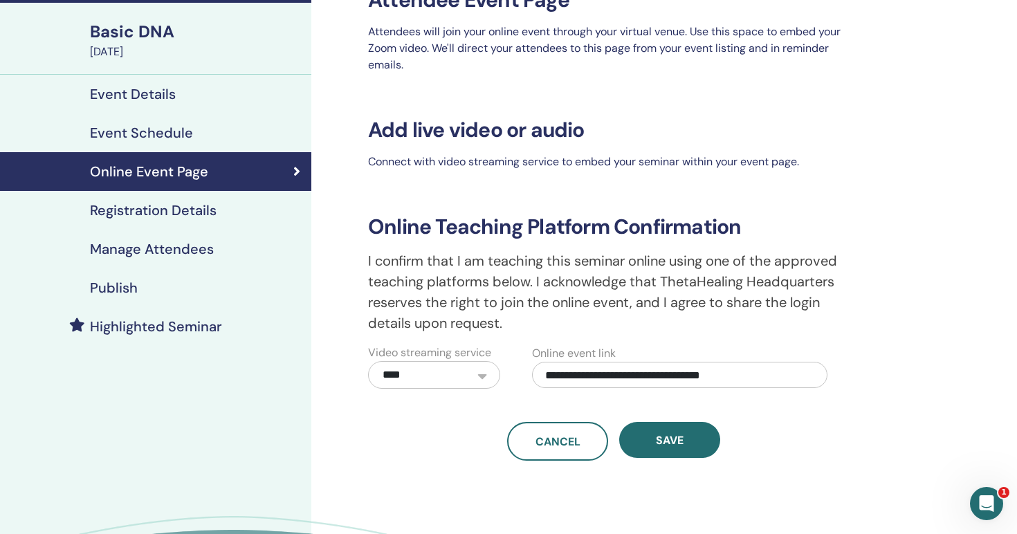
scroll to position [92, 0]
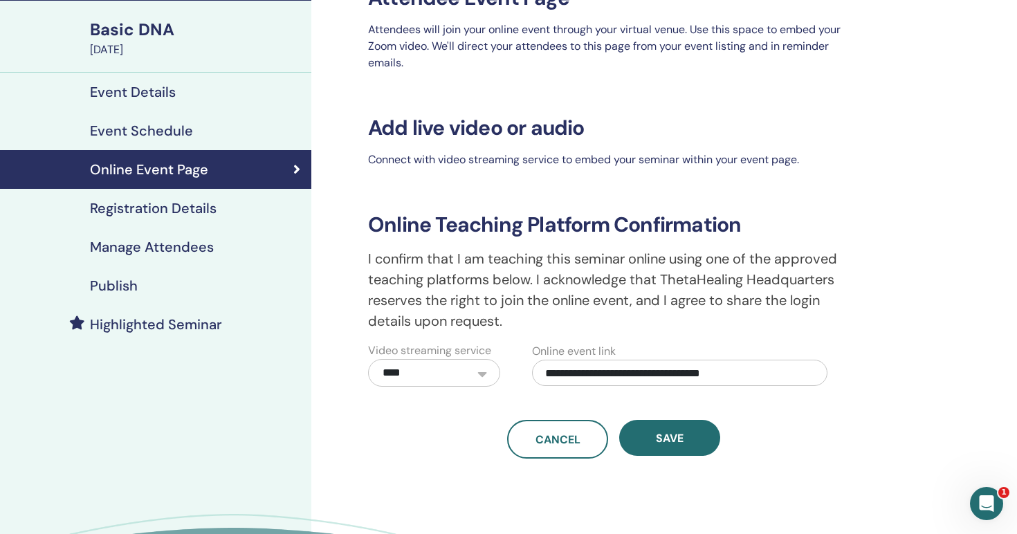
click at [174, 213] on h4 "Registration Details" at bounding box center [153, 208] width 127 height 17
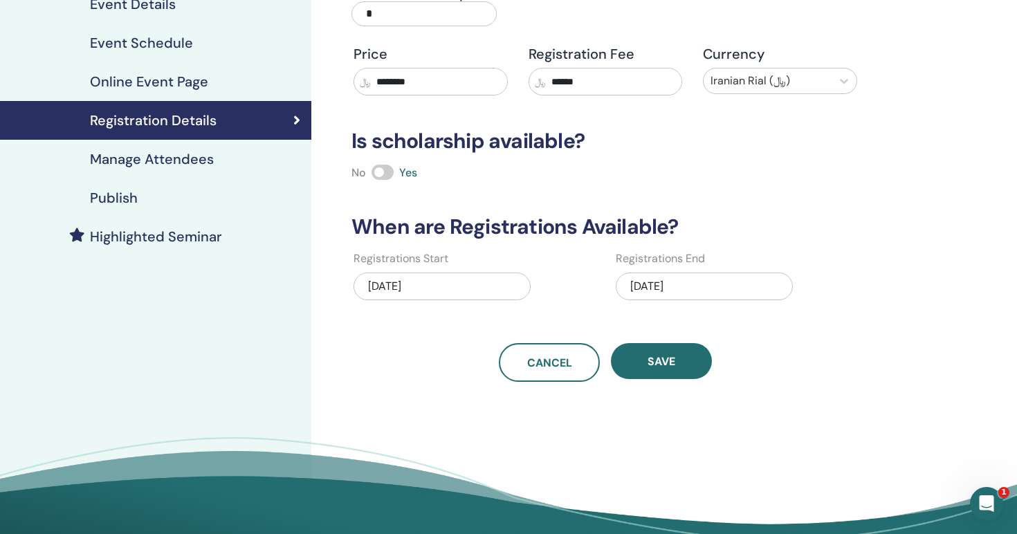
scroll to position [182, 0]
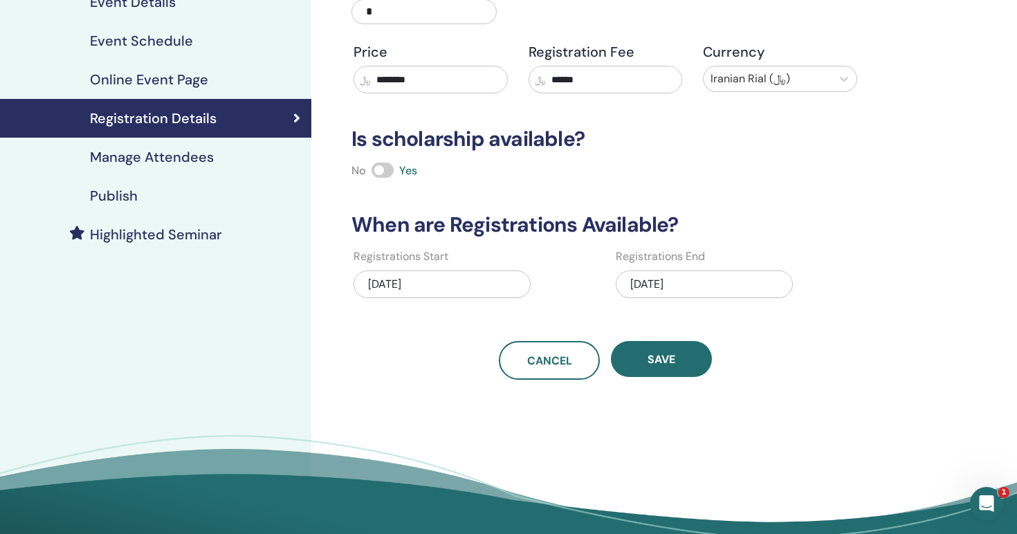
click at [135, 161] on h4 "Manage Attendees" at bounding box center [152, 157] width 124 height 17
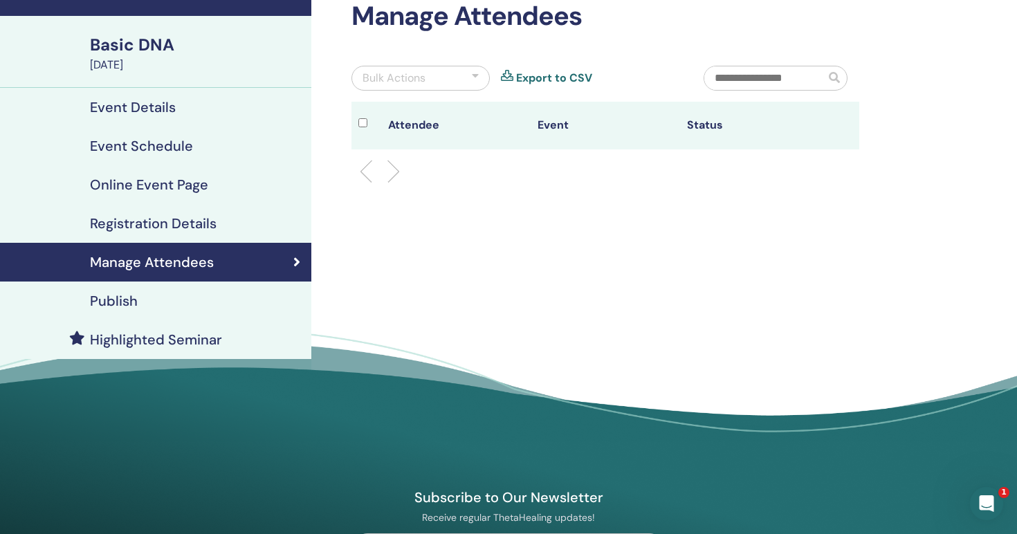
scroll to position [73, 0]
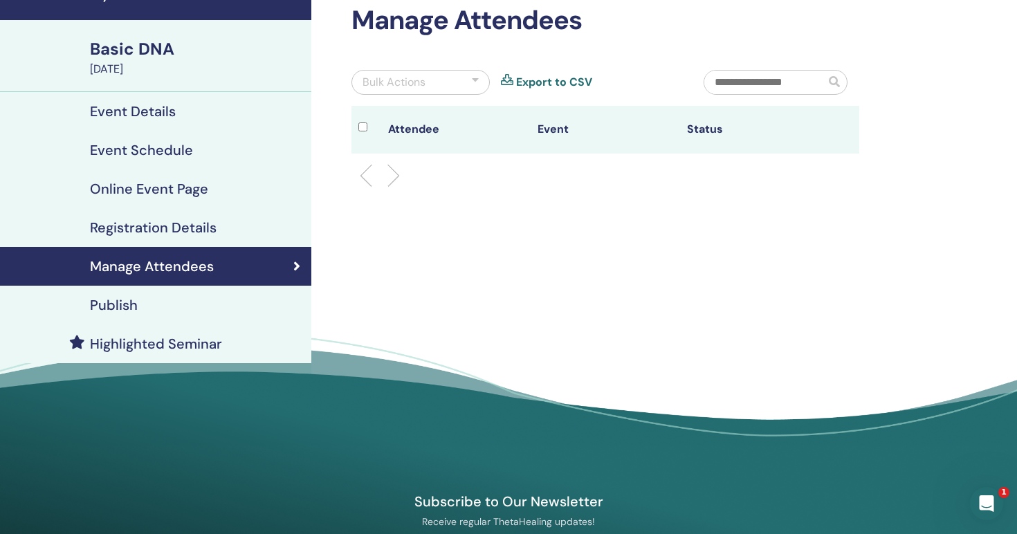
click at [189, 310] on div "Publish" at bounding box center [155, 305] width 289 height 17
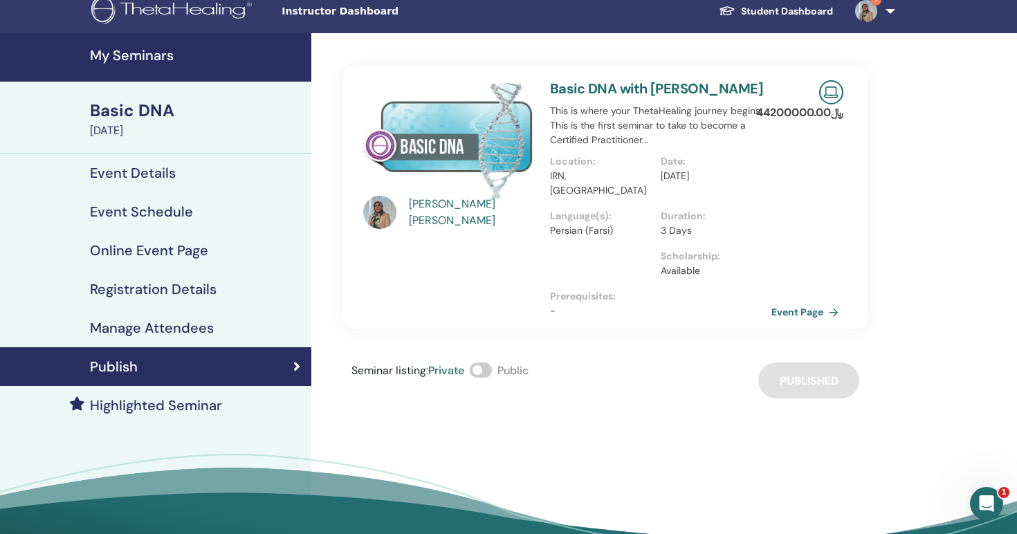
scroll to position [10, 0]
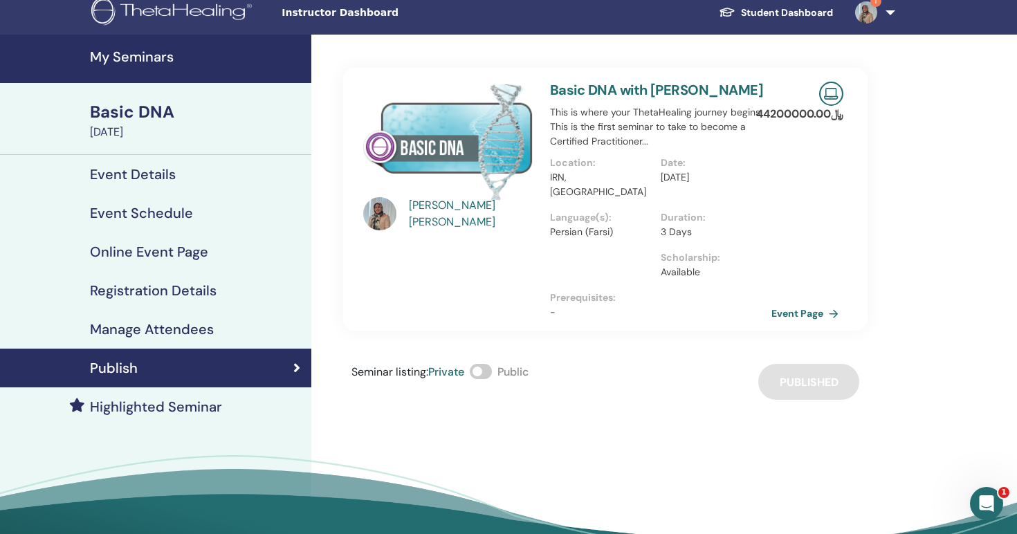
click at [154, 334] on h4 "Manage Attendees" at bounding box center [152, 329] width 124 height 17
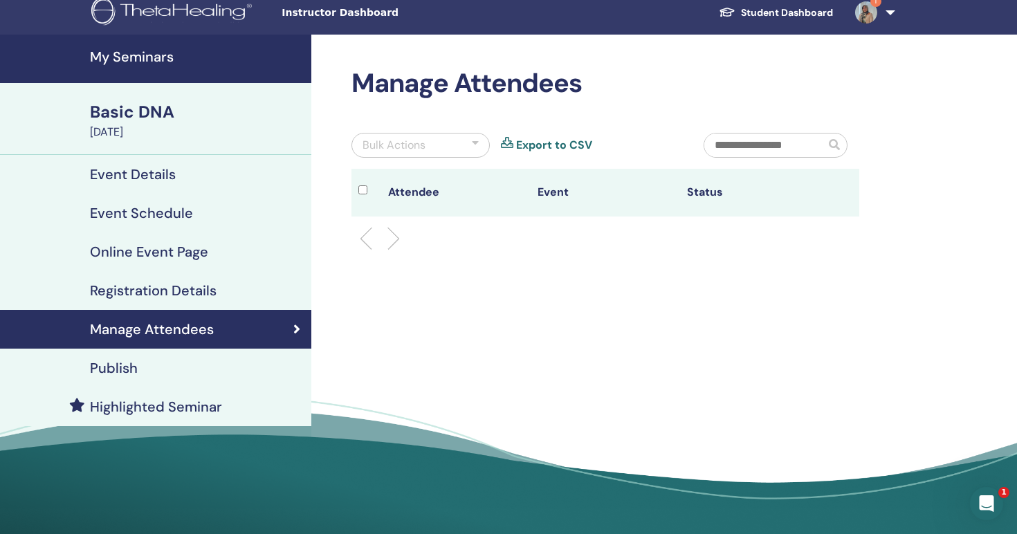
click at [166, 293] on h4 "Registration Details" at bounding box center [153, 290] width 127 height 17
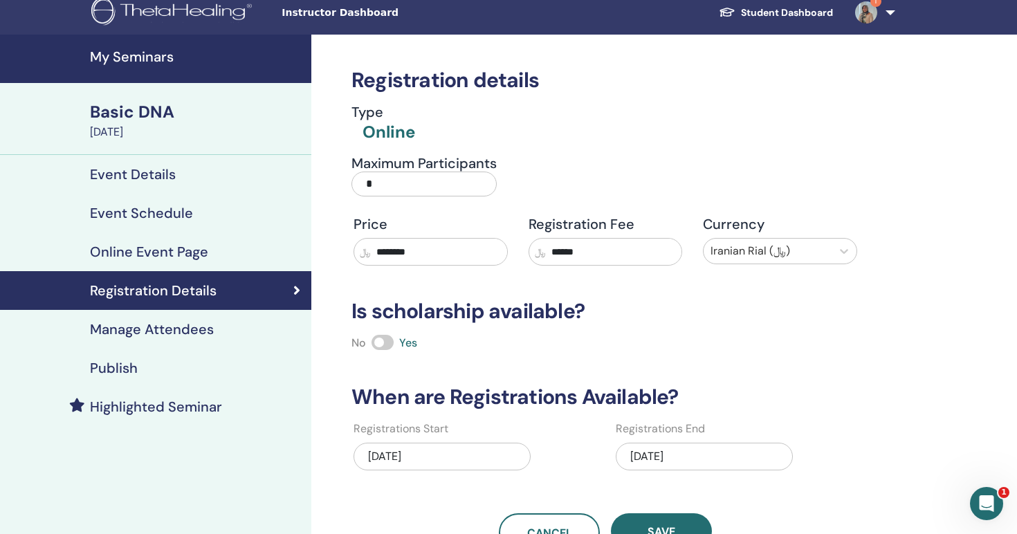
click at [581, 251] on input "******" at bounding box center [614, 252] width 136 height 26
click at [598, 251] on input "******" at bounding box center [614, 252] width 136 height 26
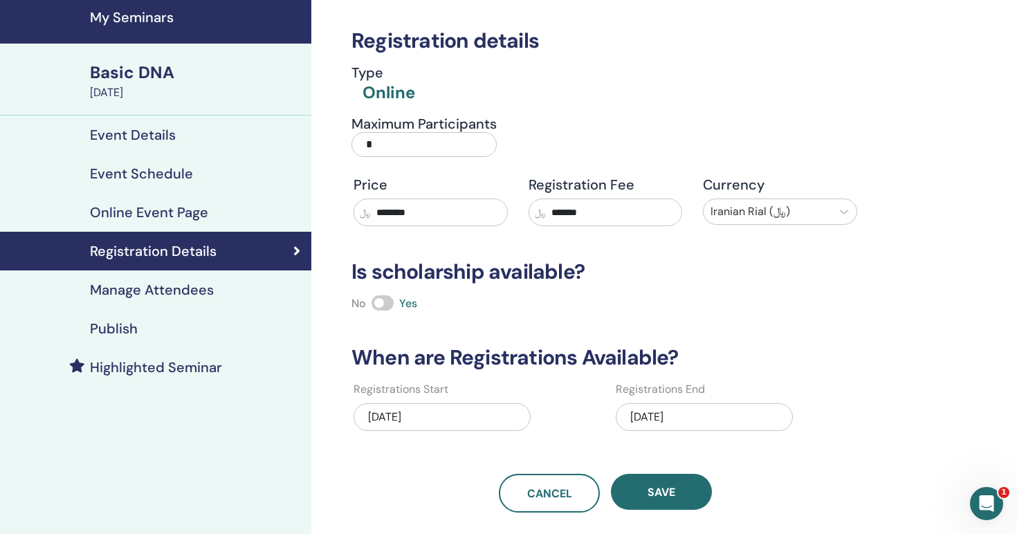
scroll to position [78, 0]
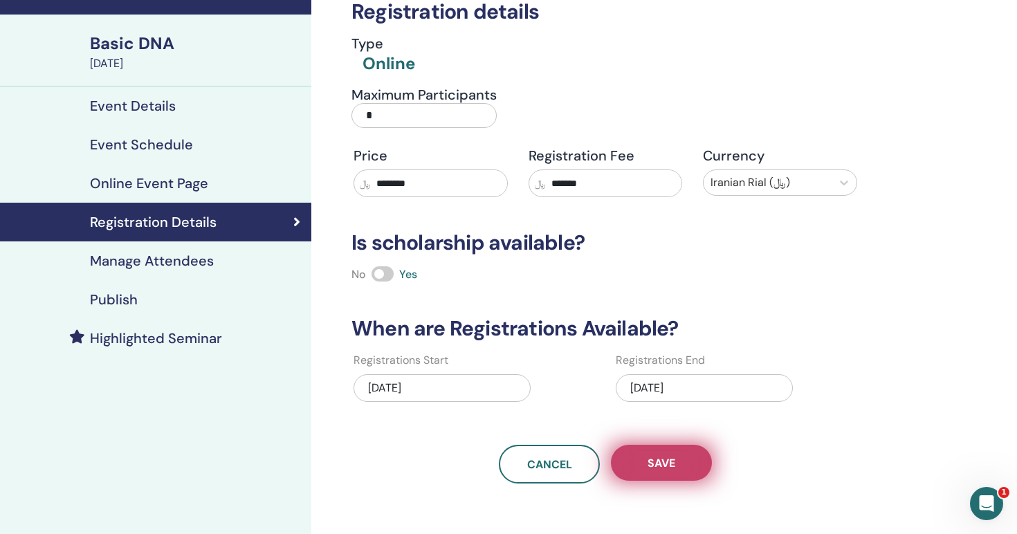
type input "*******"
click at [657, 451] on button "Save" at bounding box center [661, 463] width 101 height 36
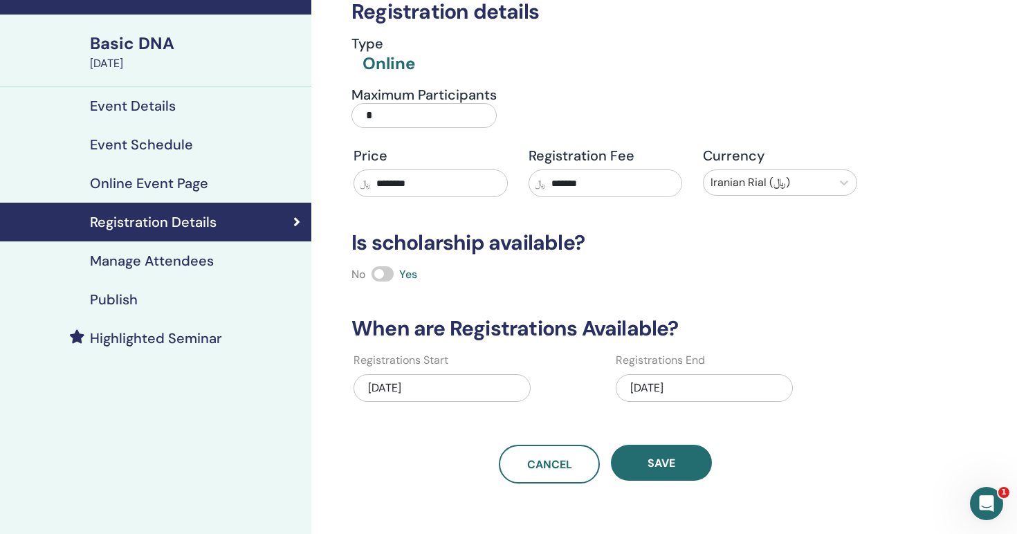
click at [146, 294] on div "Publish" at bounding box center [155, 299] width 289 height 17
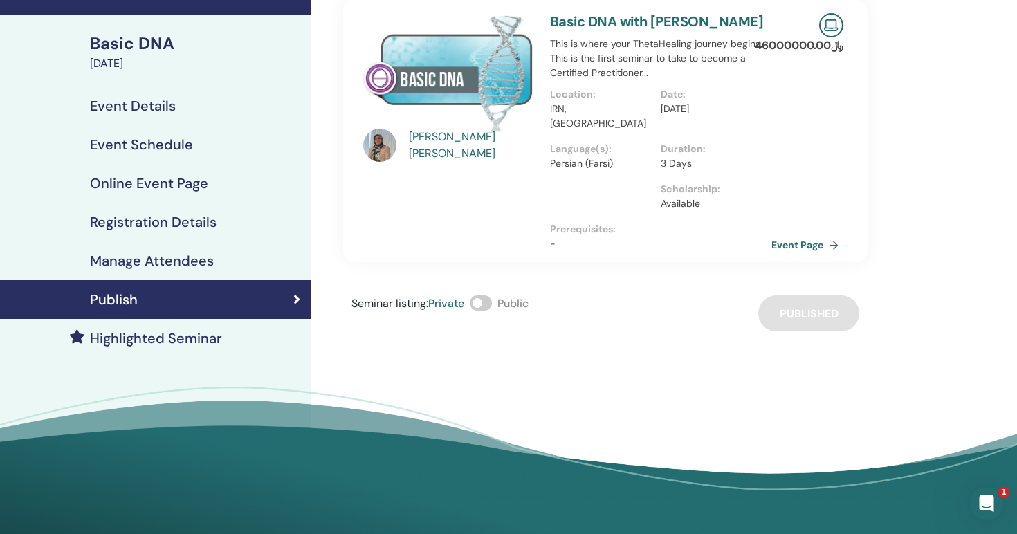
click at [478, 296] on span at bounding box center [481, 303] width 22 height 15
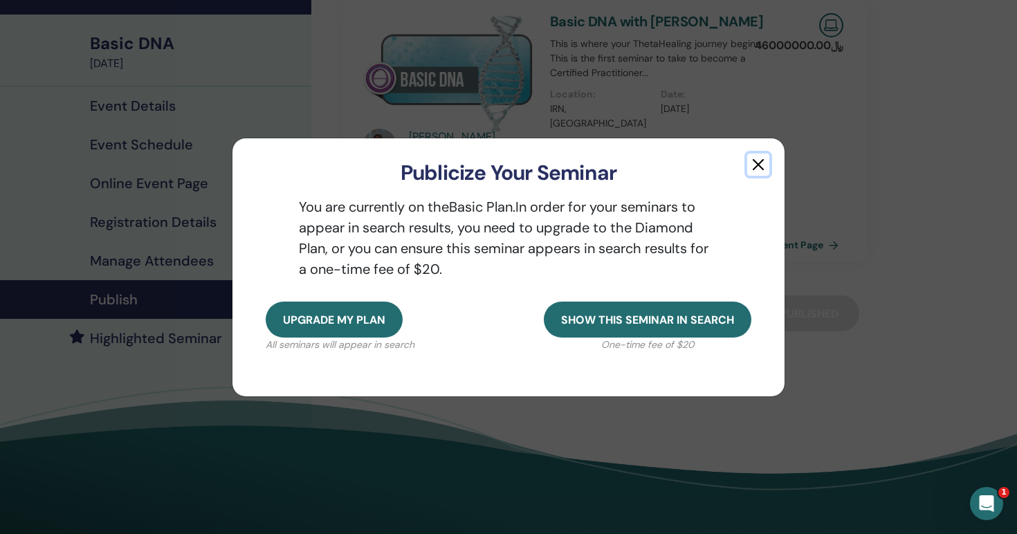
click at [763, 158] on button "button" at bounding box center [759, 165] width 22 height 22
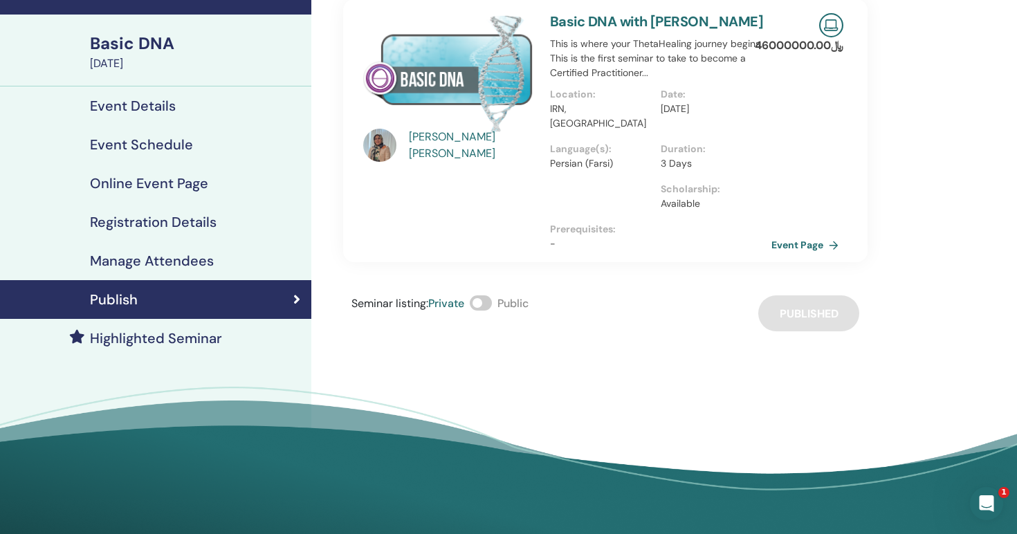
click at [806, 296] on div "Seminar listing : Private Public Published" at bounding box center [605, 314] width 525 height 36
click at [808, 235] on link "Event Page" at bounding box center [810, 245] width 73 height 21
